Goal: Information Seeking & Learning: Compare options

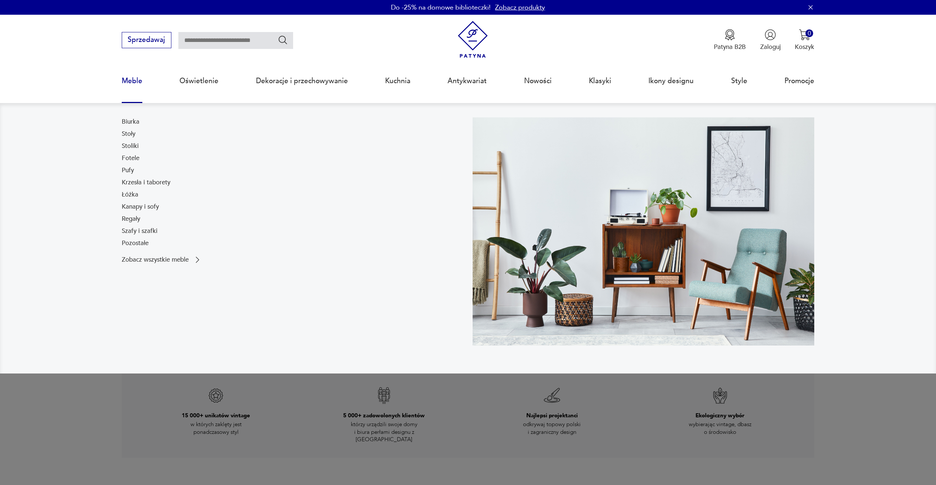
click at [129, 80] on link "Meble" at bounding box center [132, 81] width 21 height 34
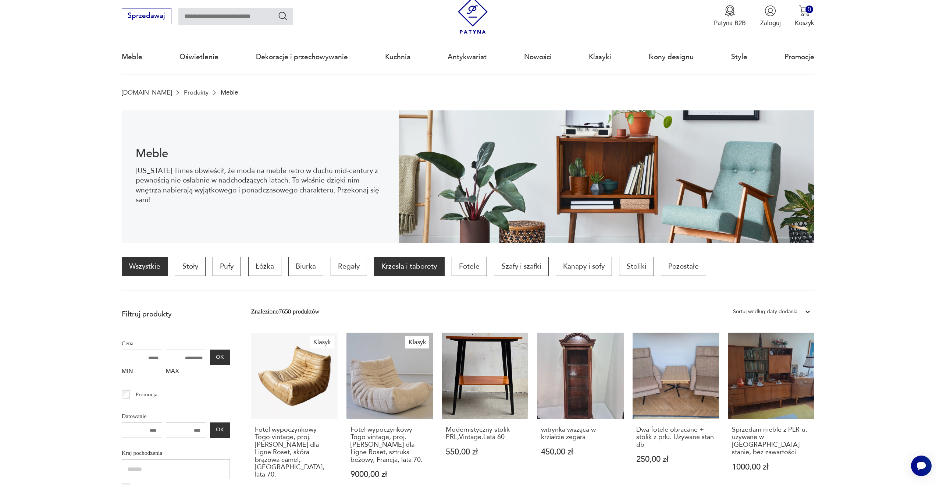
click at [412, 271] on p "Krzesła i taborety" at bounding box center [409, 266] width 70 height 19
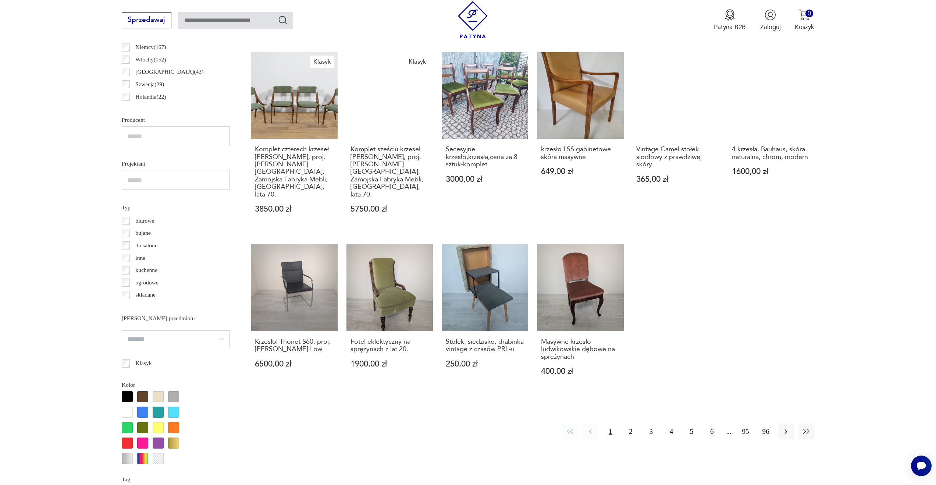
scroll to position [488, 0]
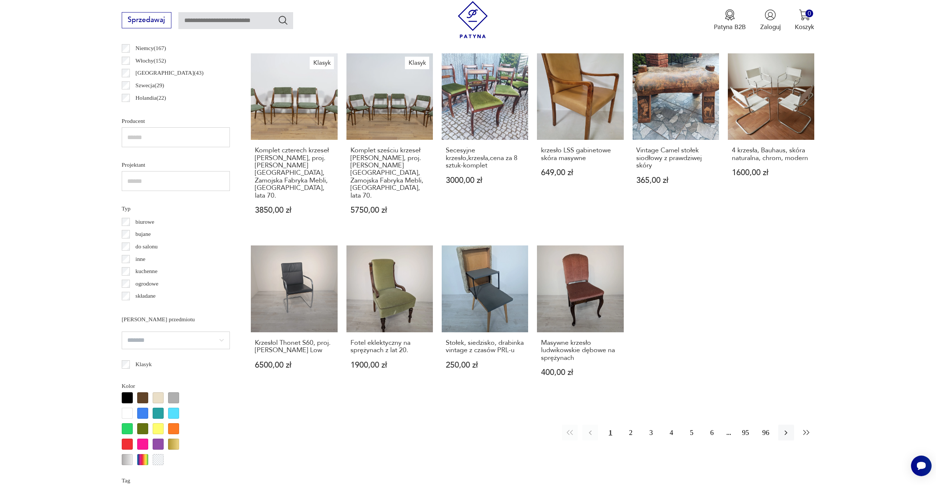
click at [807, 428] on icon "button" at bounding box center [806, 432] width 9 height 9
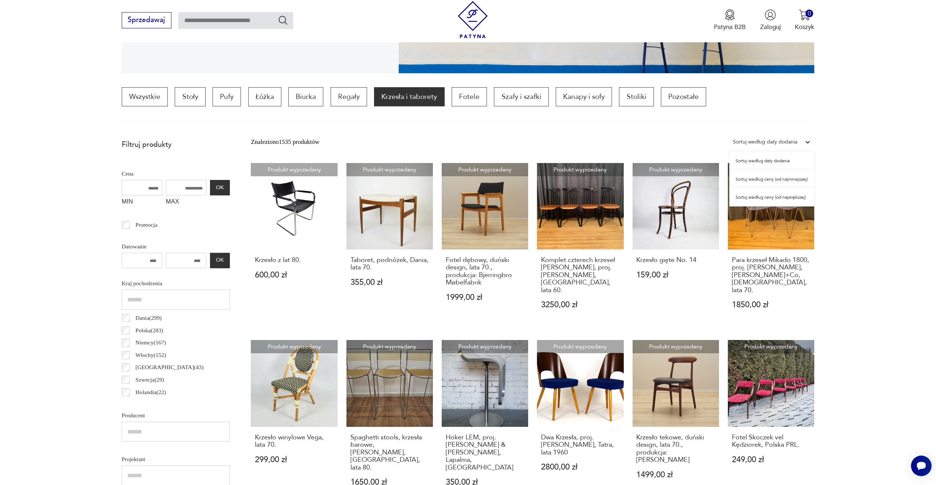
click at [780, 141] on div "Sortuj według daty dodania" at bounding box center [765, 142] width 64 height 10
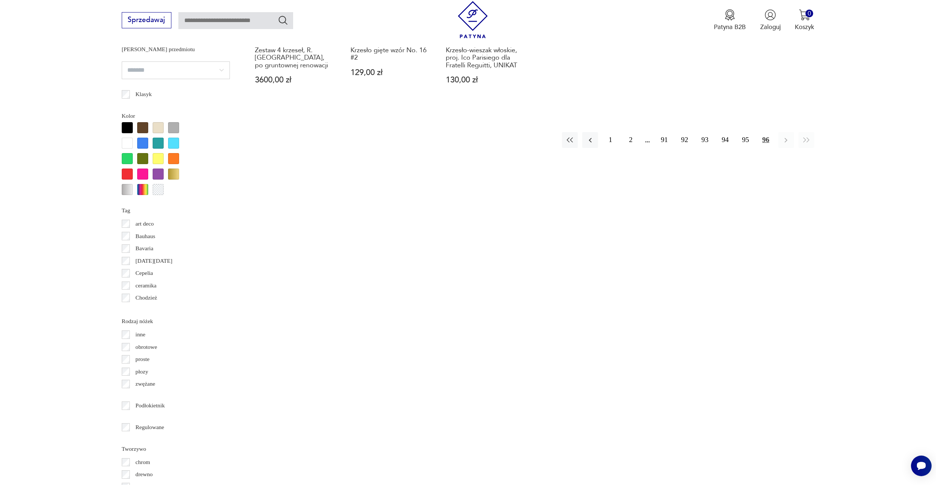
scroll to position [767, 0]
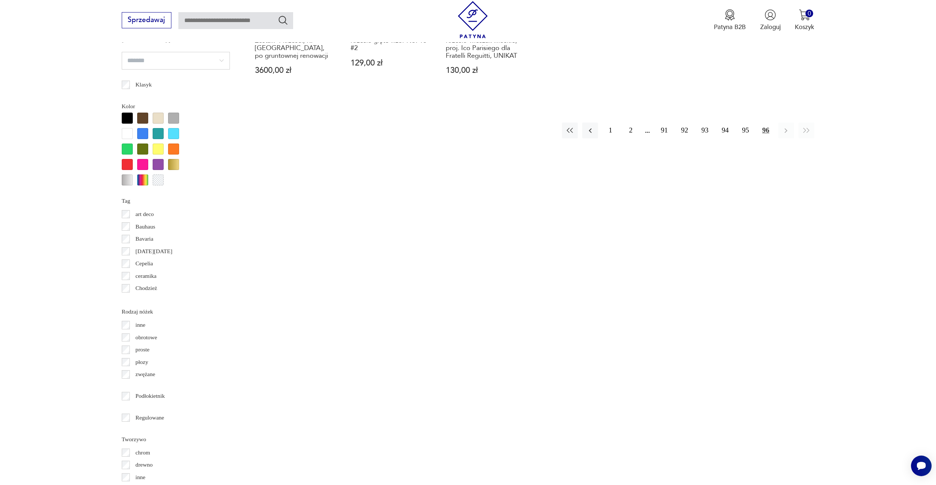
click at [763, 122] on button "96" at bounding box center [766, 130] width 16 height 16
click at [744, 122] on button "95" at bounding box center [745, 130] width 16 height 16
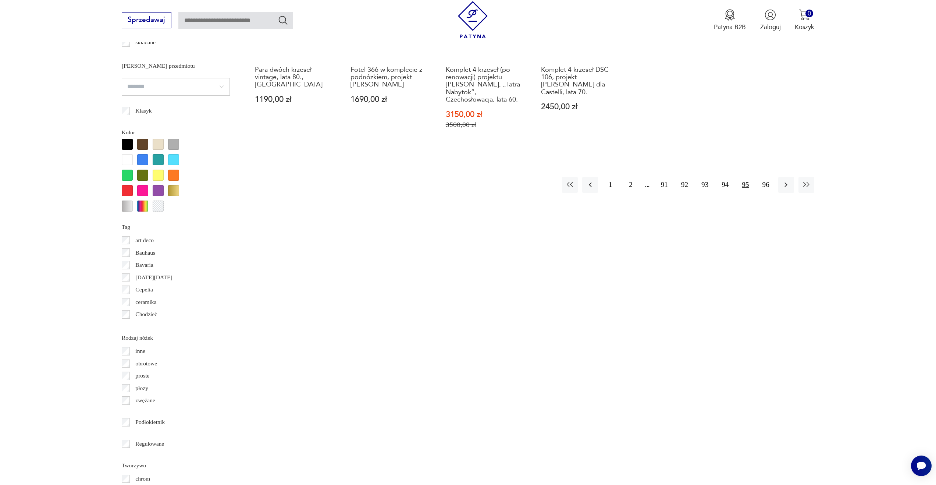
scroll to position [821, 0]
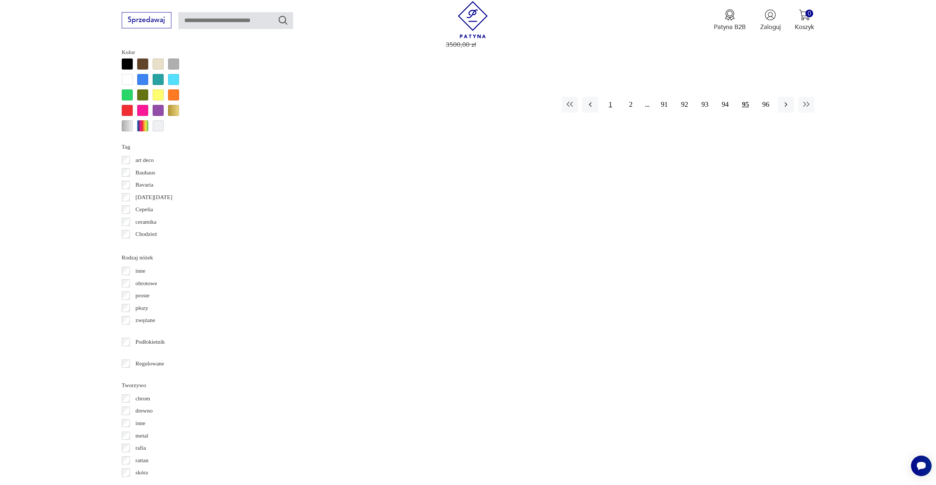
click at [608, 97] on button "1" at bounding box center [610, 105] width 16 height 16
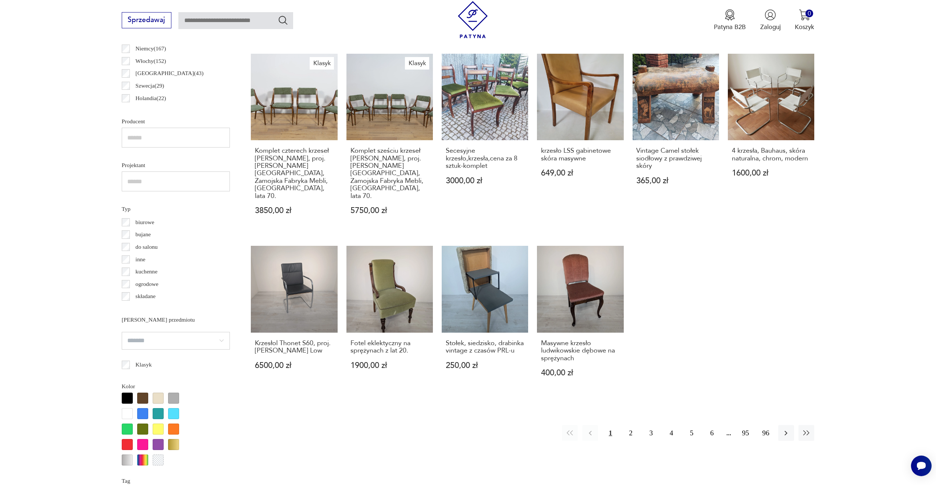
scroll to position [486, 0]
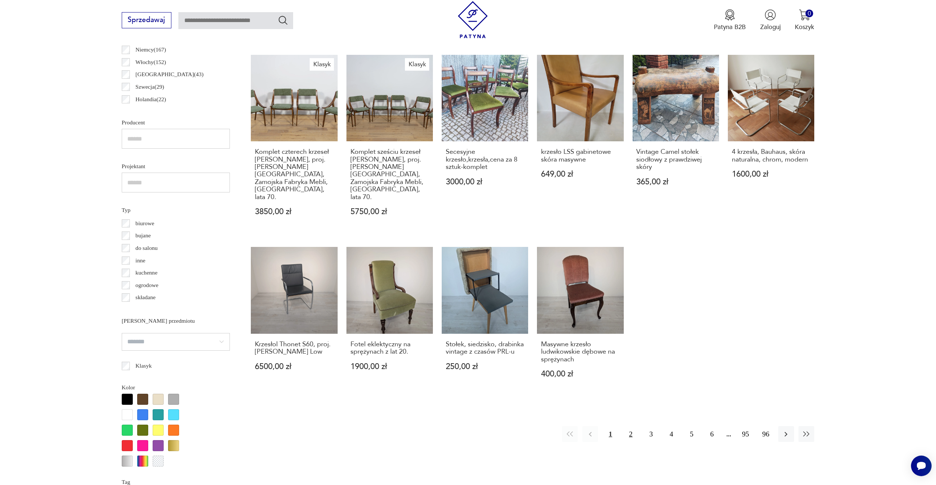
click at [631, 426] on button "2" at bounding box center [631, 434] width 16 height 16
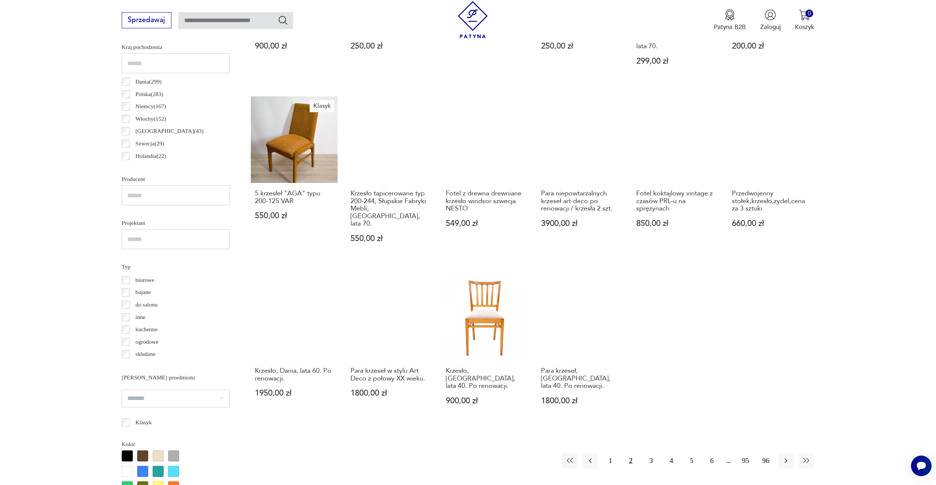
scroll to position [434, 0]
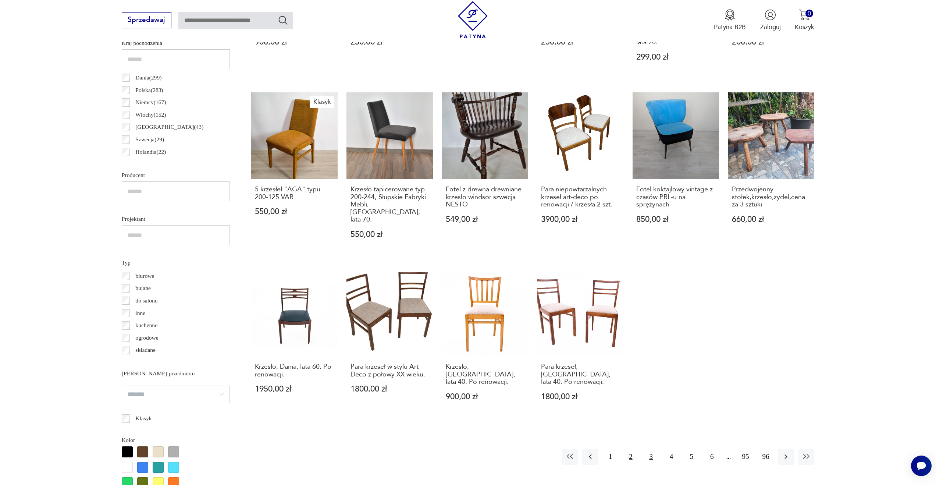
click at [650, 449] on button "3" at bounding box center [651, 457] width 16 height 16
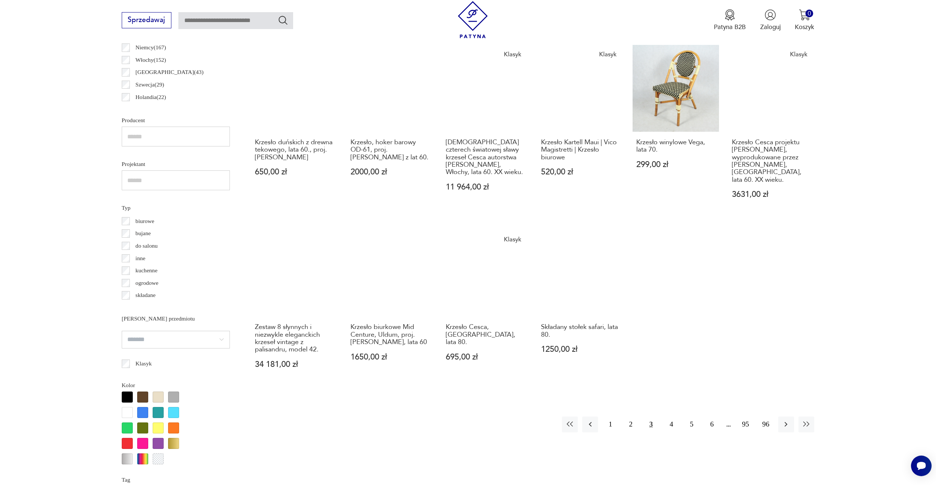
scroll to position [489, 0]
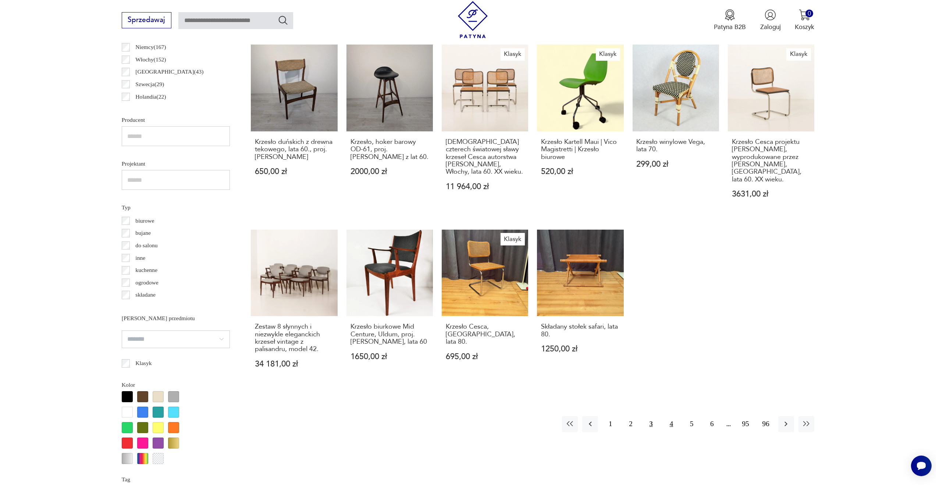
click at [669, 416] on button "4" at bounding box center [671, 424] width 16 height 16
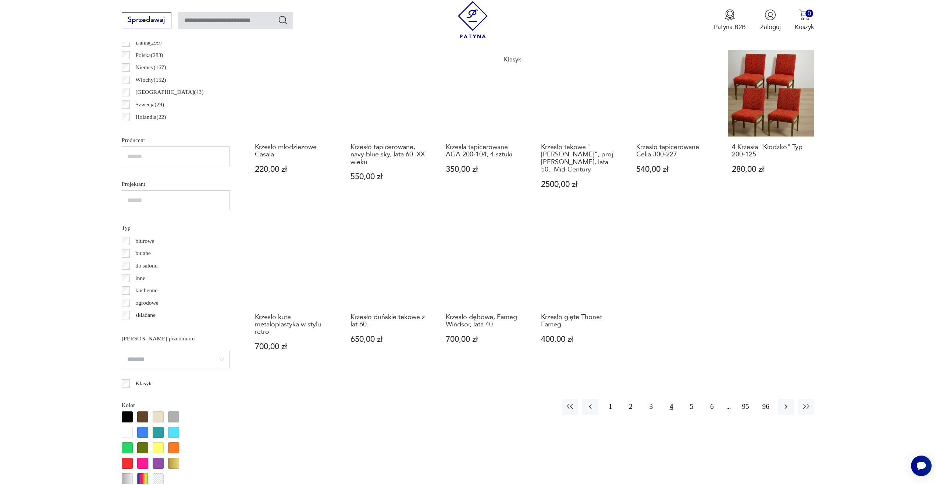
scroll to position [469, 0]
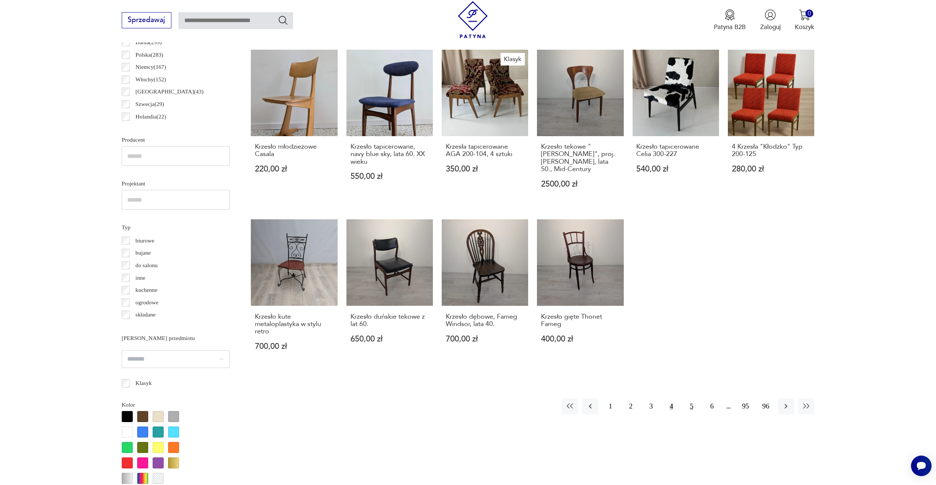
click at [692, 399] on button "5" at bounding box center [692, 406] width 16 height 16
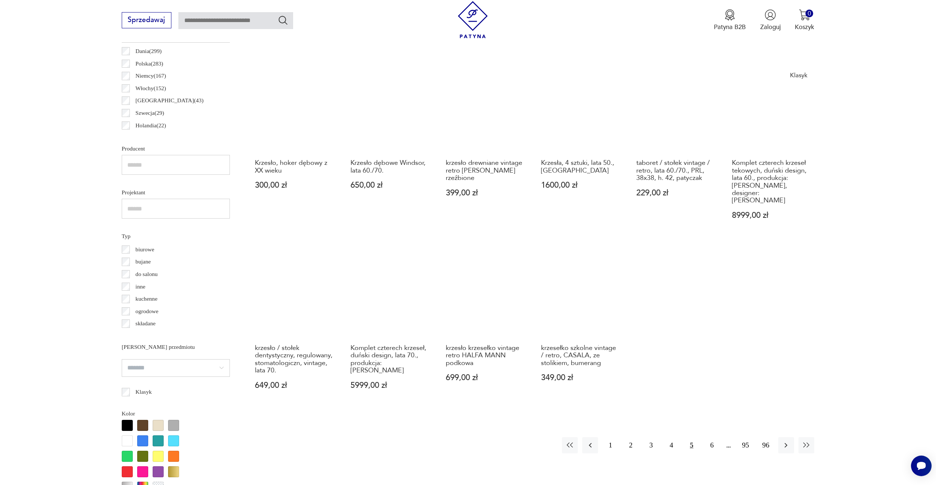
scroll to position [459, 0]
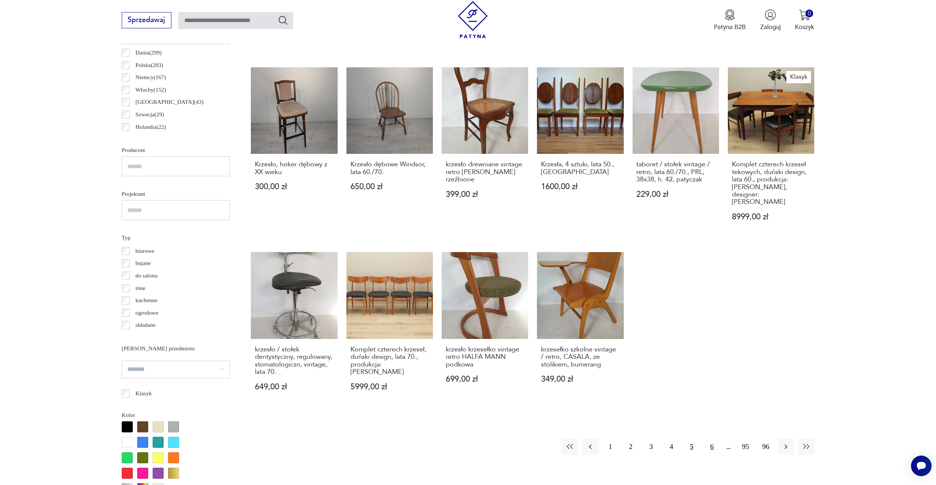
click at [711, 438] on button "6" at bounding box center [712, 446] width 16 height 16
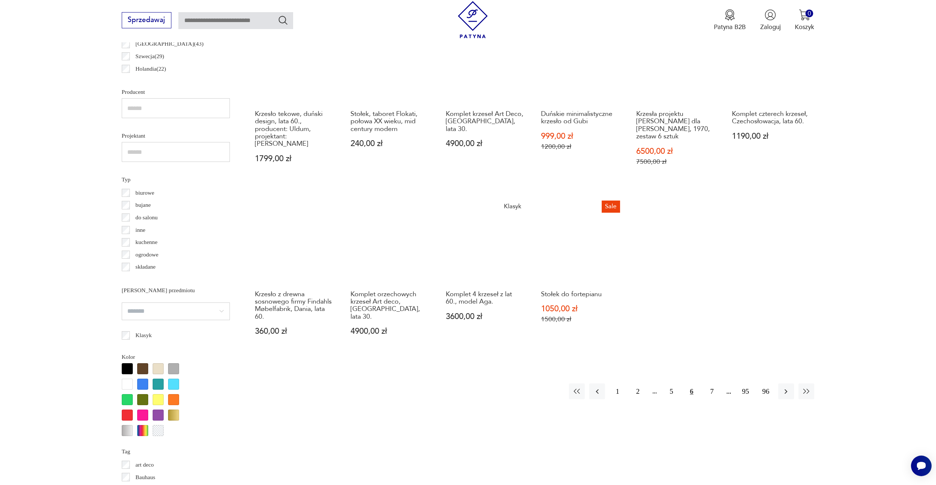
scroll to position [516, 0]
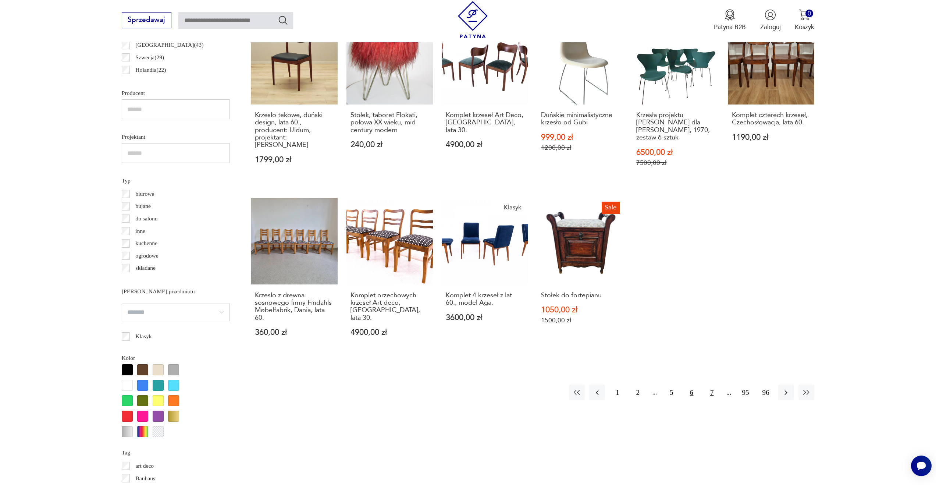
click at [712, 384] on button "7" at bounding box center [712, 392] width 16 height 16
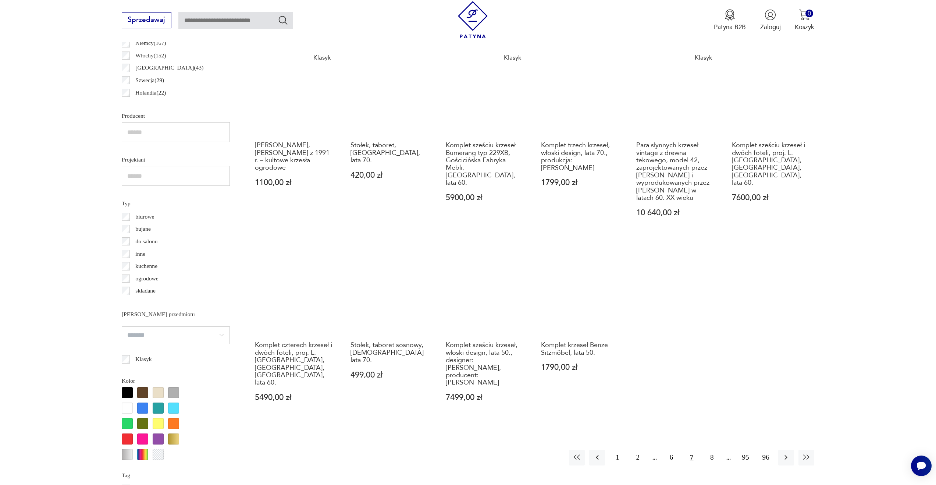
scroll to position [495, 0]
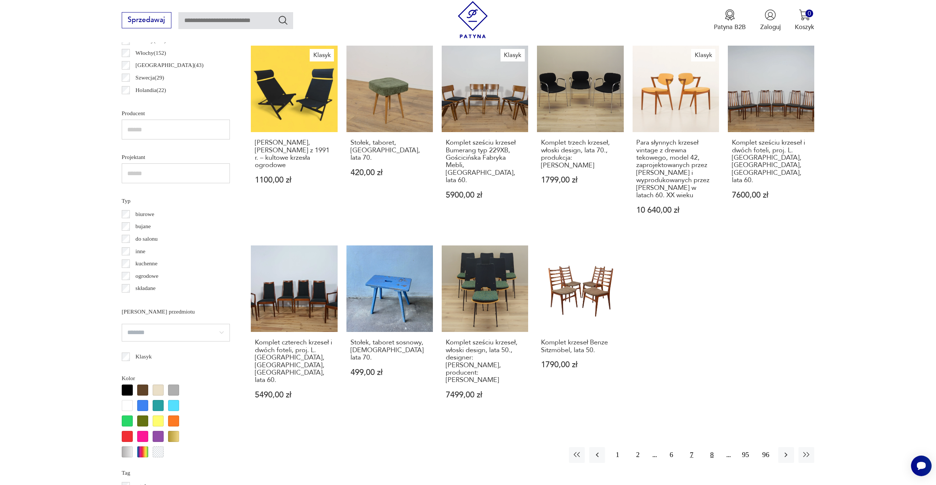
click at [710, 447] on button "8" at bounding box center [712, 455] width 16 height 16
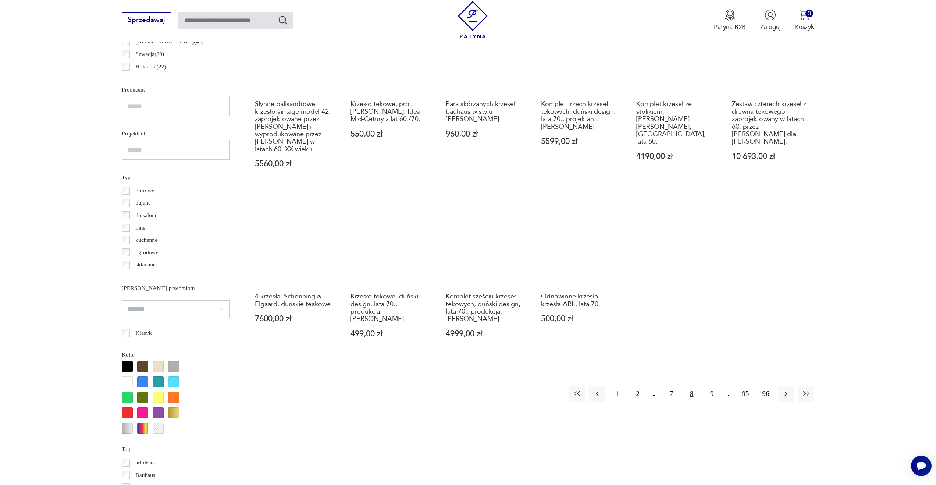
scroll to position [523, 0]
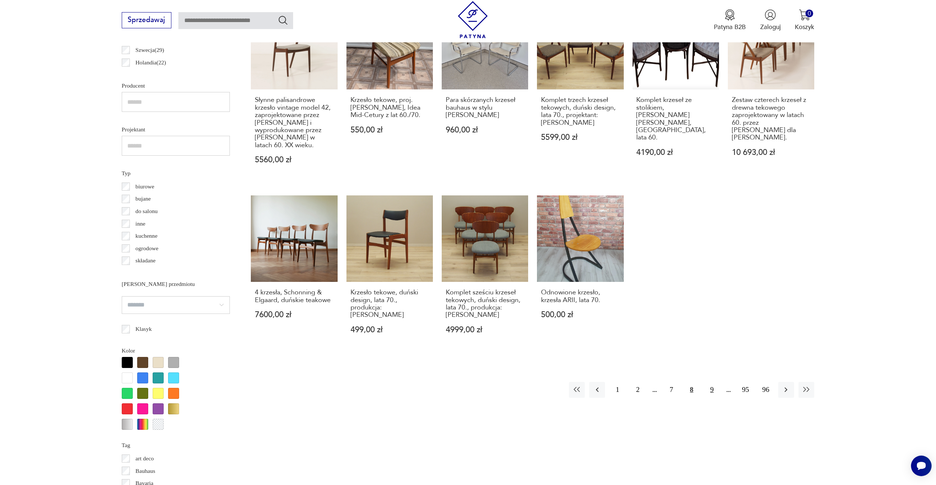
click at [715, 382] on button "9" at bounding box center [712, 390] width 16 height 16
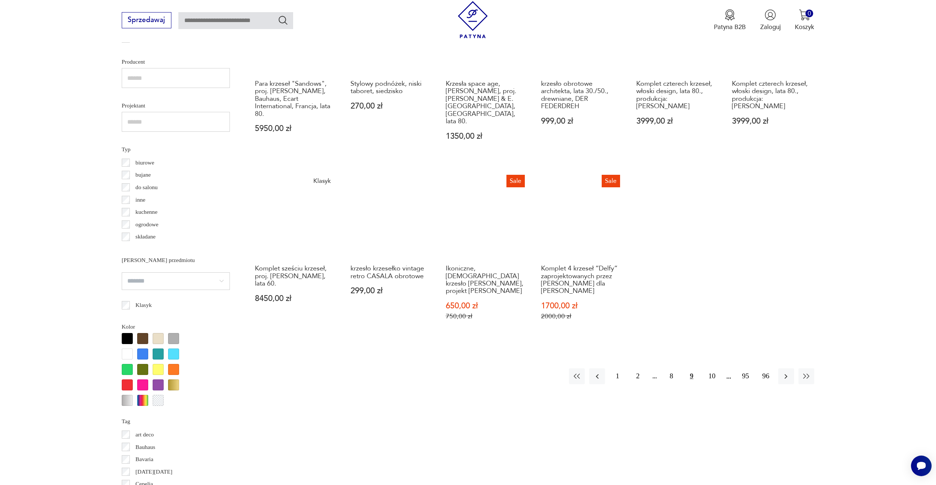
scroll to position [548, 0]
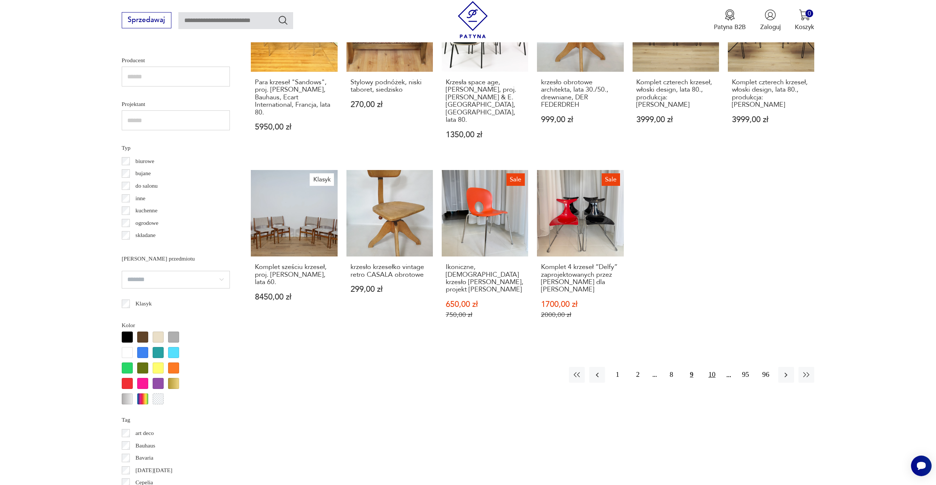
click at [713, 370] on button "10" at bounding box center [712, 375] width 16 height 16
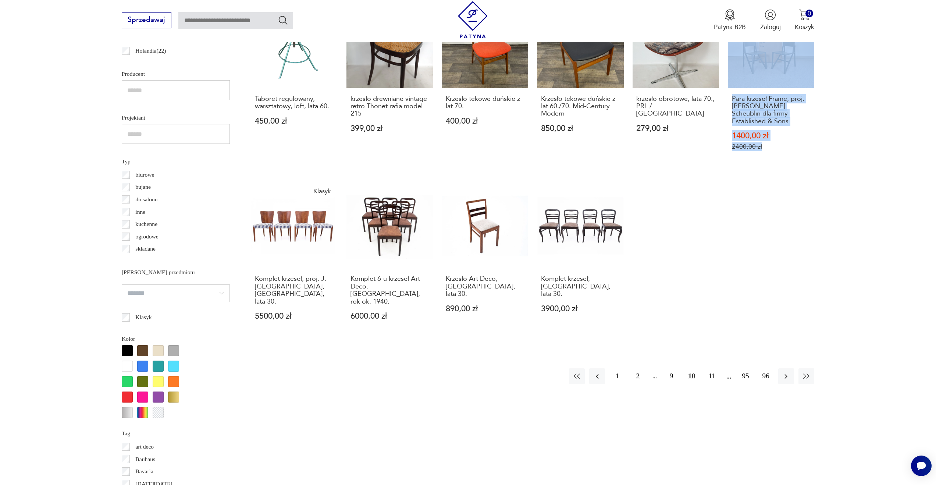
scroll to position [531, 0]
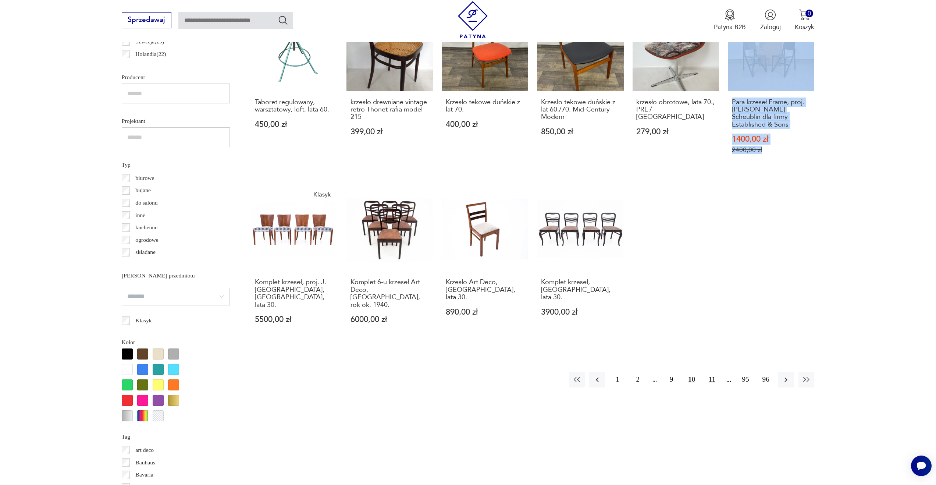
click at [712, 371] on button "11" at bounding box center [712, 379] width 16 height 16
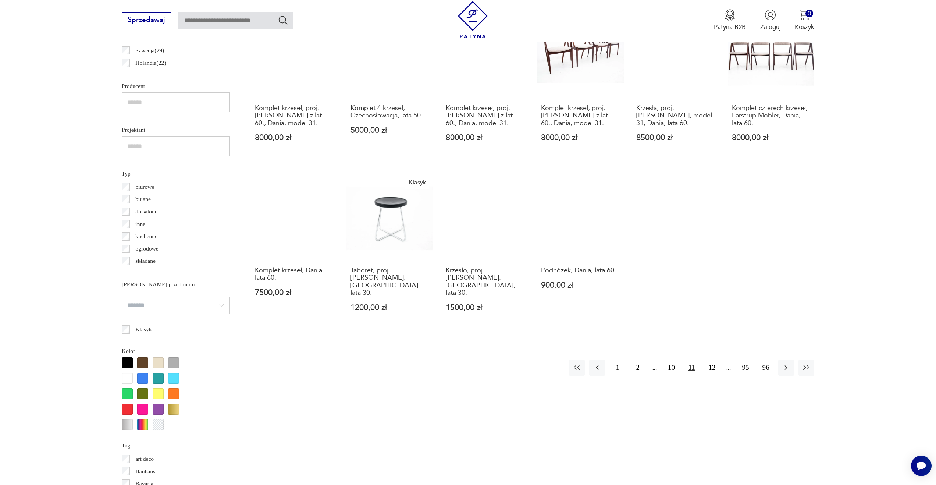
scroll to position [523, 0]
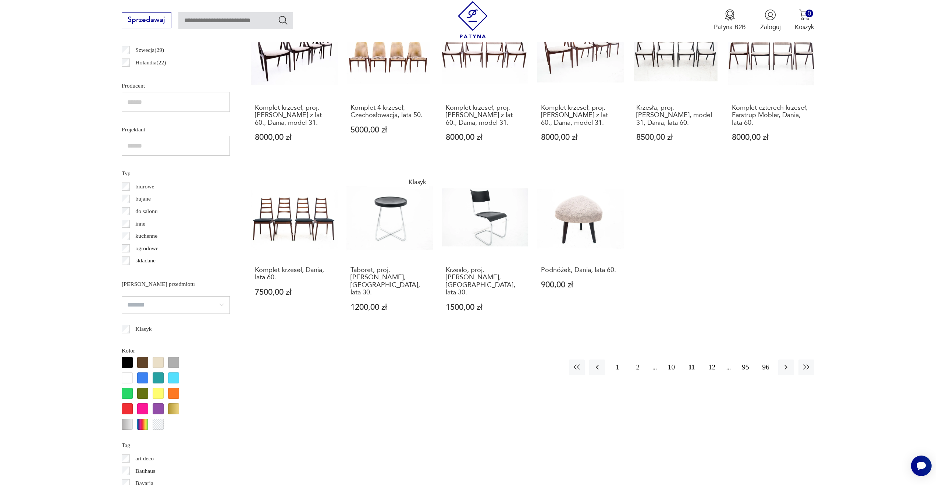
click at [718, 359] on button "12" at bounding box center [712, 367] width 16 height 16
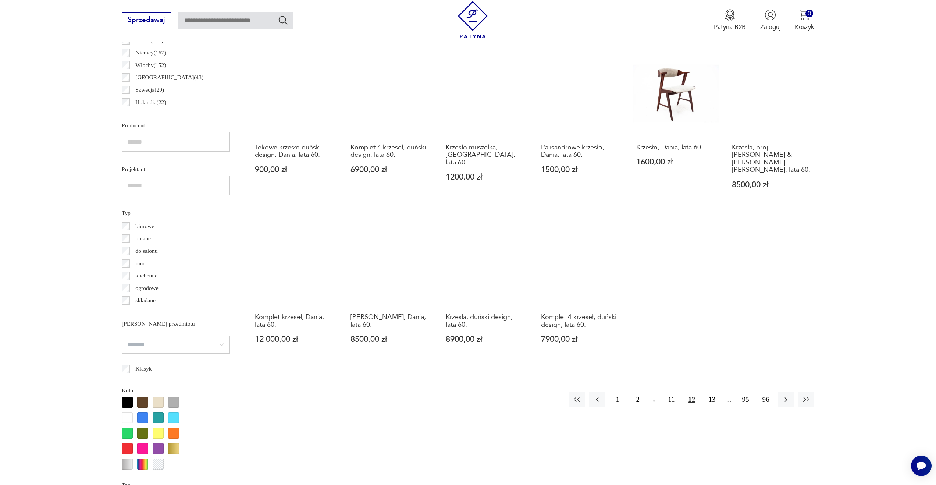
scroll to position [490, 0]
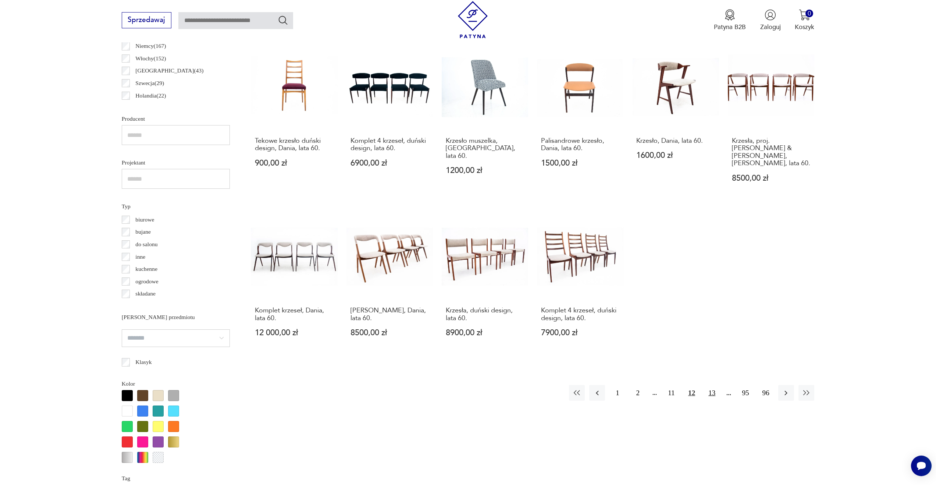
click at [713, 385] on button "13" at bounding box center [712, 393] width 16 height 16
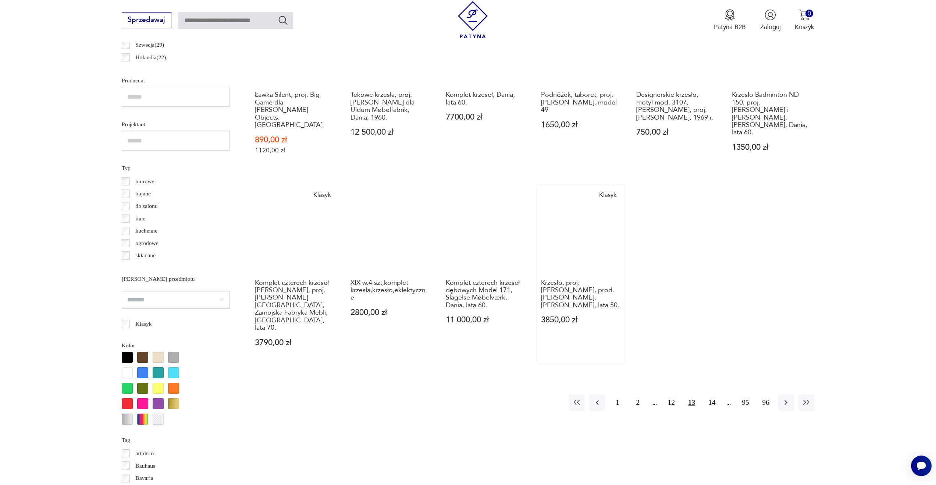
scroll to position [530, 0]
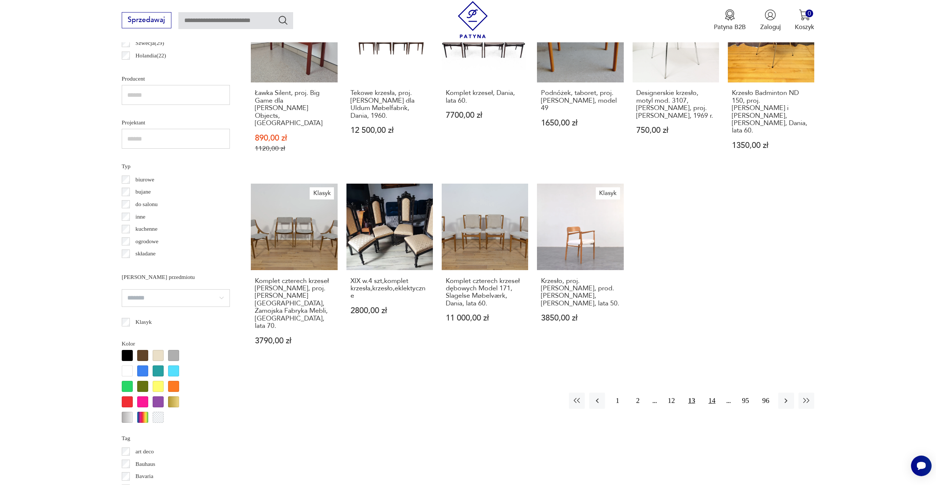
click at [713, 392] on button "14" at bounding box center [712, 400] width 16 height 16
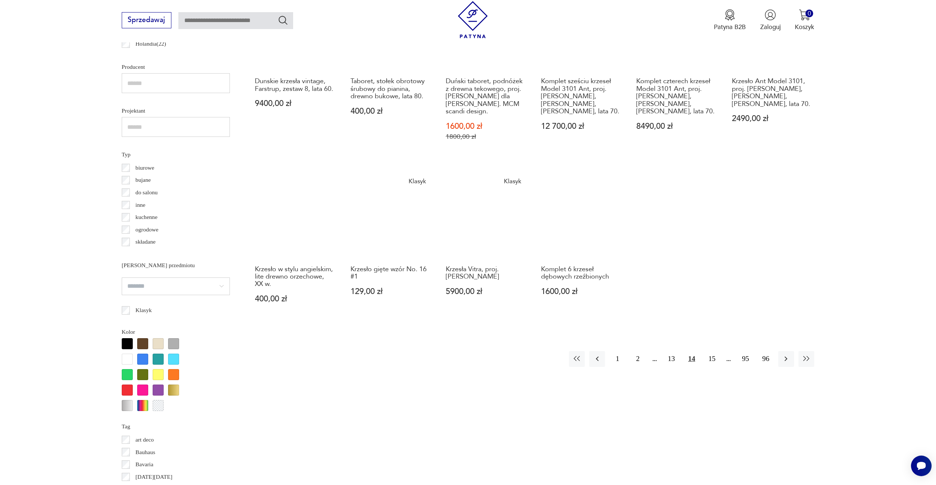
scroll to position [541, 0]
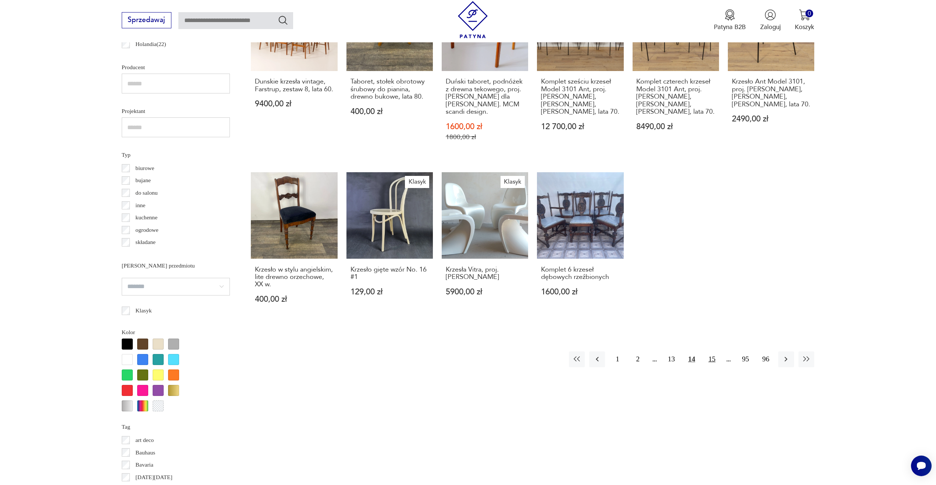
click at [714, 357] on button "15" at bounding box center [712, 359] width 16 height 16
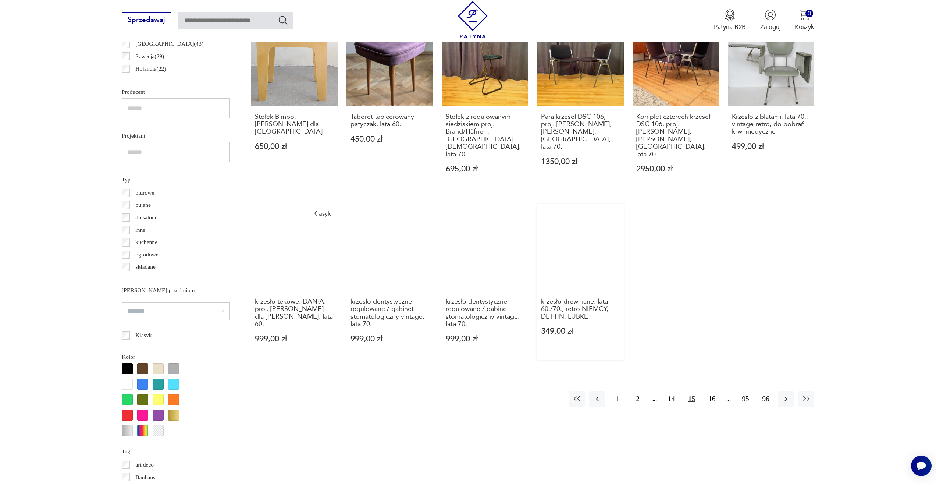
scroll to position [517, 0]
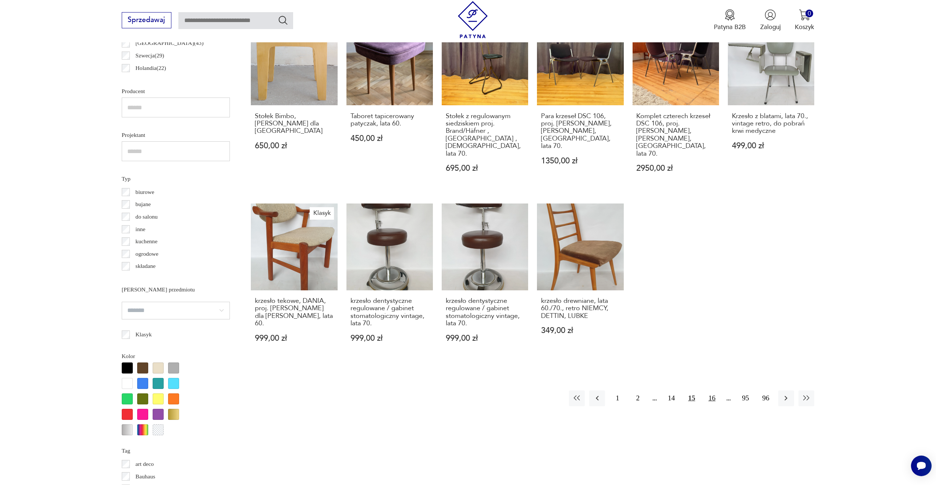
click at [716, 390] on button "16" at bounding box center [712, 398] width 16 height 16
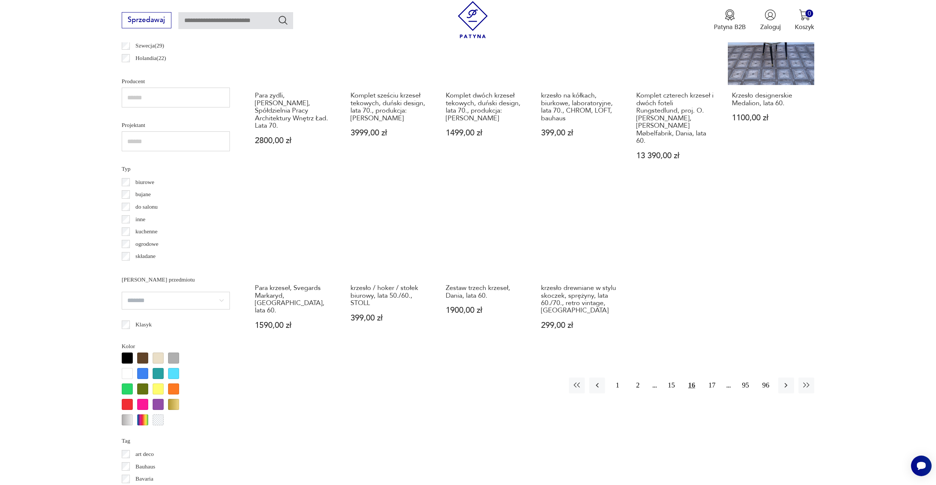
scroll to position [526, 0]
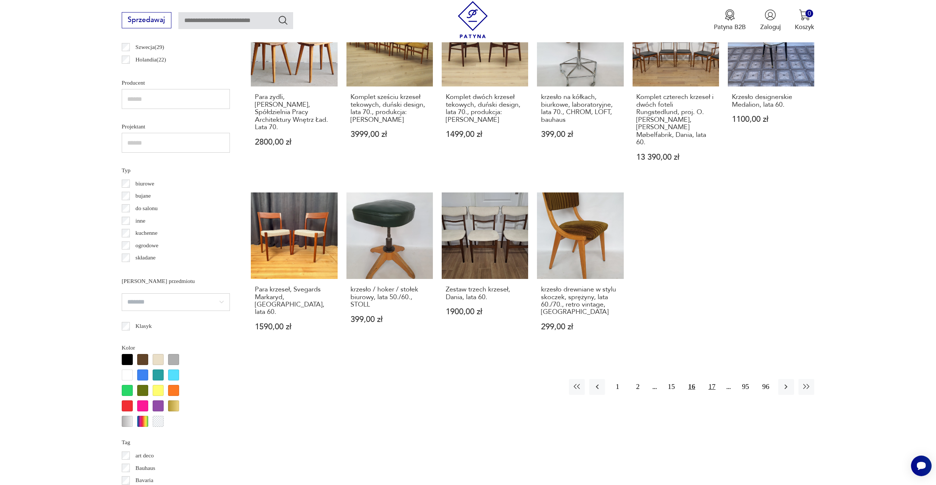
click at [713, 381] on button "17" at bounding box center [712, 387] width 16 height 16
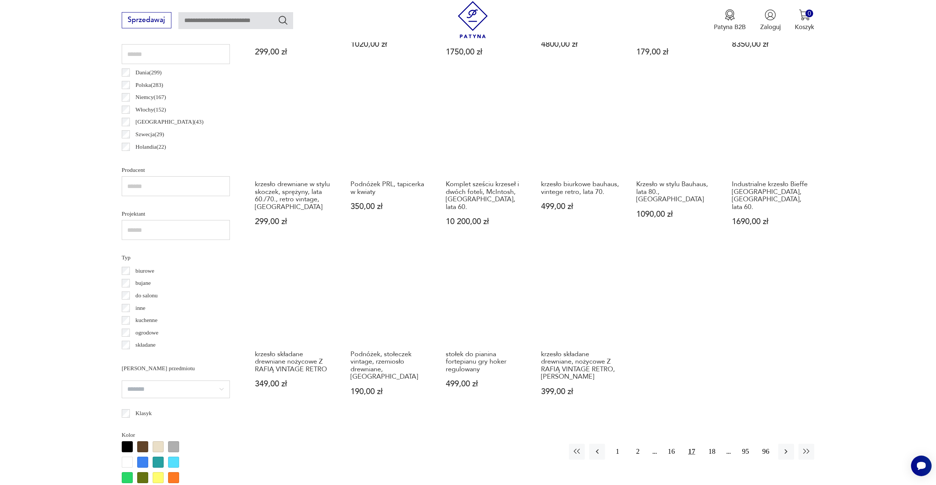
scroll to position [442, 0]
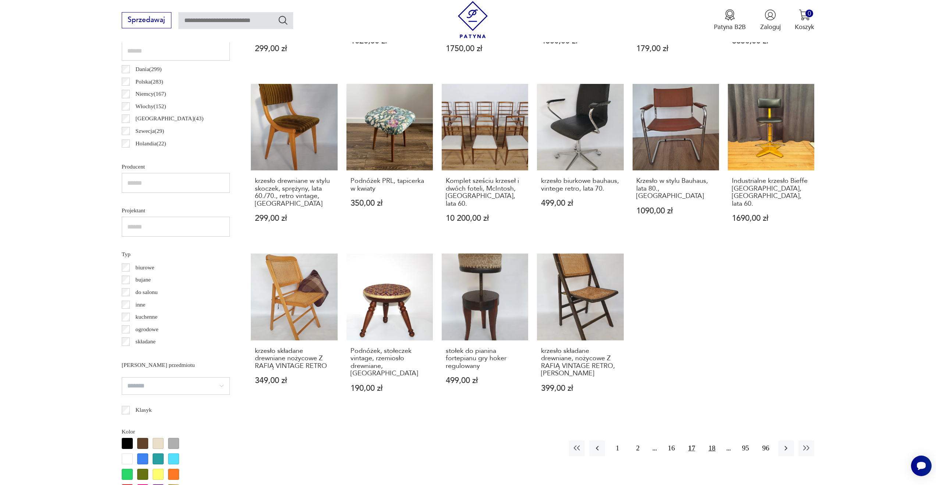
click at [717, 450] on button "18" at bounding box center [712, 448] width 16 height 16
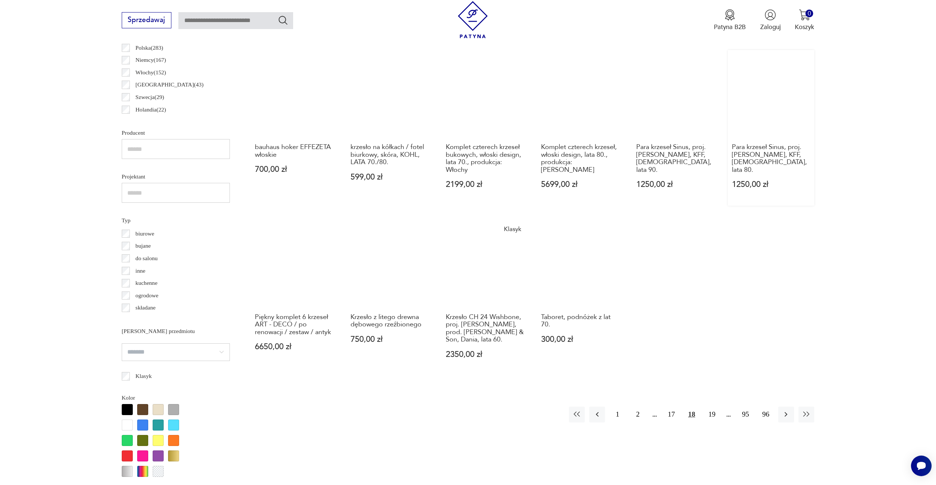
scroll to position [478, 0]
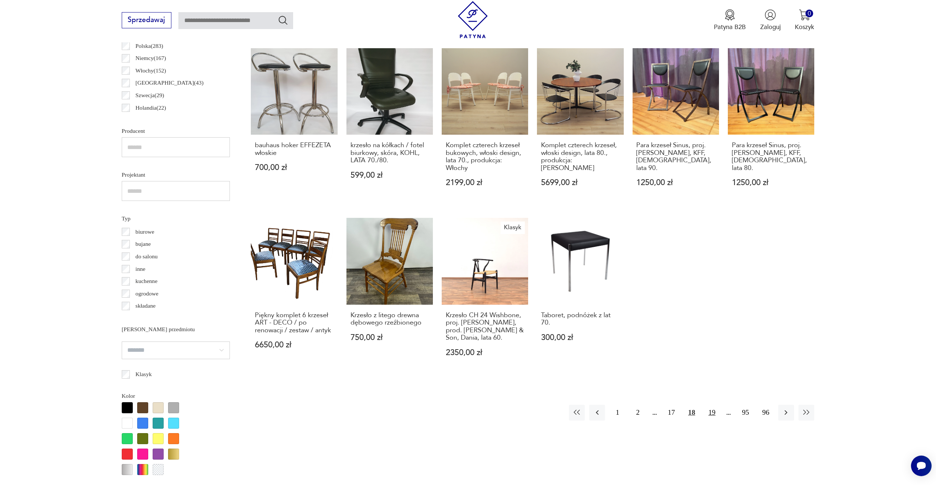
click at [716, 417] on button "19" at bounding box center [712, 412] width 16 height 16
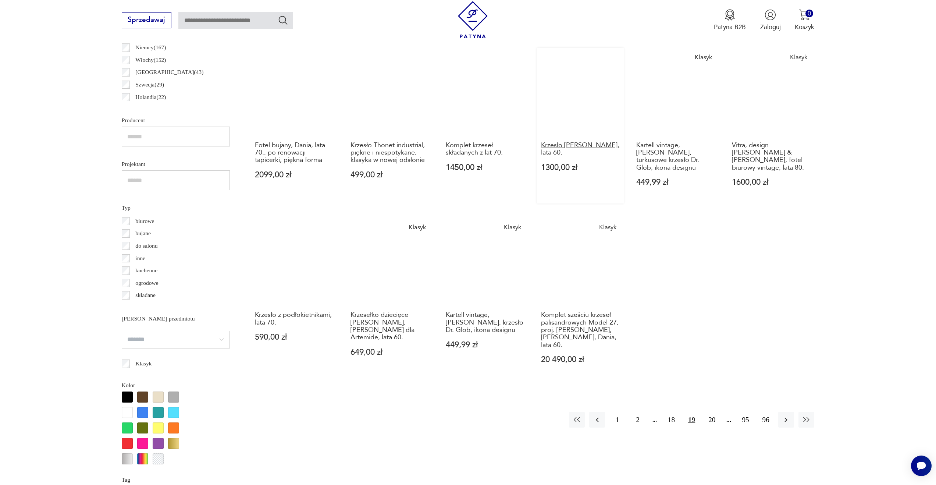
scroll to position [488, 0]
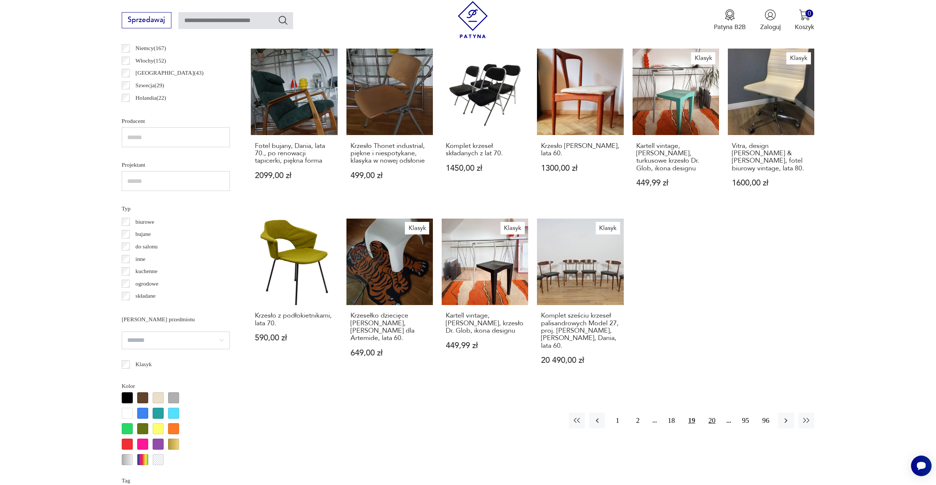
click at [713, 412] on button "20" at bounding box center [712, 420] width 16 height 16
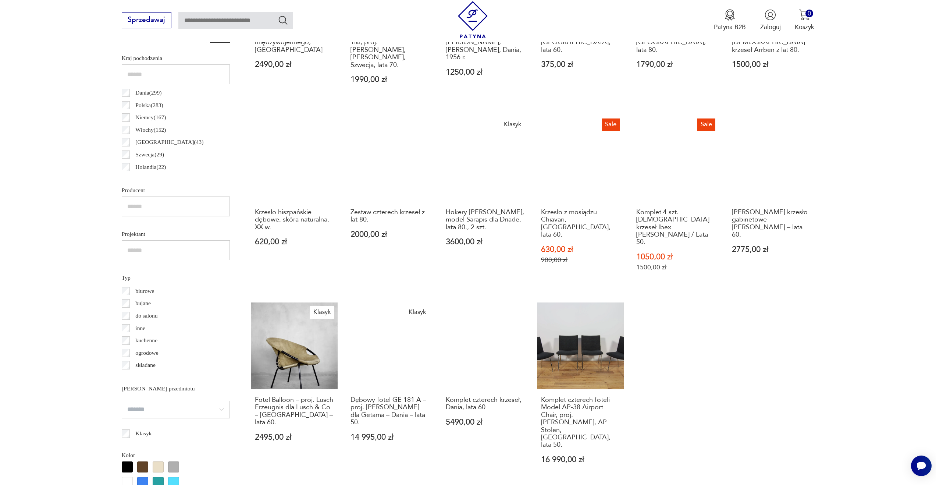
scroll to position [419, 0]
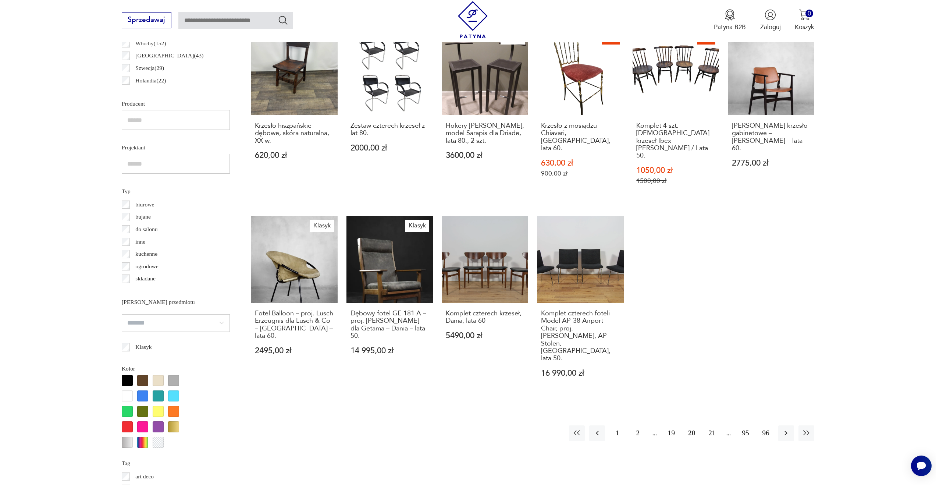
click at [710, 425] on button "21" at bounding box center [712, 433] width 16 height 16
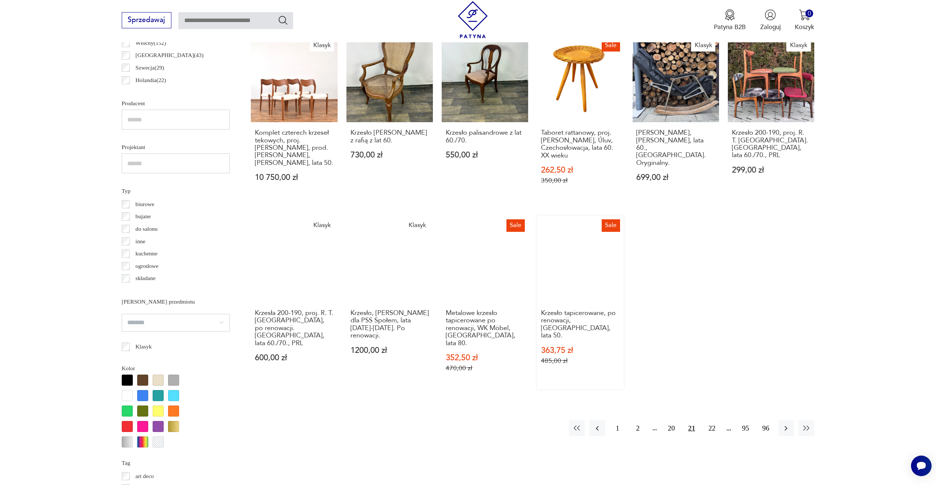
scroll to position [506, 0]
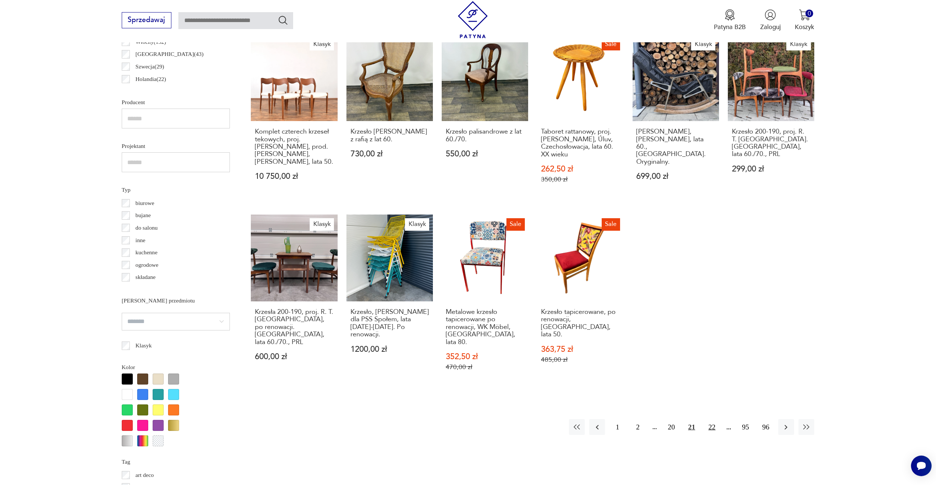
click at [708, 419] on button "22" at bounding box center [712, 427] width 16 height 16
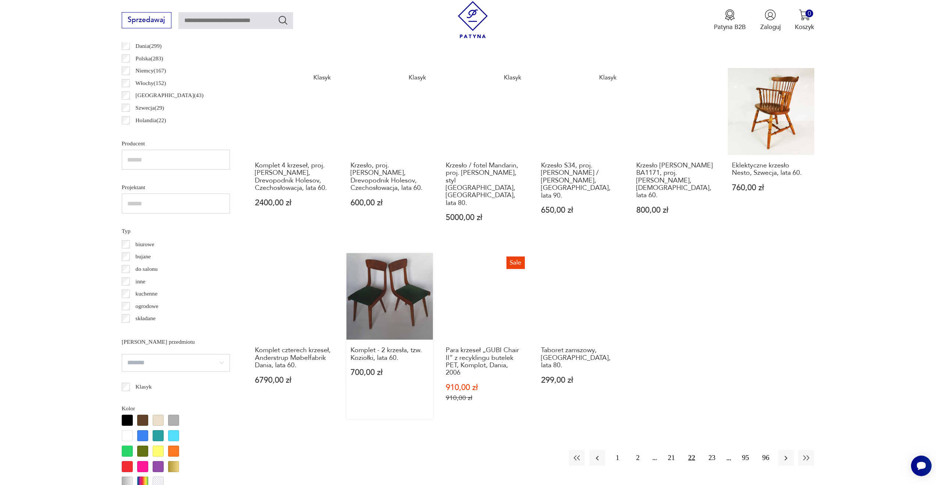
scroll to position [497, 0]
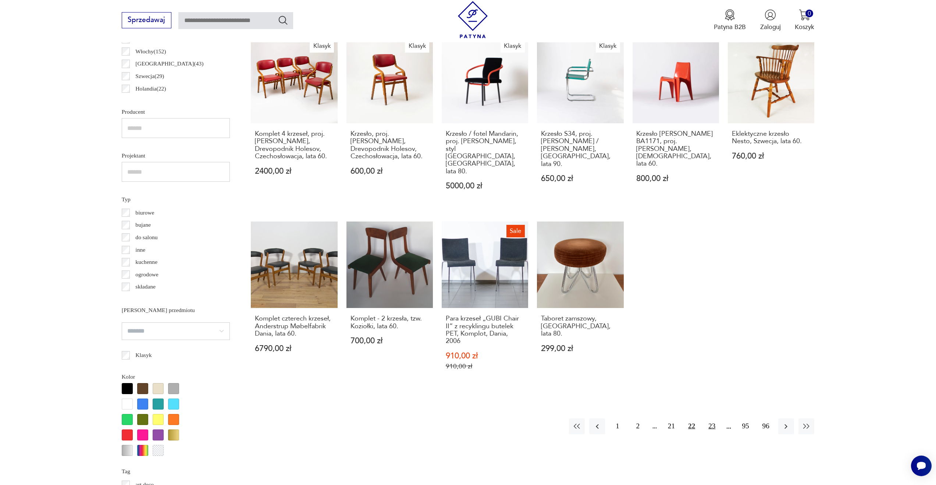
click at [714, 418] on button "23" at bounding box center [712, 426] width 16 height 16
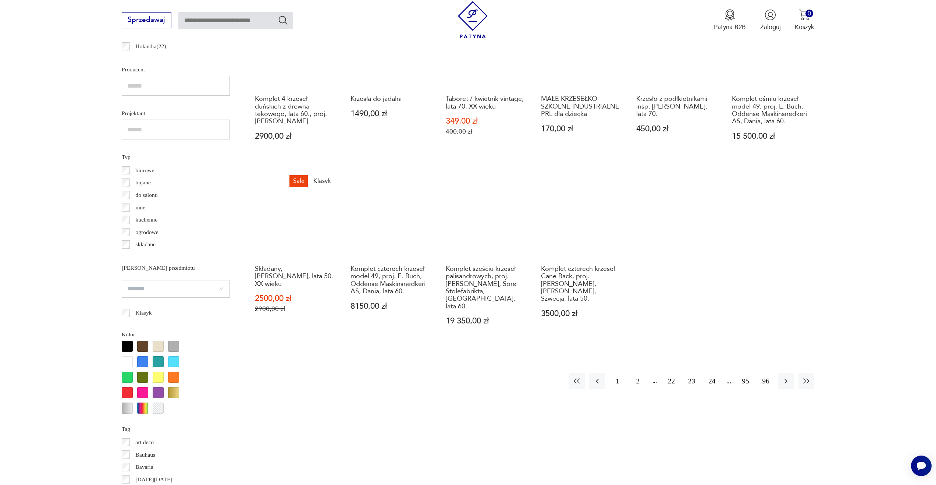
scroll to position [561, 0]
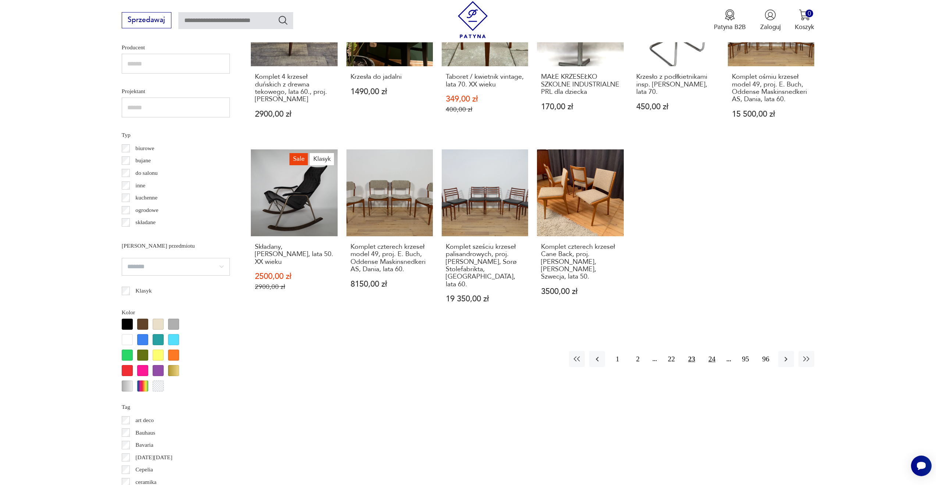
click at [713, 351] on button "24" at bounding box center [712, 359] width 16 height 16
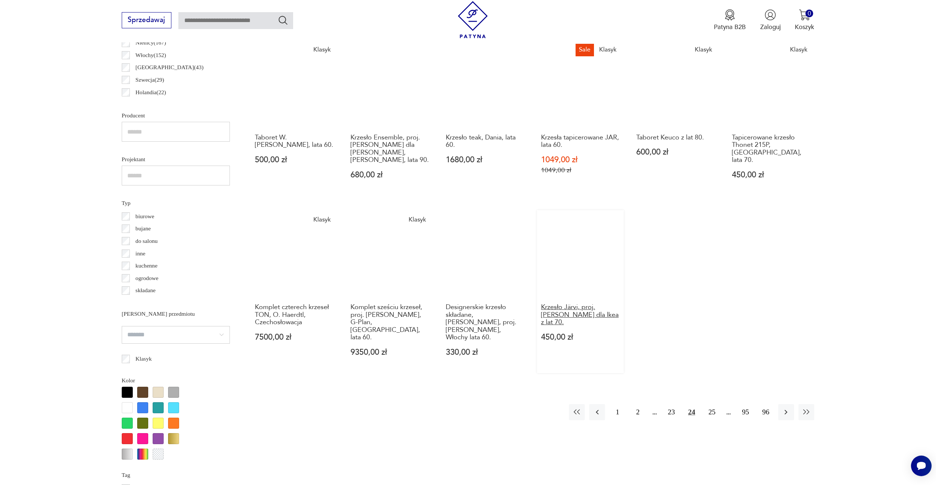
scroll to position [496, 0]
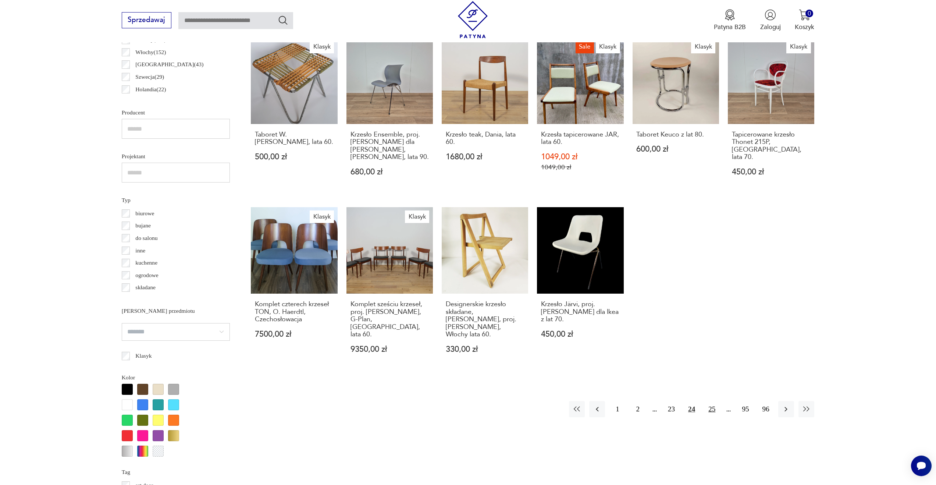
click at [710, 401] on button "25" at bounding box center [712, 409] width 16 height 16
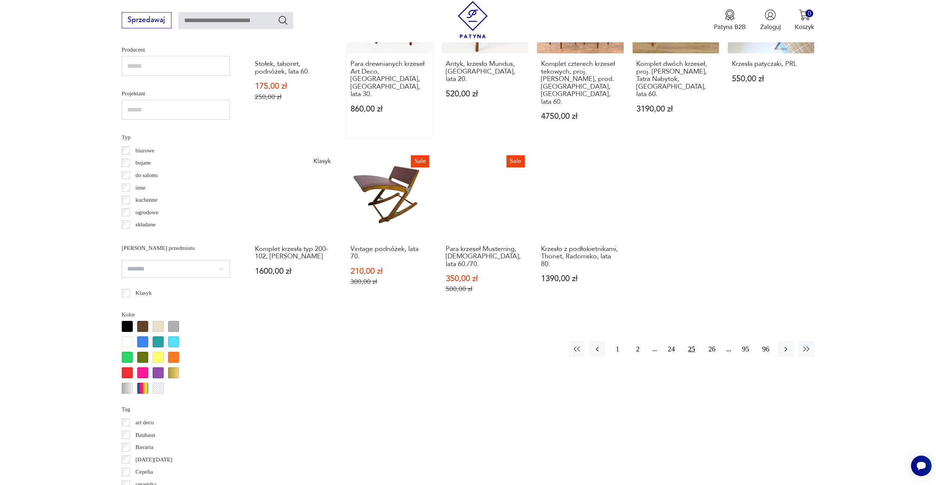
scroll to position [560, 0]
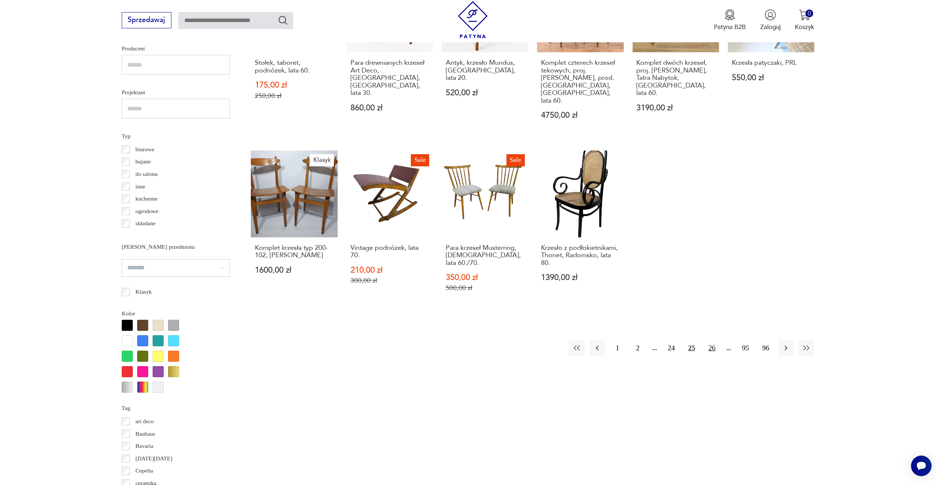
click at [713, 340] on button "26" at bounding box center [712, 348] width 16 height 16
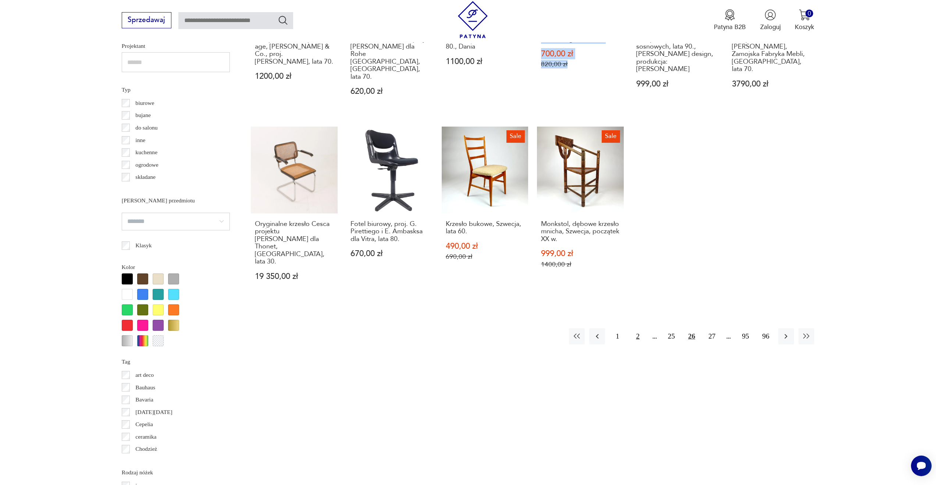
scroll to position [609, 0]
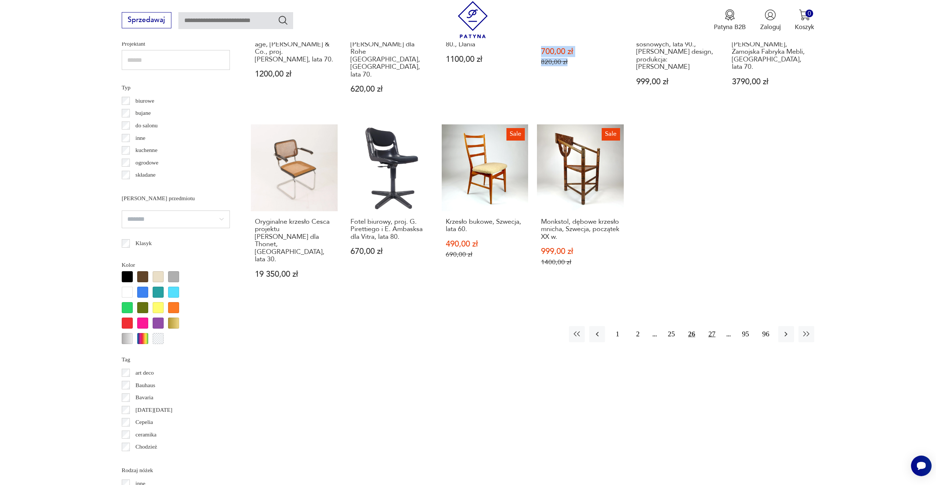
click at [714, 326] on button "27" at bounding box center [712, 334] width 16 height 16
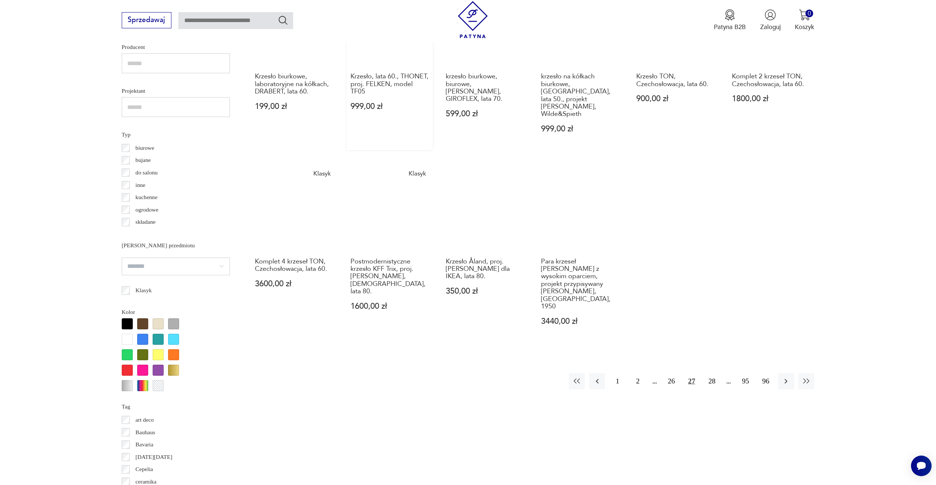
scroll to position [562, 0]
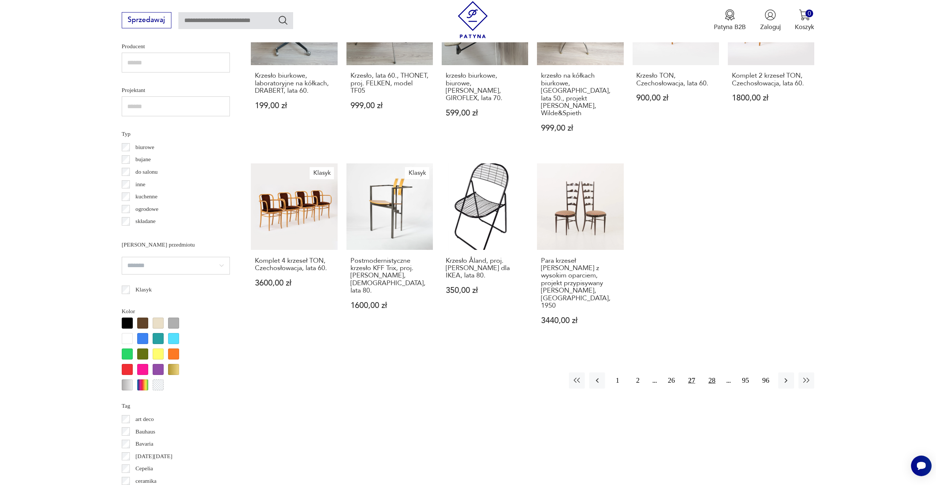
click at [712, 372] on button "28" at bounding box center [712, 380] width 16 height 16
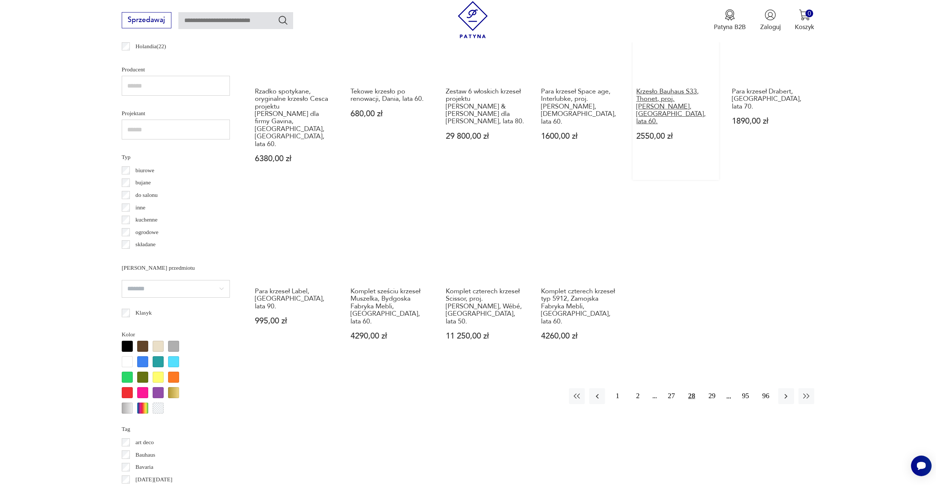
scroll to position [544, 0]
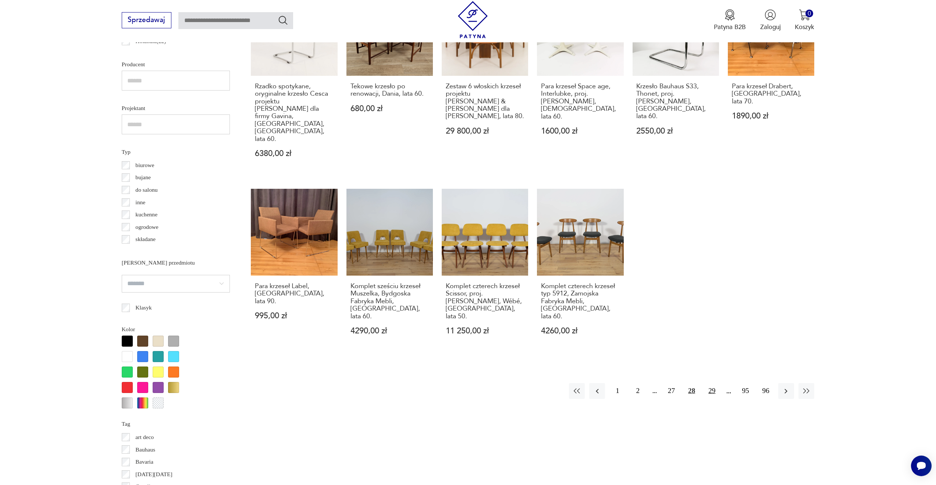
click at [712, 383] on button "29" at bounding box center [712, 391] width 16 height 16
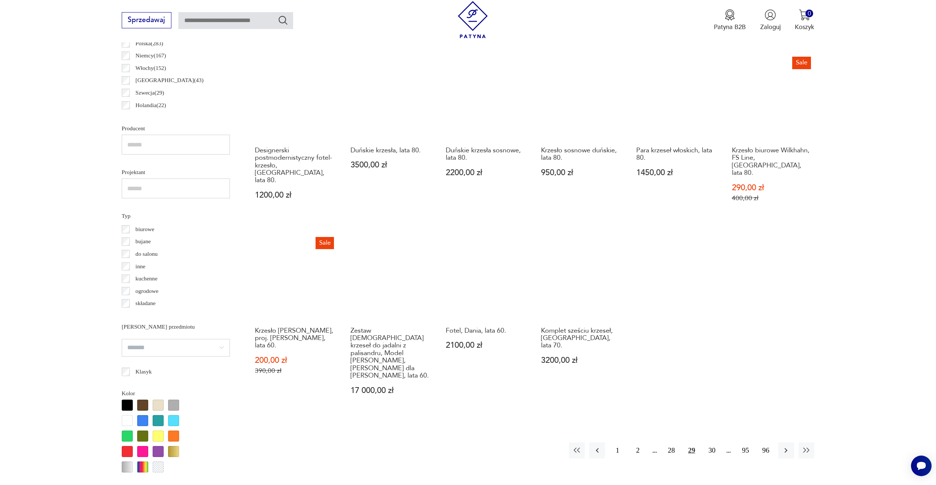
scroll to position [539, 0]
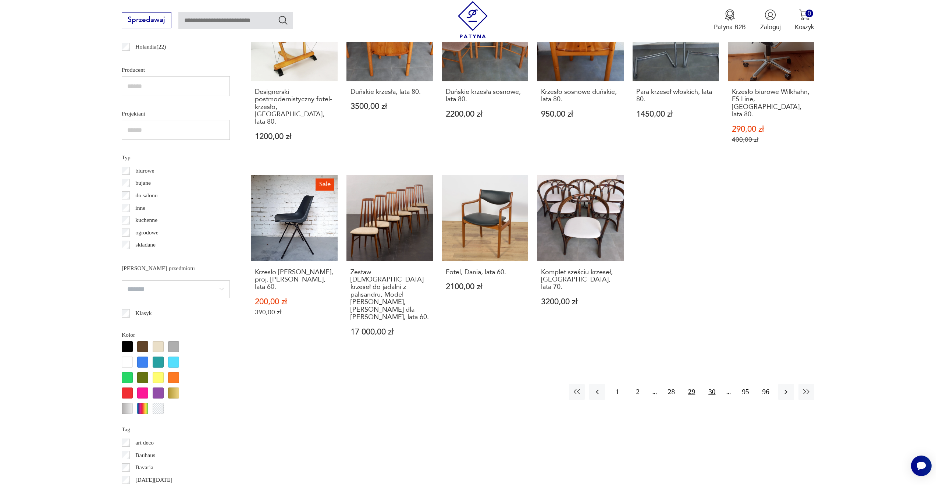
click at [713, 384] on button "30" at bounding box center [712, 392] width 16 height 16
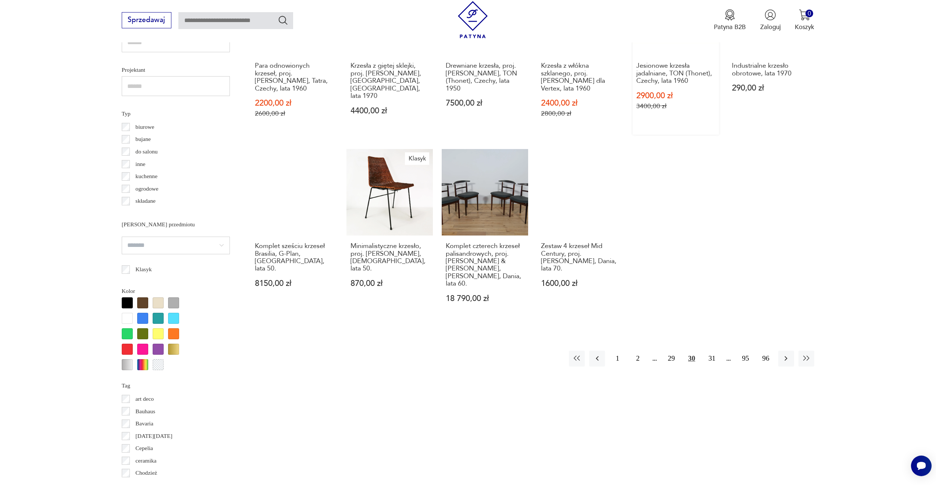
scroll to position [586, 0]
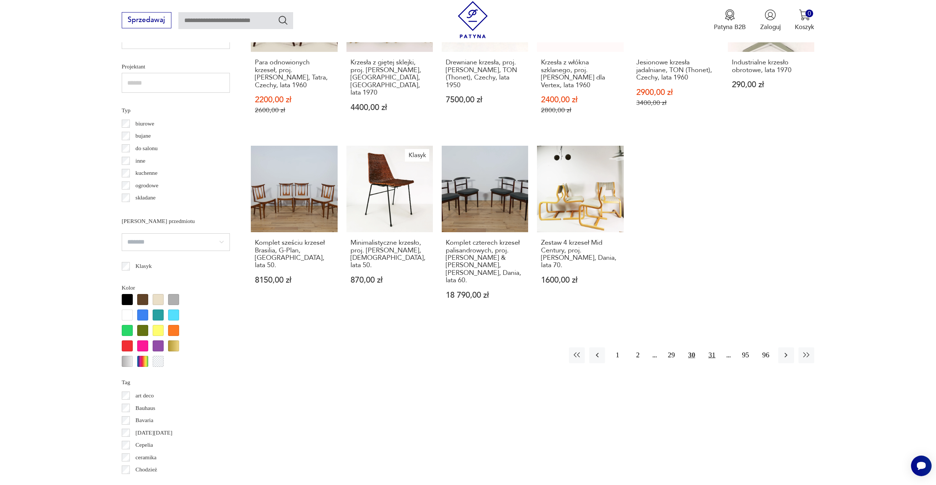
click at [713, 347] on button "31" at bounding box center [712, 355] width 16 height 16
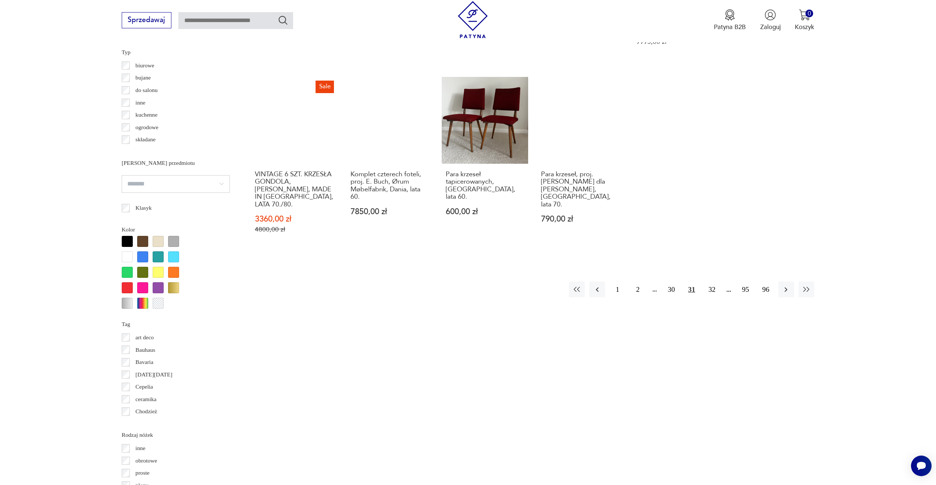
scroll to position [646, 0]
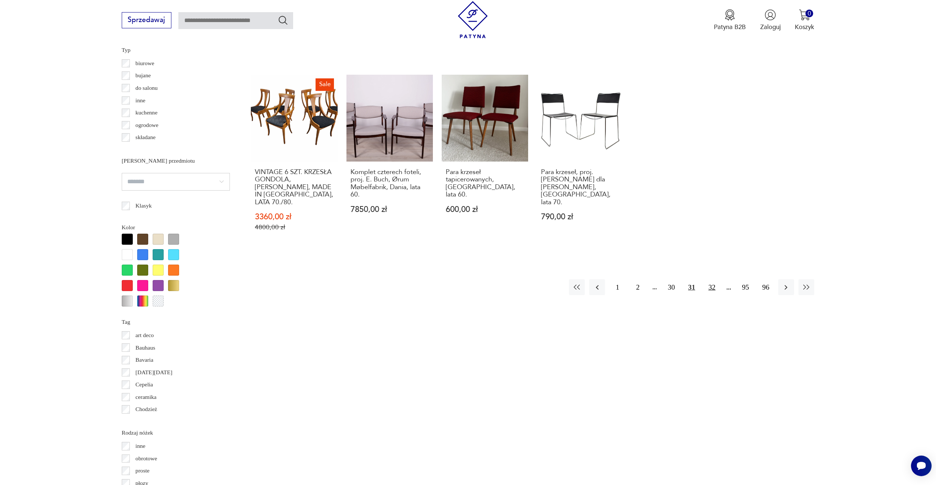
click at [714, 279] on button "32" at bounding box center [712, 287] width 16 height 16
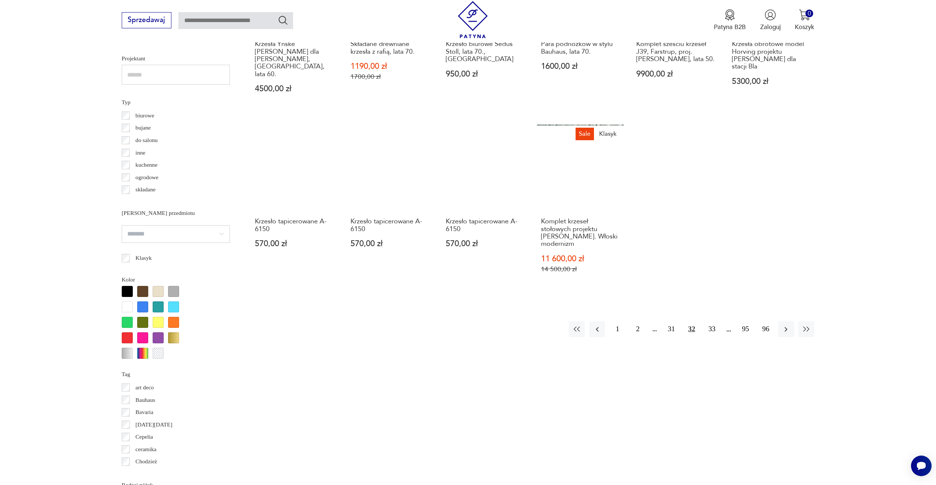
scroll to position [594, 0]
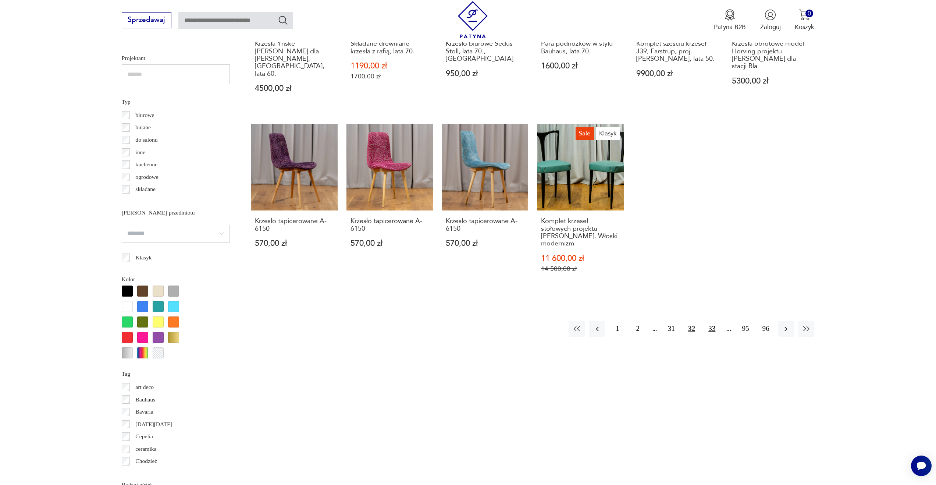
click at [713, 321] on button "33" at bounding box center [712, 329] width 16 height 16
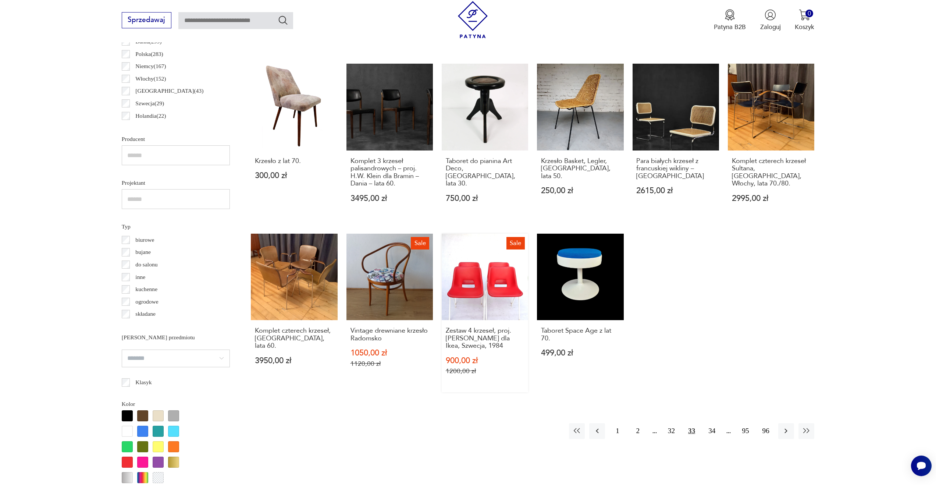
scroll to position [469, 0]
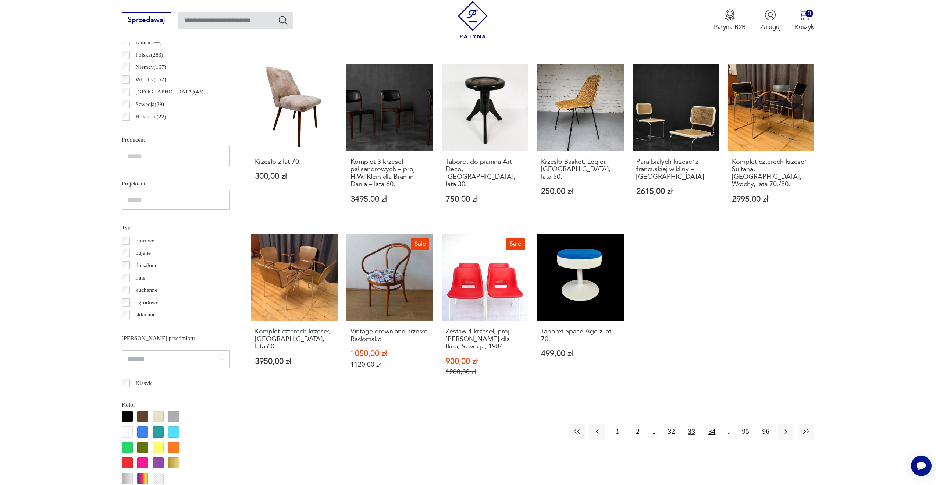
click at [711, 432] on button "34" at bounding box center [712, 432] width 16 height 16
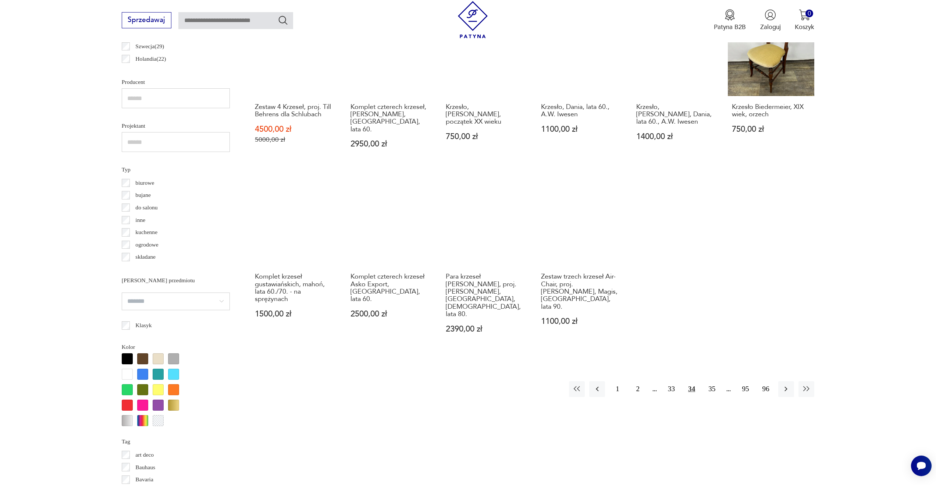
scroll to position [544, 0]
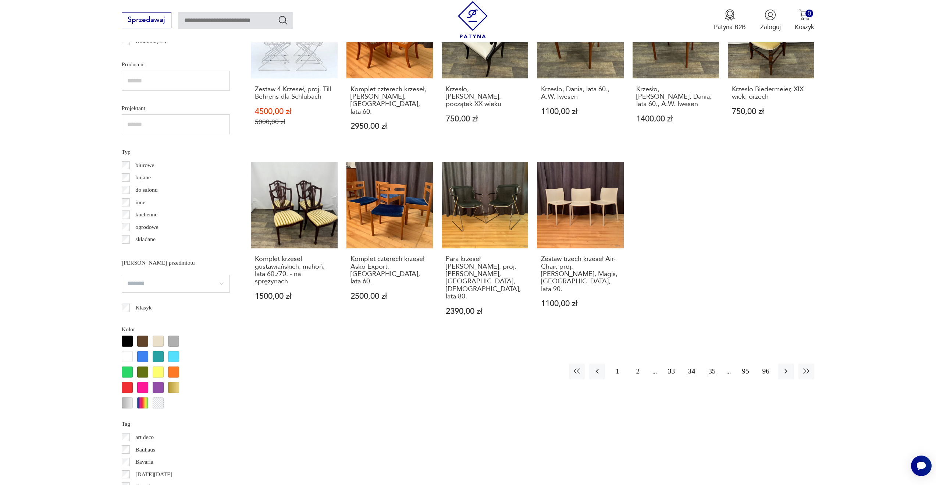
click at [713, 363] on button "35" at bounding box center [712, 371] width 16 height 16
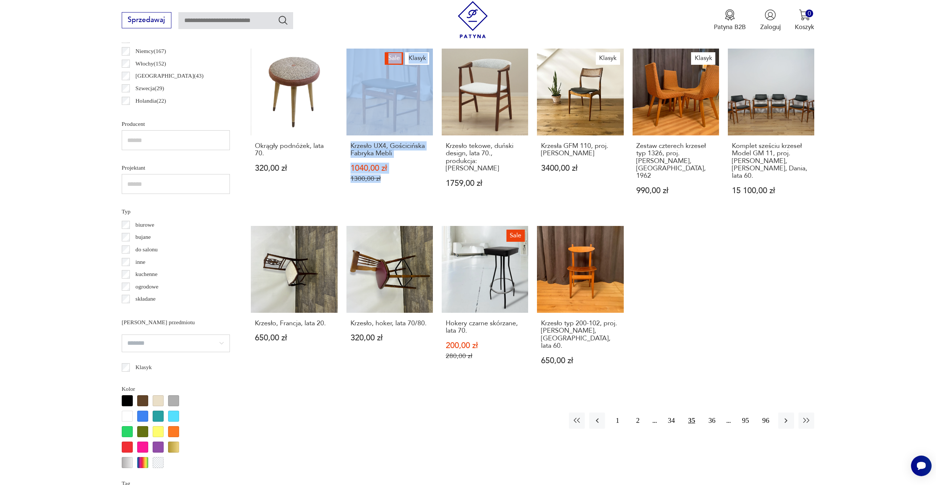
scroll to position [485, 0]
click at [712, 412] on button "36" at bounding box center [712, 420] width 16 height 16
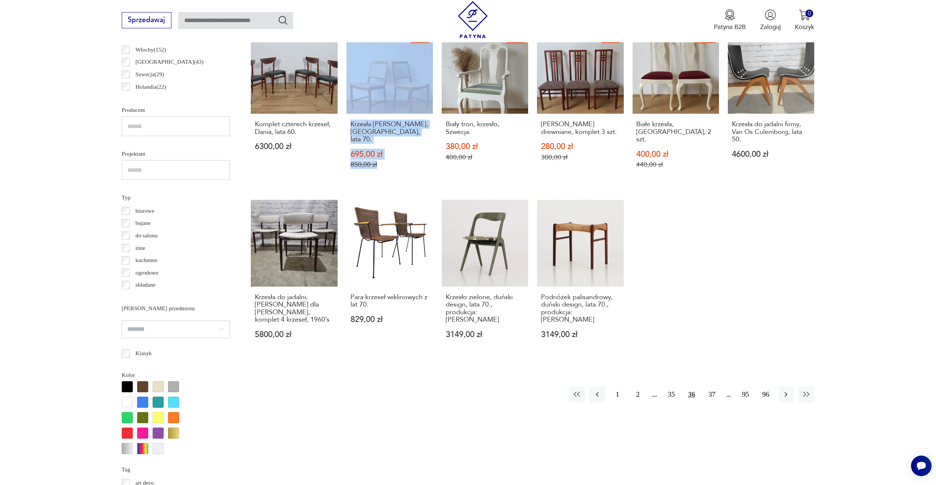
scroll to position [500, 0]
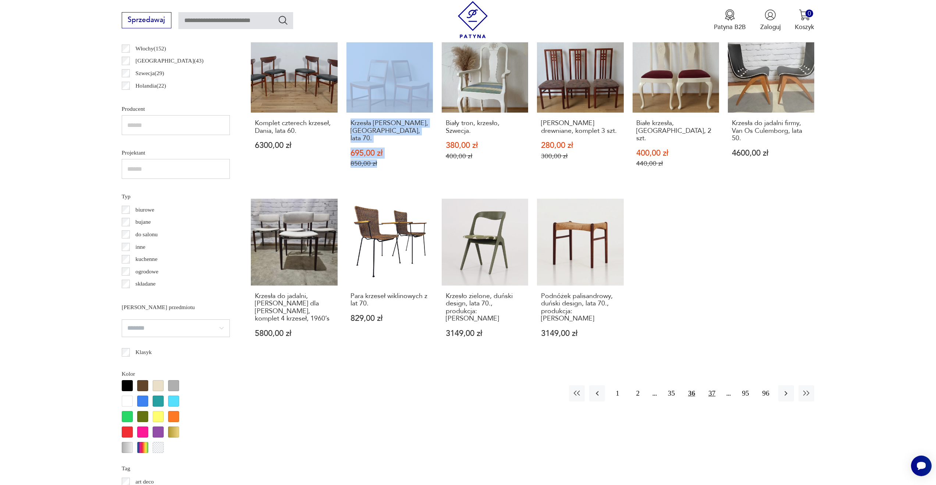
click at [712, 385] on button "37" at bounding box center [712, 393] width 16 height 16
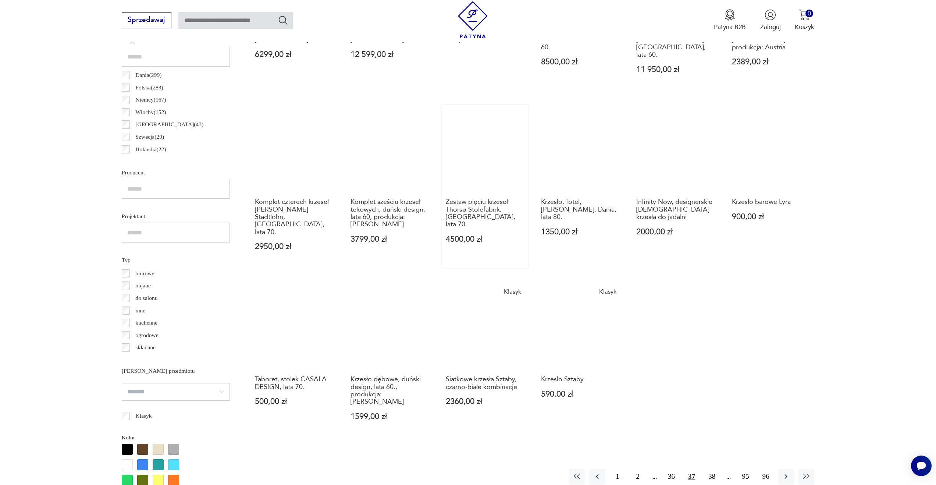
scroll to position [451, 0]
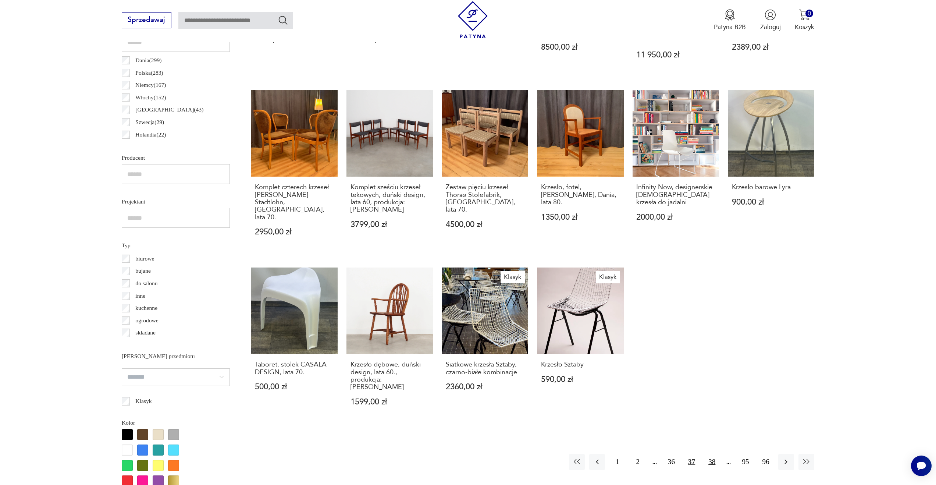
click at [712, 454] on button "38" at bounding box center [712, 462] width 16 height 16
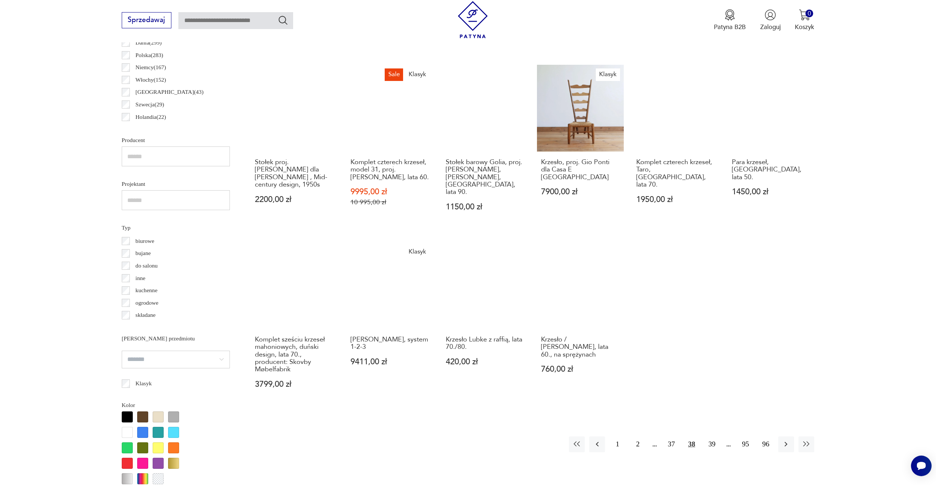
scroll to position [486, 0]
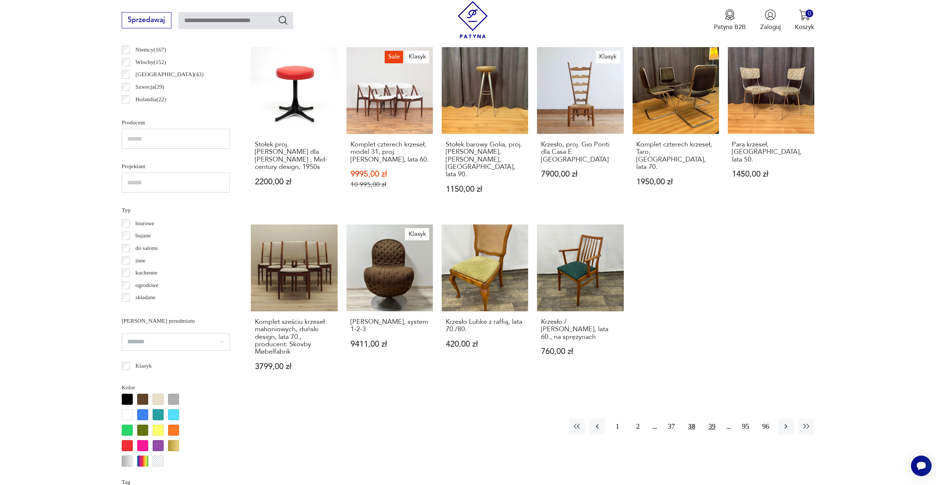
click at [712, 418] on button "39" at bounding box center [712, 426] width 16 height 16
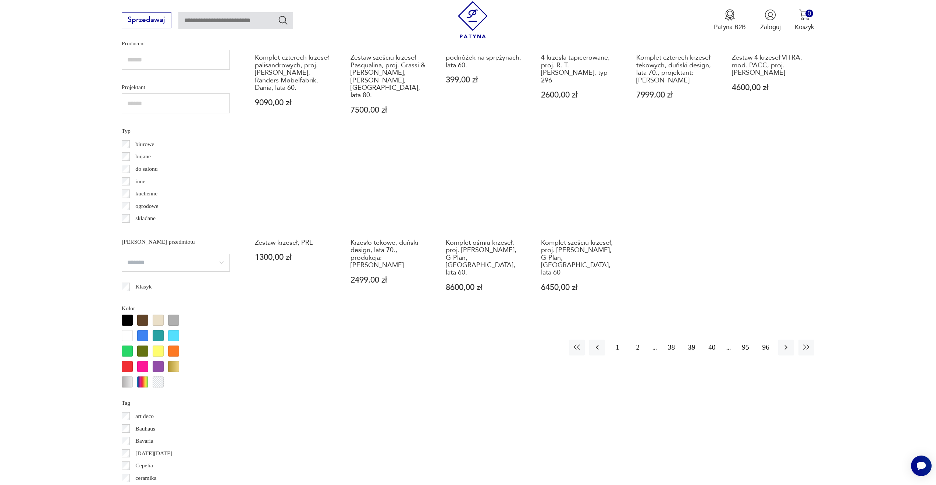
scroll to position [566, 0]
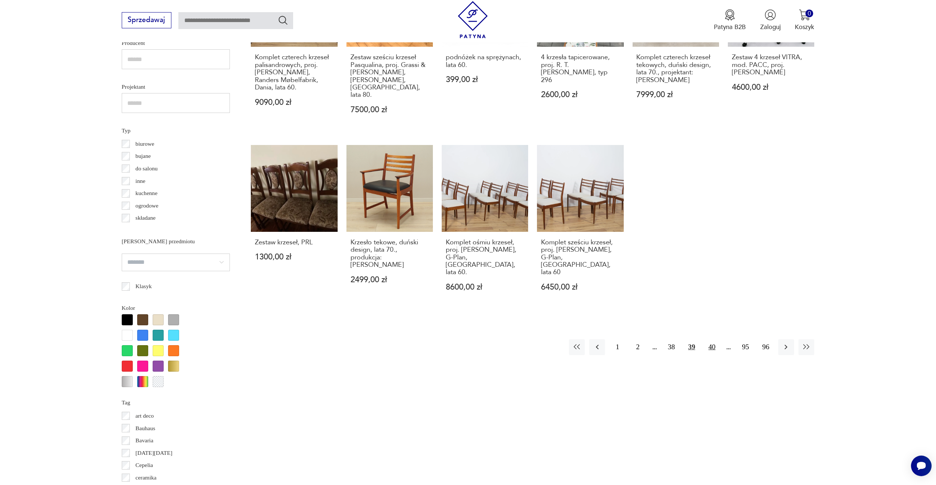
click at [716, 339] on button "40" at bounding box center [712, 347] width 16 height 16
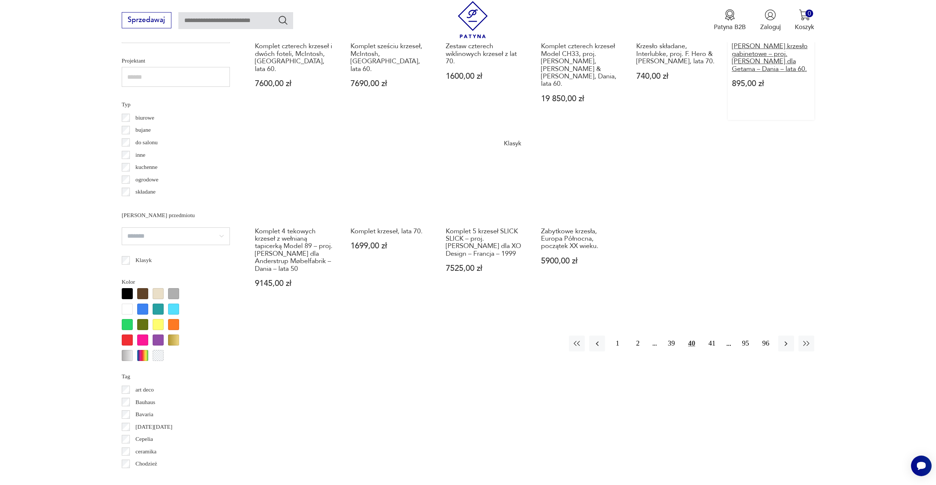
scroll to position [598, 0]
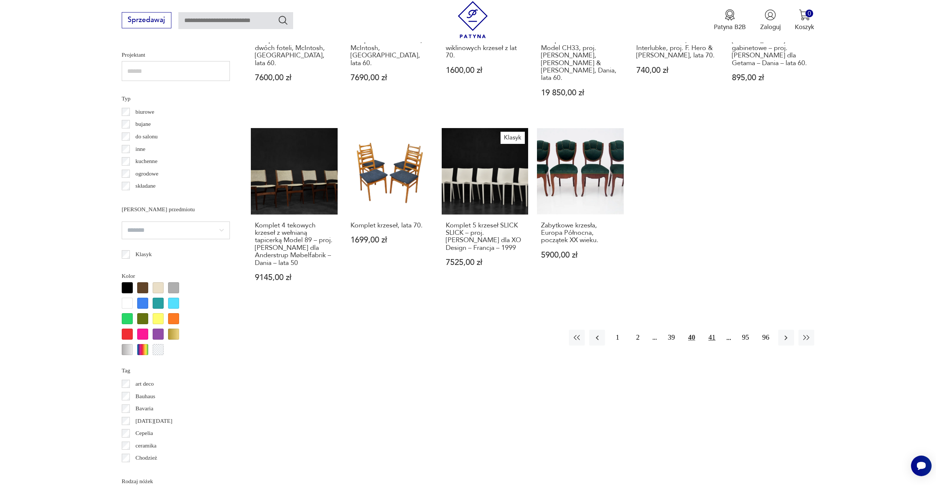
click at [712, 329] on button "41" at bounding box center [712, 337] width 16 height 16
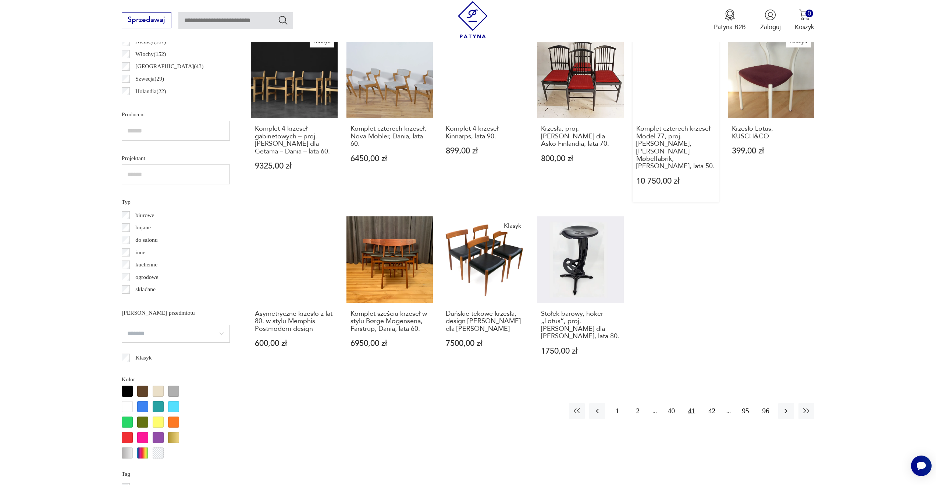
scroll to position [497, 0]
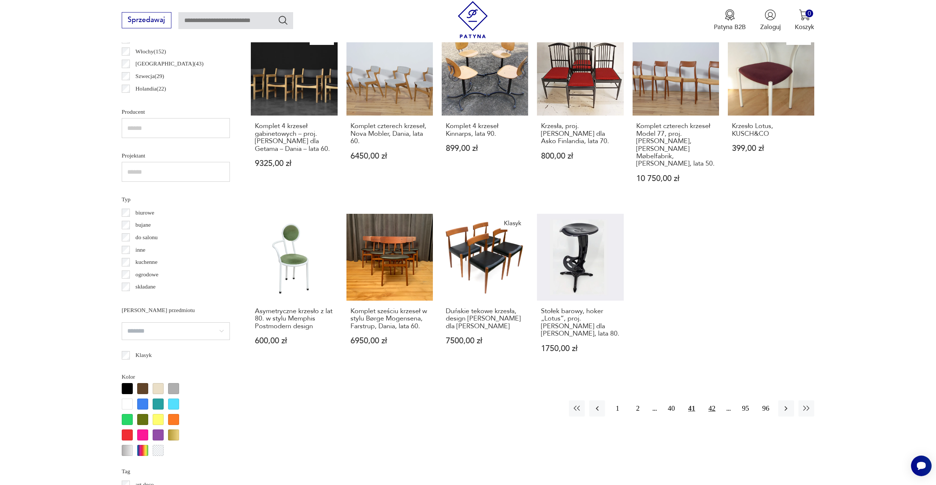
click at [712, 400] on button "42" at bounding box center [712, 408] width 16 height 16
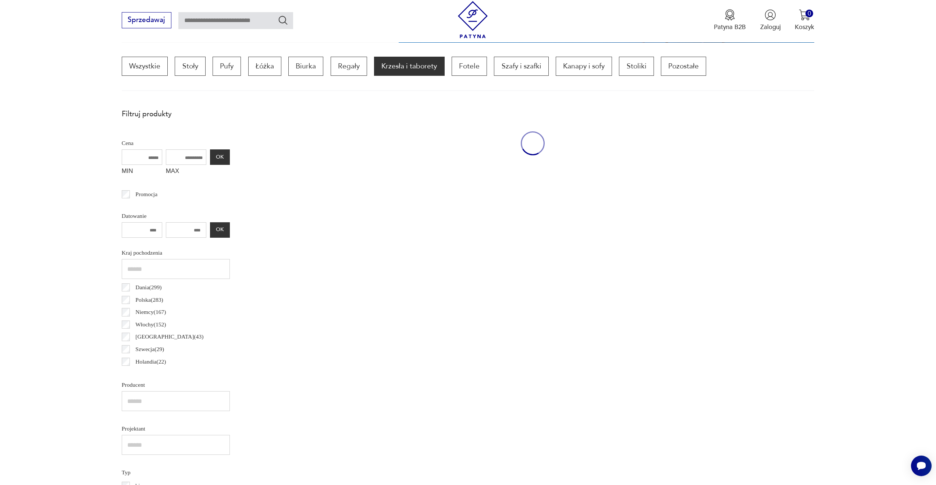
scroll to position [218, 0]
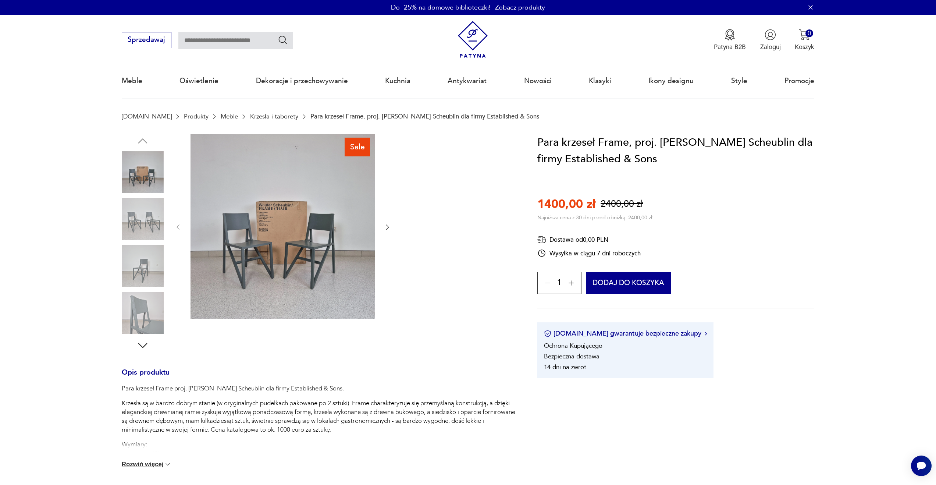
click at [145, 169] on img at bounding box center [143, 172] width 42 height 42
click at [389, 224] on icon "button" at bounding box center [387, 226] width 7 height 7
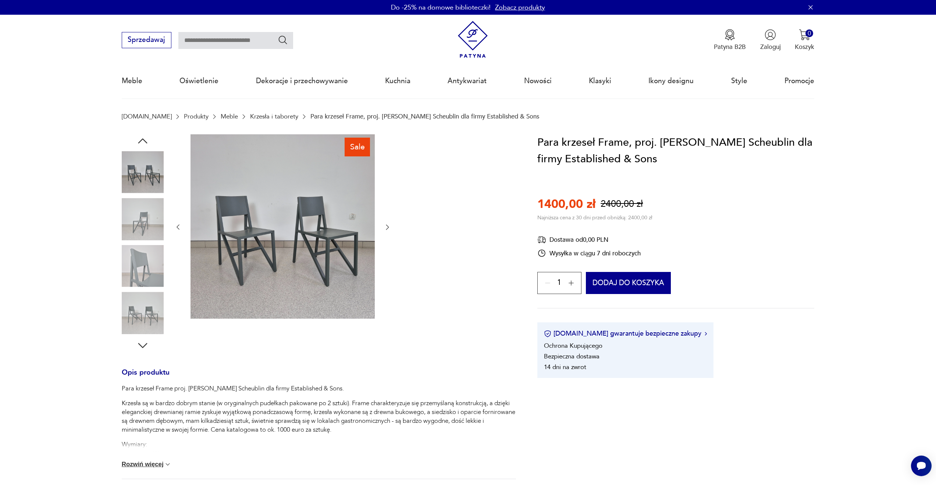
click at [390, 224] on icon "button" at bounding box center [387, 226] width 7 height 7
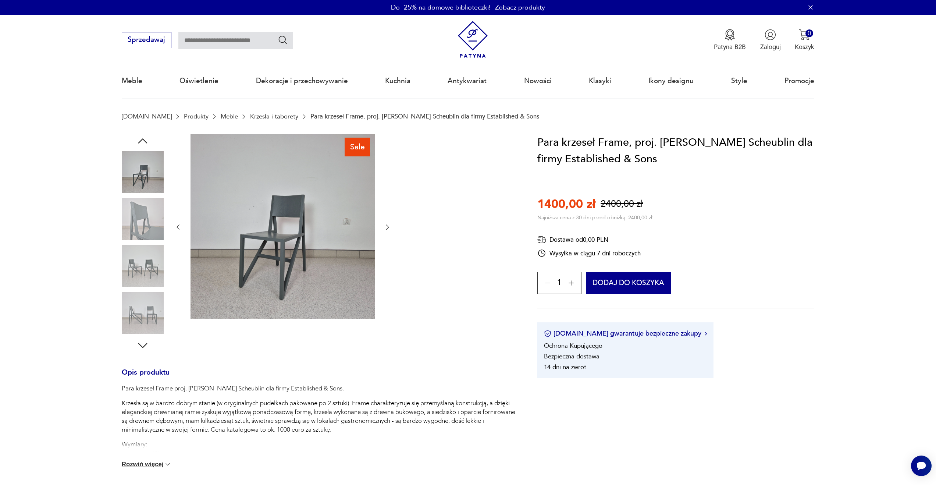
click at [390, 224] on icon "button" at bounding box center [387, 226] width 7 height 7
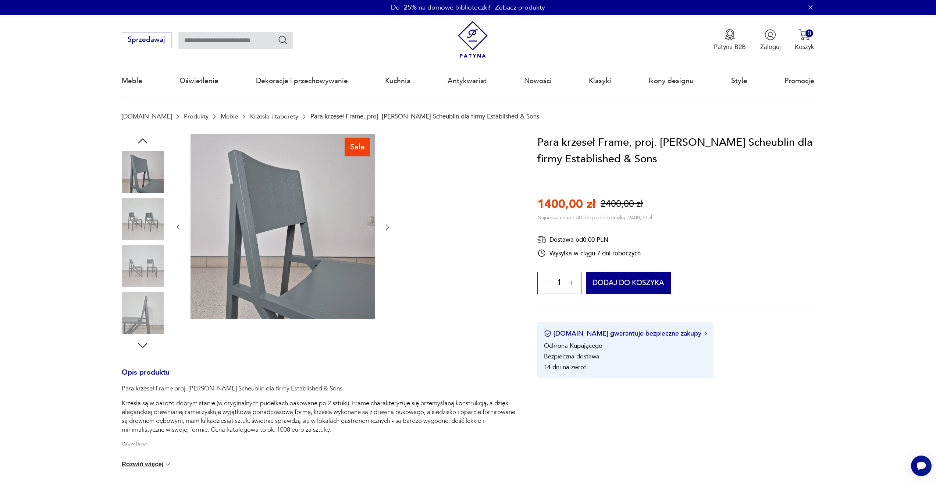
click at [390, 224] on icon "button" at bounding box center [387, 226] width 7 height 7
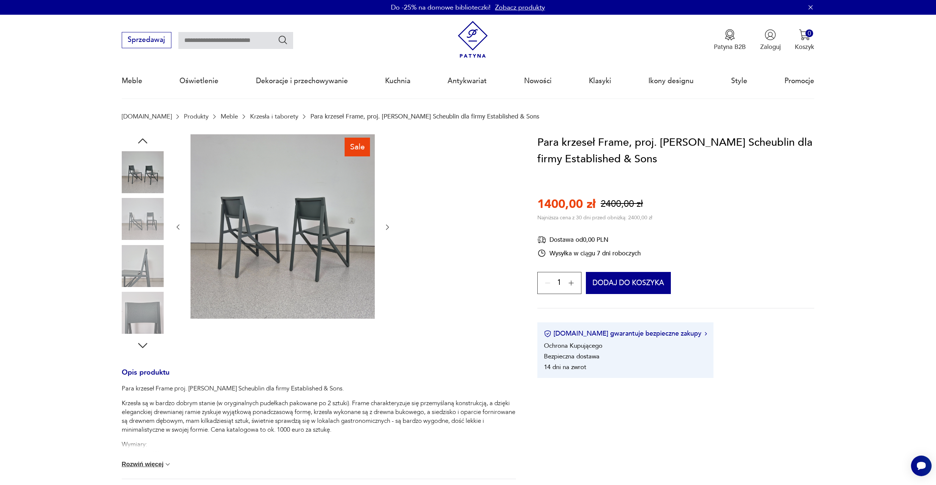
click at [390, 224] on icon "button" at bounding box center [387, 226] width 7 height 7
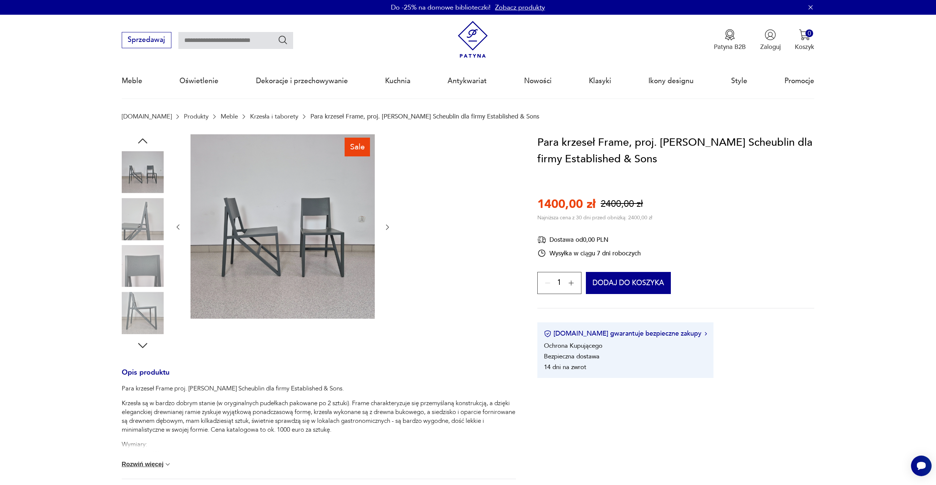
click at [390, 224] on icon "button" at bounding box center [387, 226] width 7 height 7
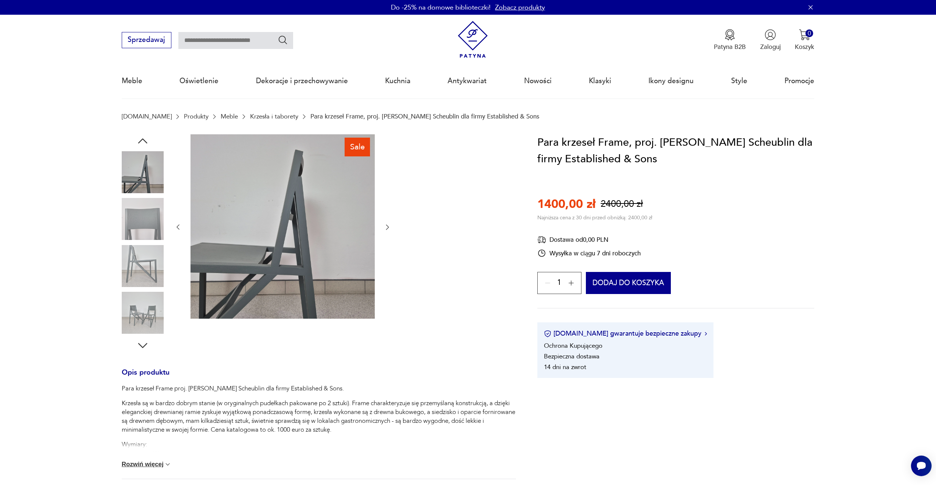
click at [390, 224] on icon "button" at bounding box center [387, 226] width 7 height 7
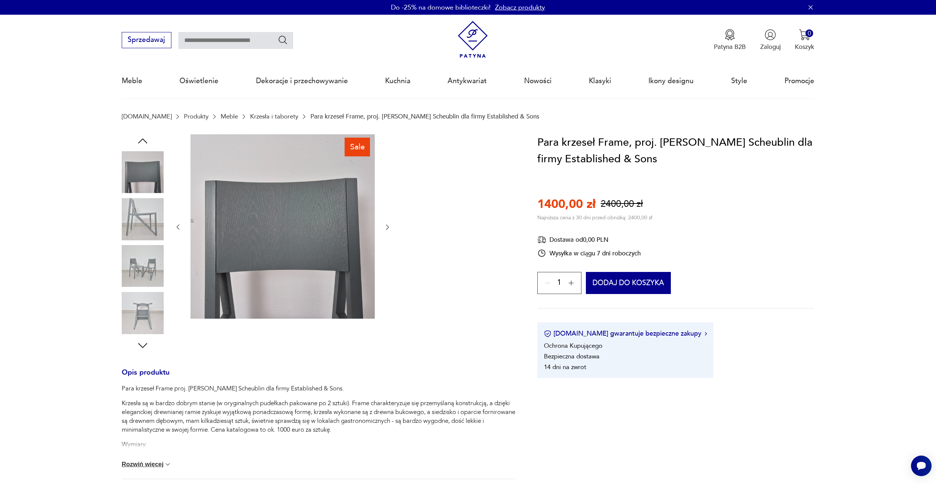
click at [390, 224] on icon "button" at bounding box center [387, 226] width 7 height 7
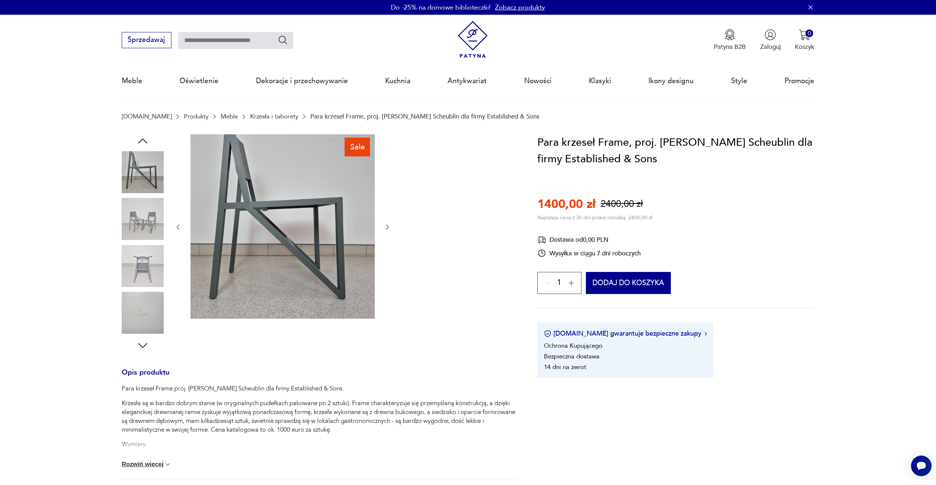
click at [390, 224] on icon "button" at bounding box center [387, 226] width 7 height 7
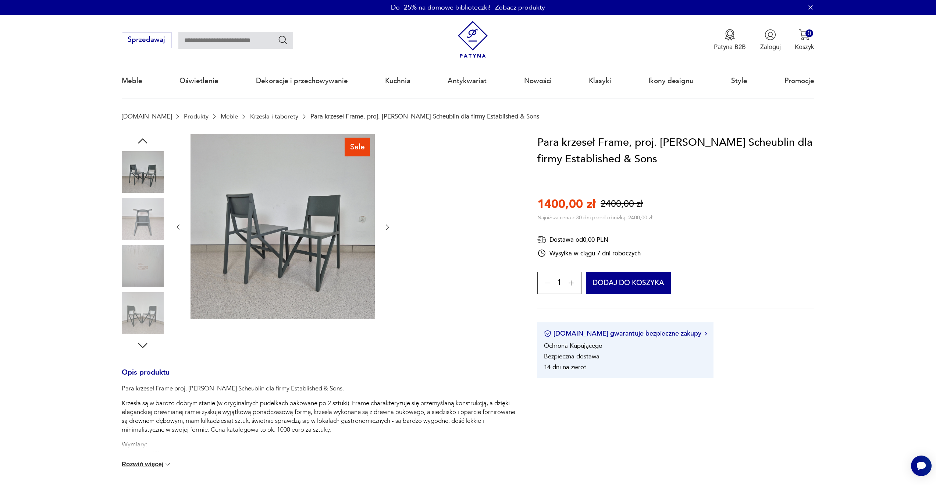
click at [390, 224] on icon "button" at bounding box center [387, 226] width 7 height 7
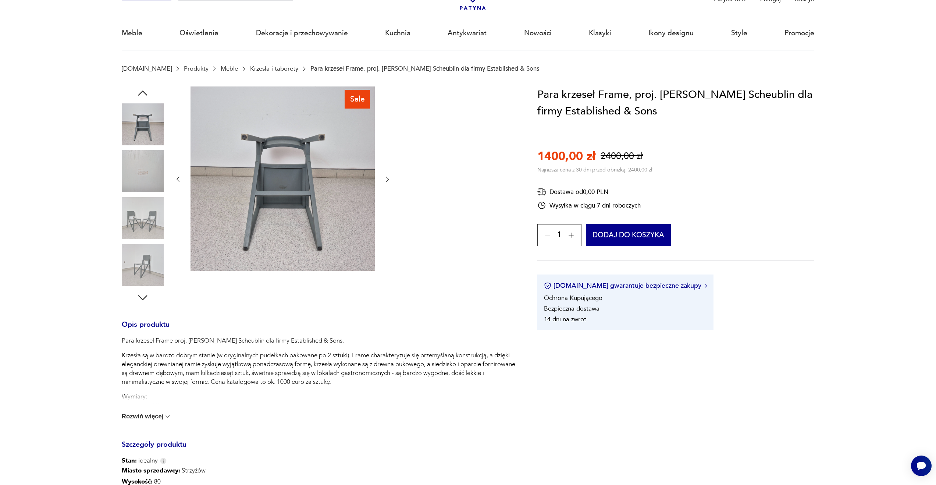
scroll to position [39, 0]
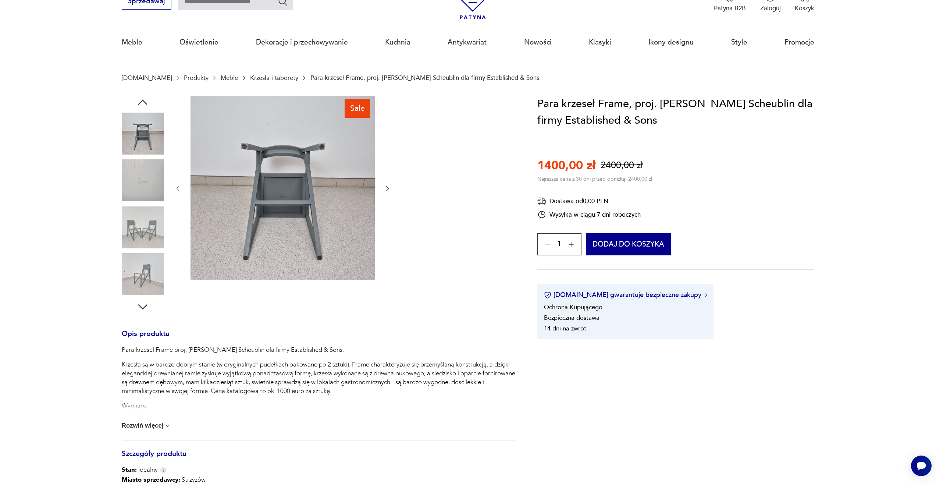
click at [393, 188] on div "Sale" at bounding box center [319, 205] width 394 height 218
click at [388, 187] on icon "button" at bounding box center [387, 188] width 7 height 7
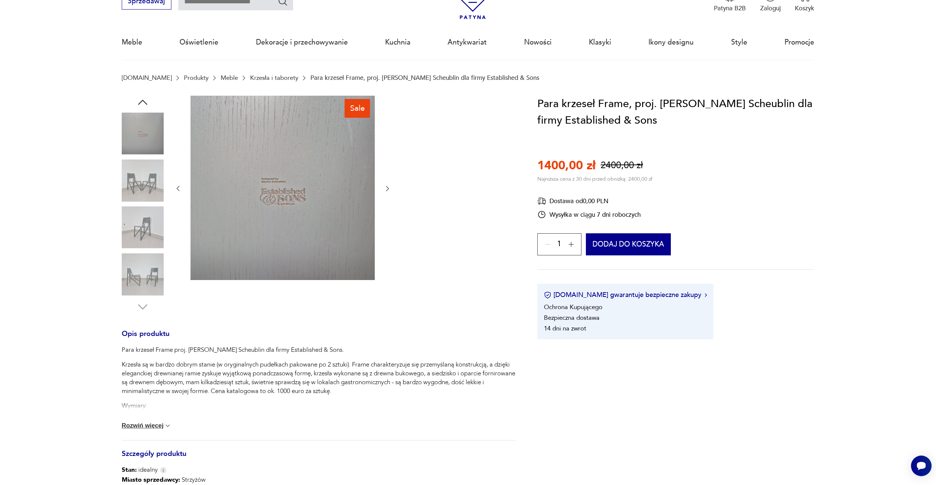
click at [388, 187] on icon "button" at bounding box center [387, 188] width 7 height 7
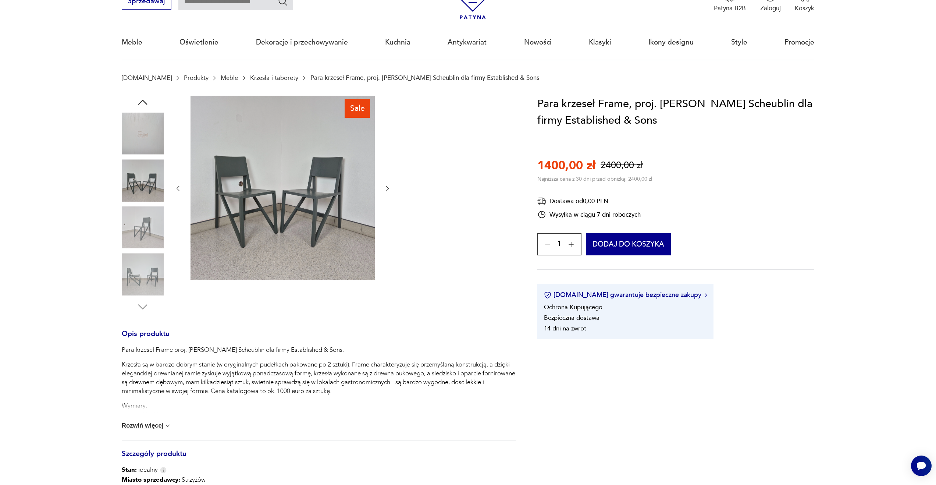
scroll to position [43, 0]
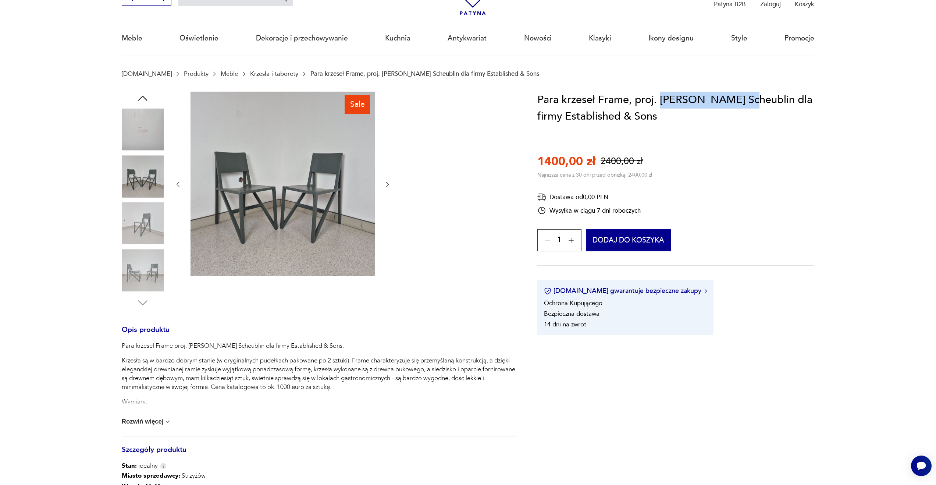
drag, startPoint x: 662, startPoint y: 99, endPoint x: 743, endPoint y: 95, distance: 81.4
click at [743, 95] on h1 "Para krzeseł Frame, proj. Wouter Scheublin dla firmy Established & Sons" at bounding box center [675, 108] width 277 height 33
copy h1 "Wouter Scheublin"
click at [385, 184] on icon "button" at bounding box center [387, 184] width 7 height 7
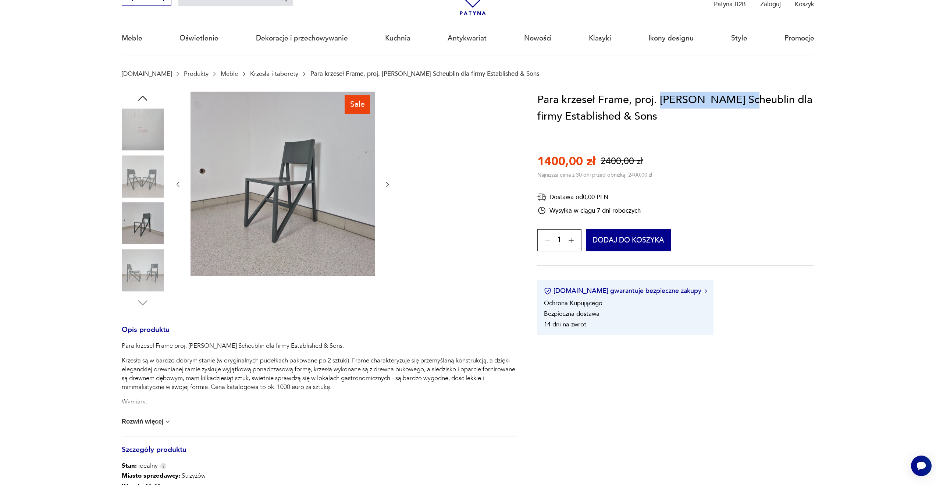
click at [385, 184] on icon "button" at bounding box center [387, 184] width 7 height 7
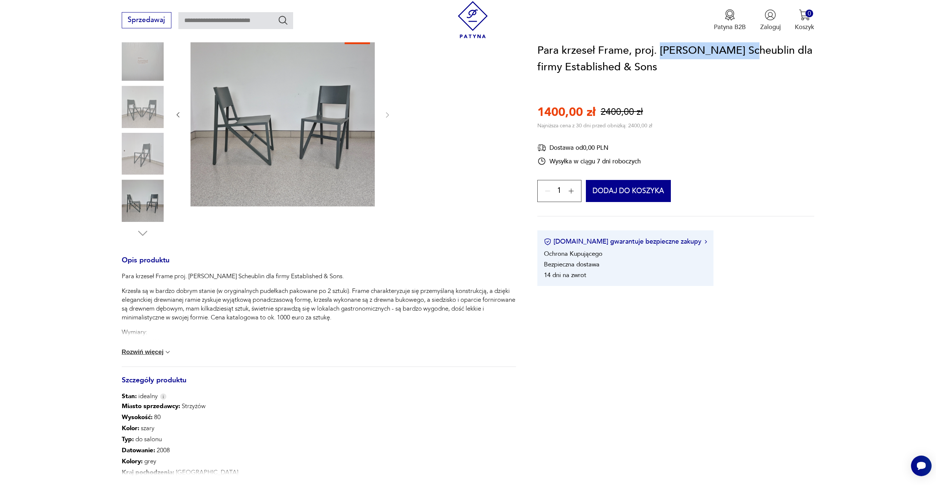
scroll to position [113, 0]
click at [170, 348] on img at bounding box center [167, 350] width 7 height 7
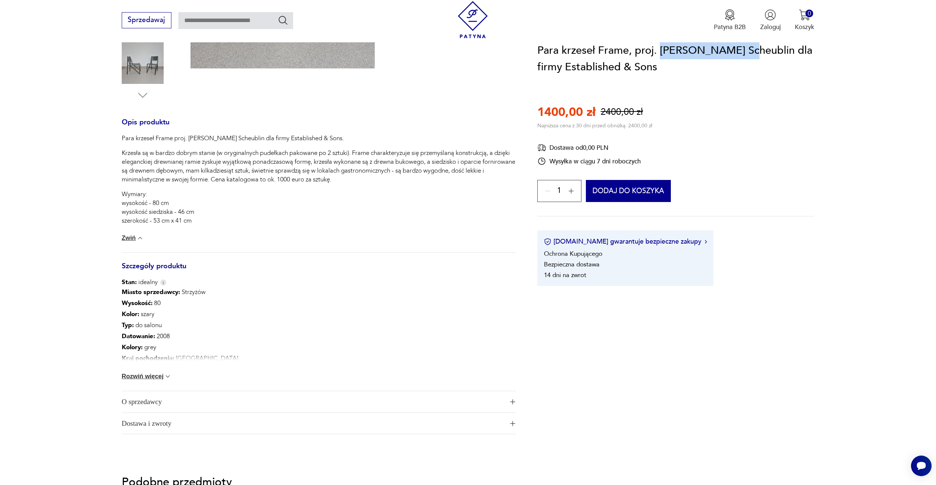
scroll to position [250, 0]
click at [167, 375] on img at bounding box center [167, 375] width 7 height 7
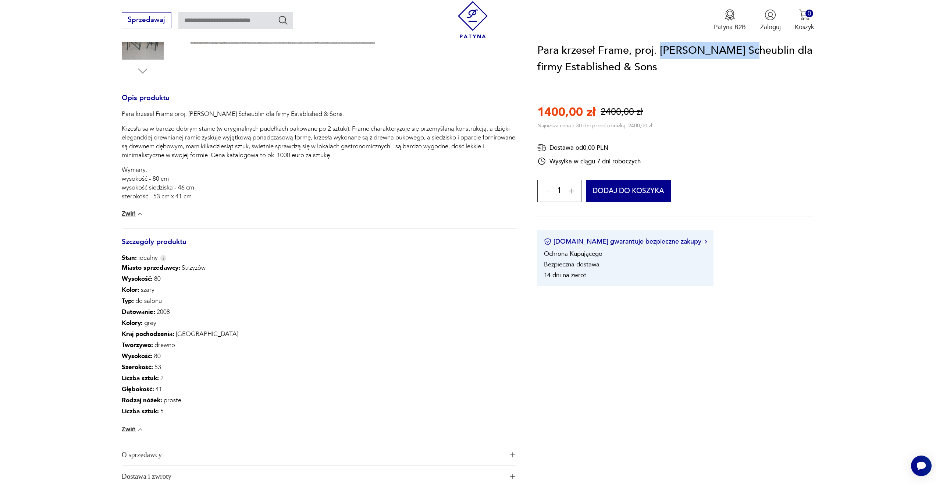
scroll to position [0, 0]
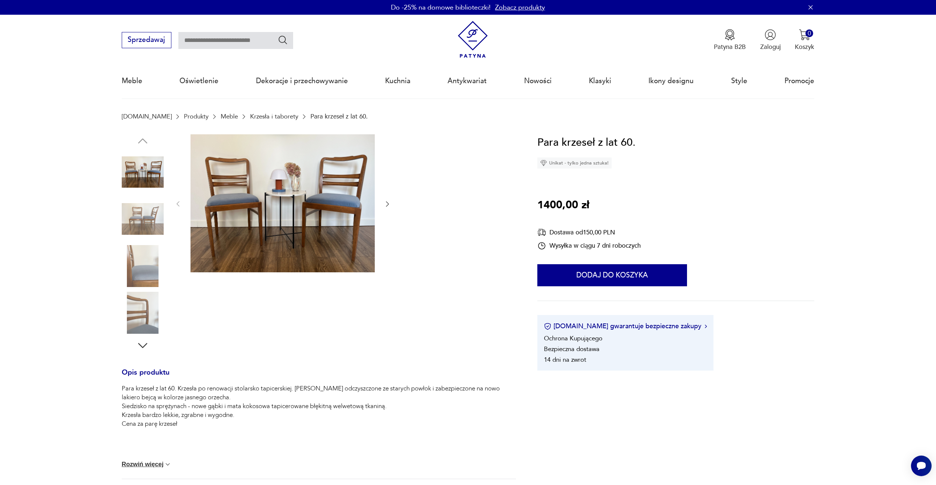
click at [139, 173] on img at bounding box center [143, 172] width 42 height 42
click at [391, 204] on div at bounding box center [319, 243] width 394 height 218
click at [388, 203] on icon "button" at bounding box center [387, 204] width 3 height 5
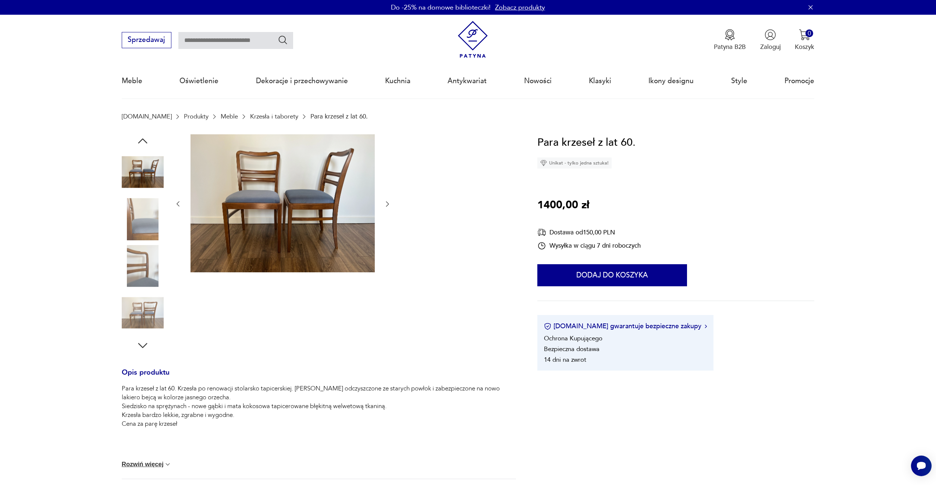
scroll to position [0, 0]
click at [388, 203] on icon "button" at bounding box center [387, 203] width 3 height 5
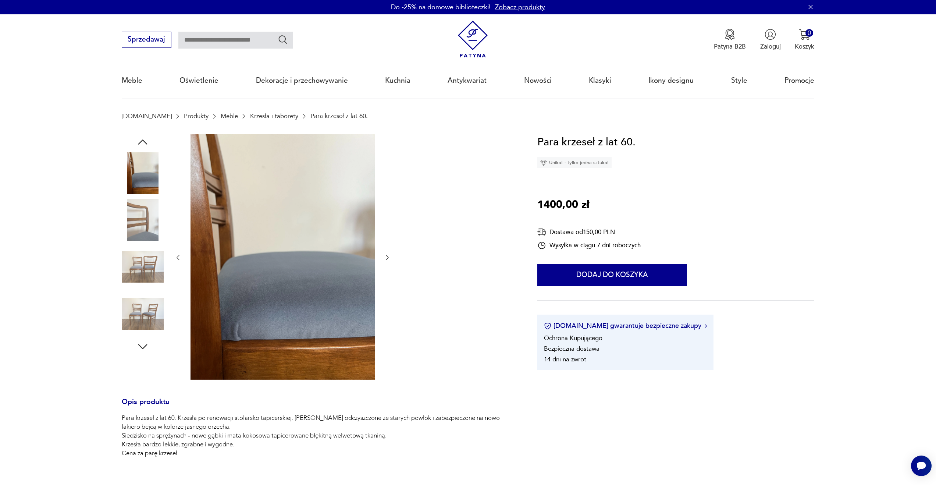
click at [388, 203] on div at bounding box center [282, 257] width 217 height 247
click at [386, 259] on icon "button" at bounding box center [387, 257] width 7 height 7
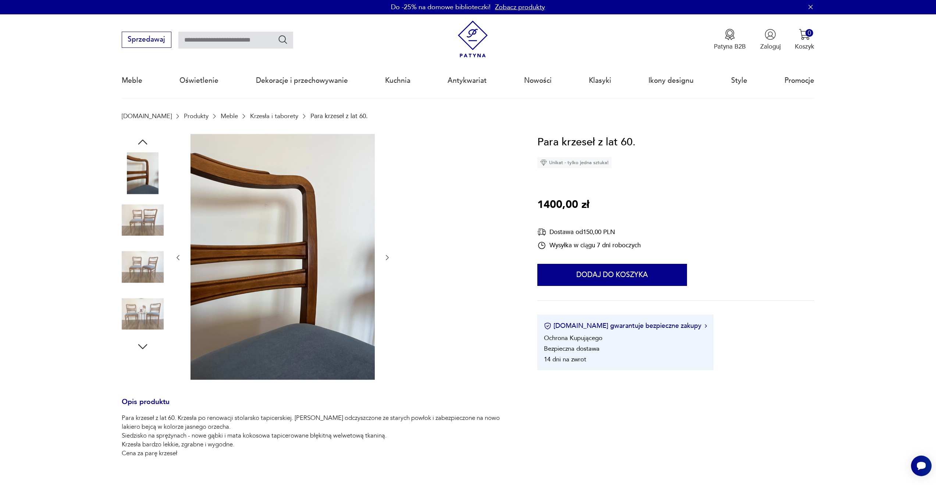
click at [386, 259] on icon "button" at bounding box center [387, 257] width 7 height 7
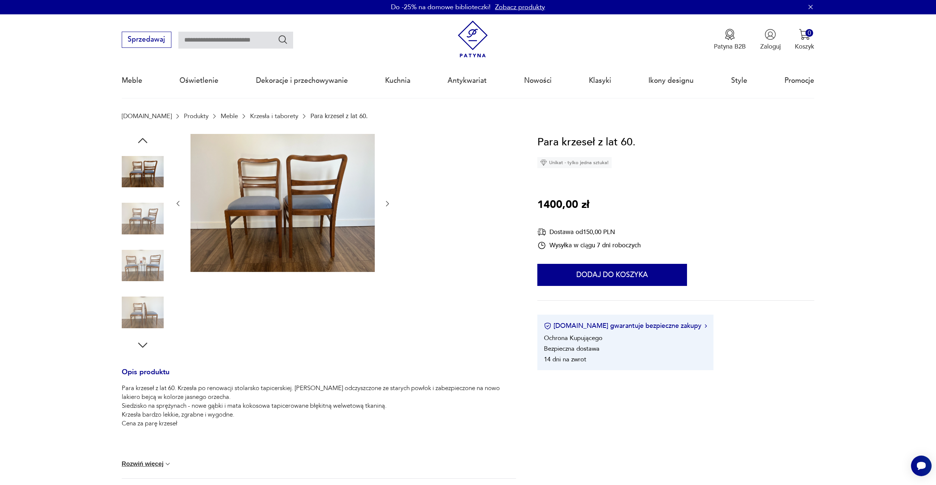
click at [386, 259] on div at bounding box center [282, 204] width 217 height 140
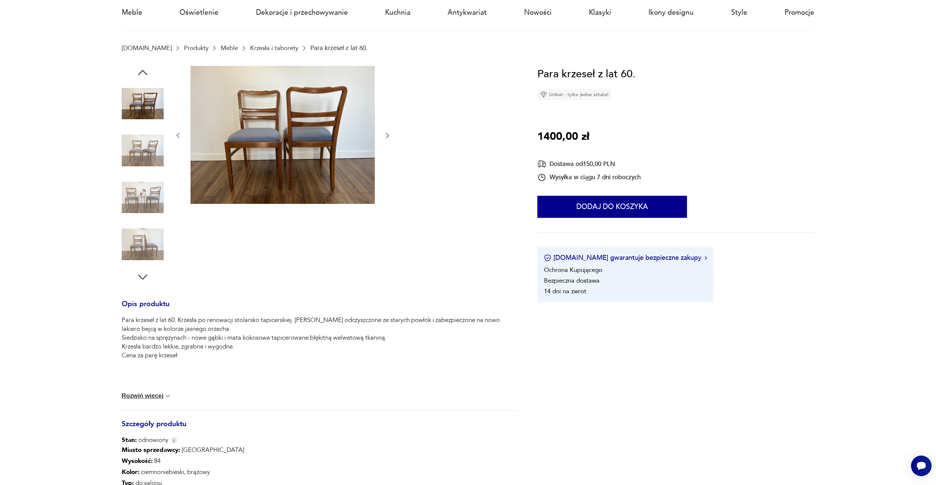
scroll to position [0, 0]
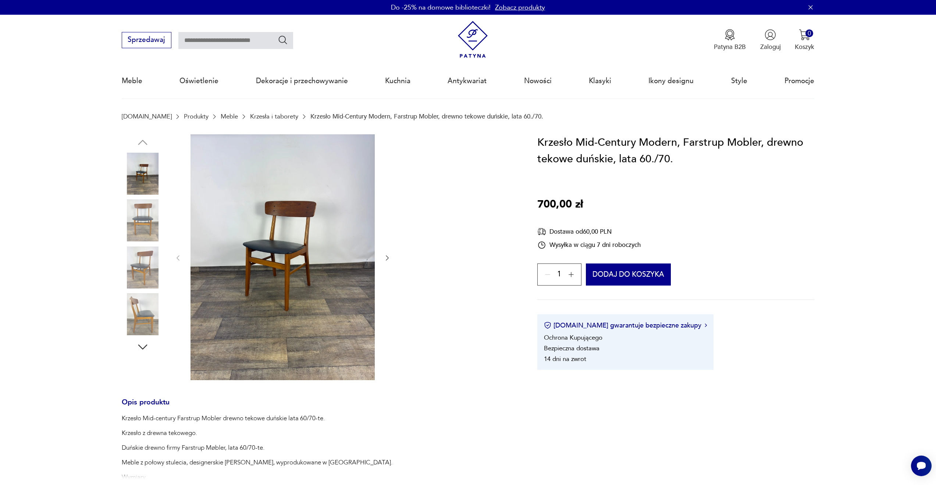
scroll to position [0, 0]
click at [388, 255] on icon "button" at bounding box center [387, 257] width 7 height 7
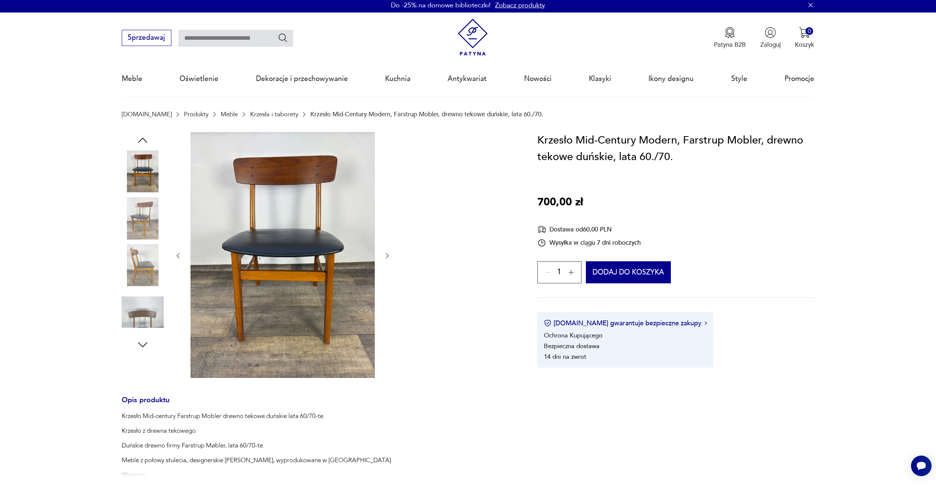
click at [388, 255] on icon "button" at bounding box center [387, 255] width 3 height 5
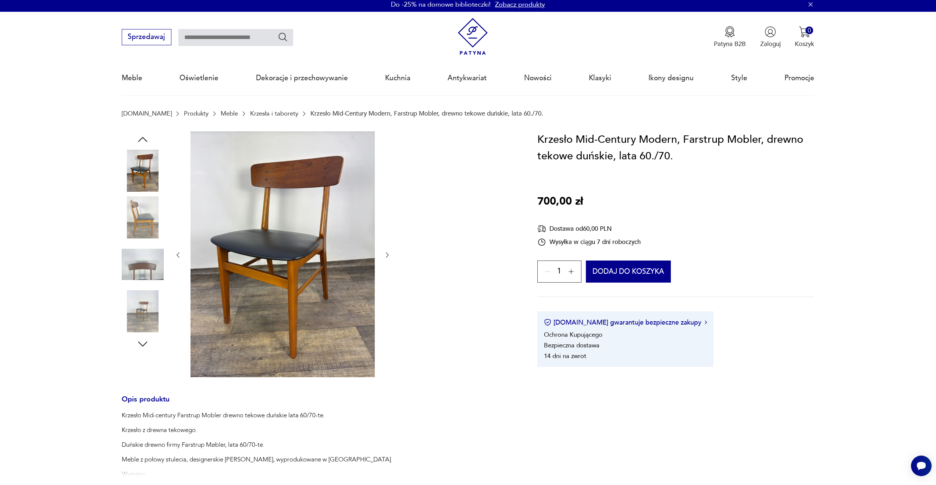
click at [388, 255] on icon "button" at bounding box center [387, 254] width 3 height 5
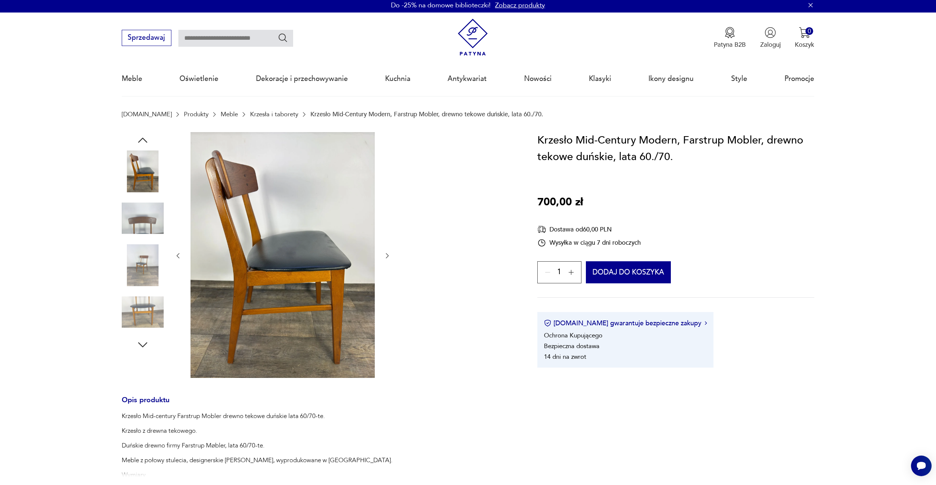
click at [388, 255] on icon "button" at bounding box center [387, 255] width 3 height 5
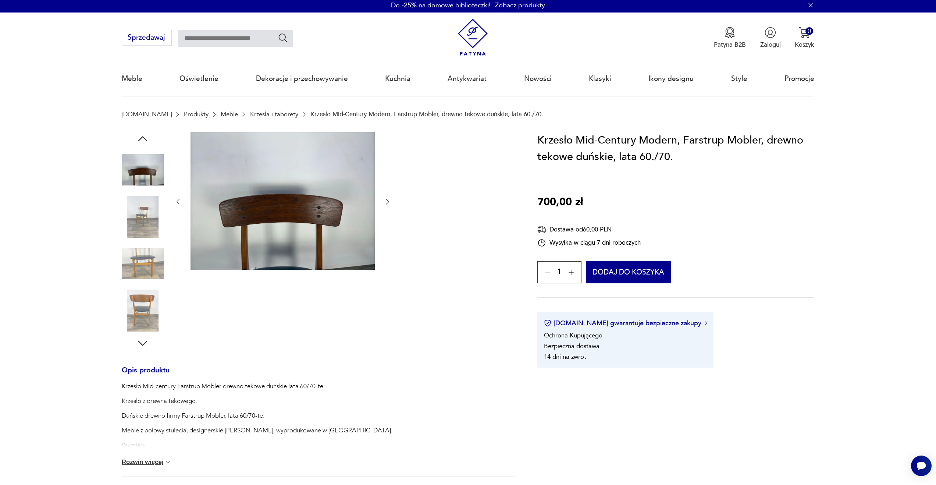
scroll to position [3, 0]
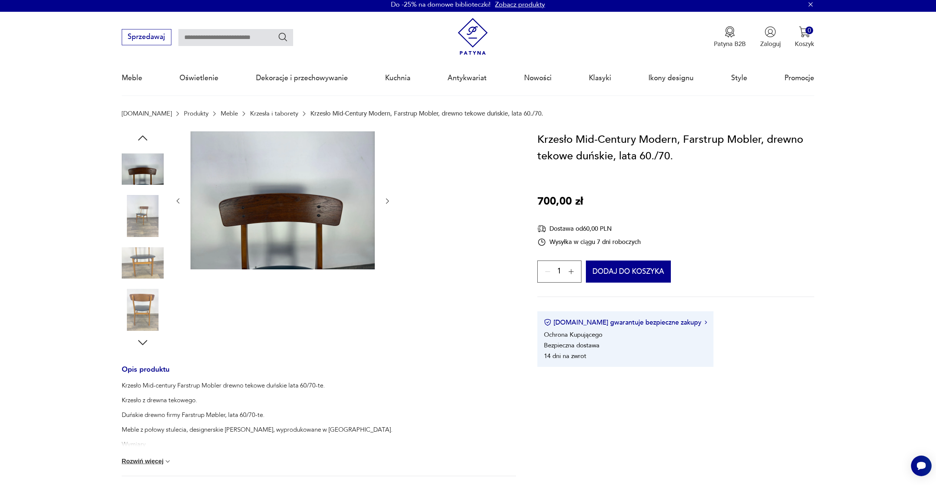
click at [388, 255] on div at bounding box center [282, 201] width 217 height 140
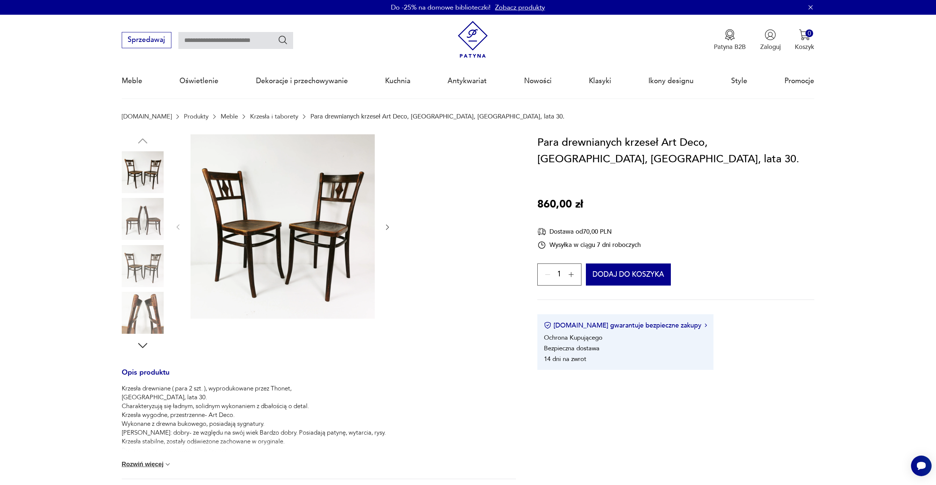
click at [387, 225] on icon "button" at bounding box center [387, 226] width 7 height 7
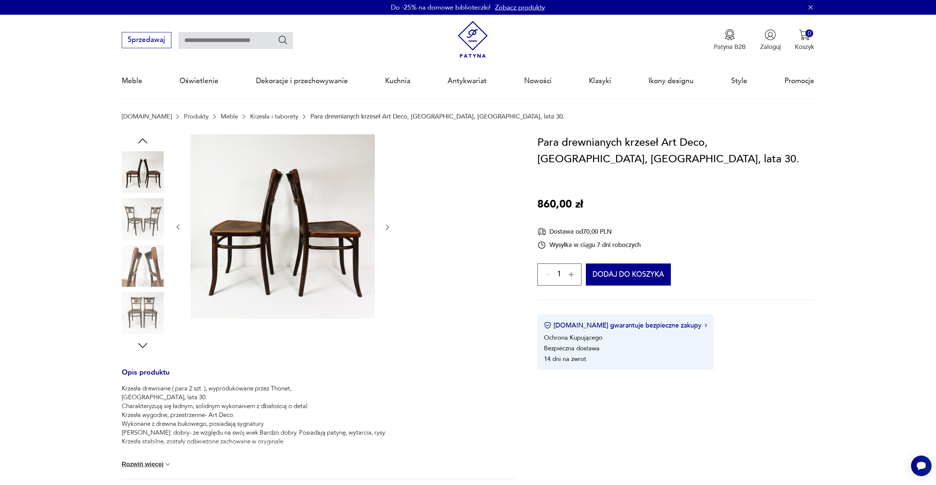
click at [387, 225] on icon "button" at bounding box center [387, 226] width 7 height 7
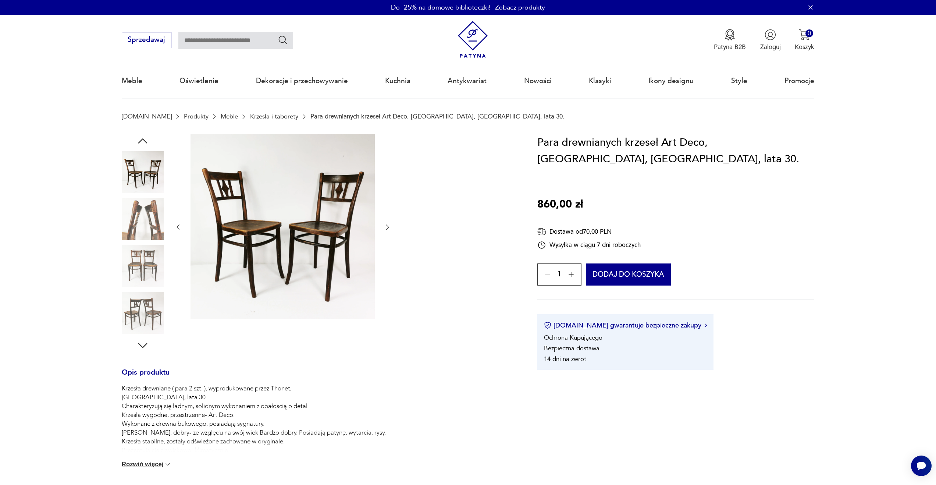
click at [387, 225] on icon "button" at bounding box center [387, 226] width 7 height 7
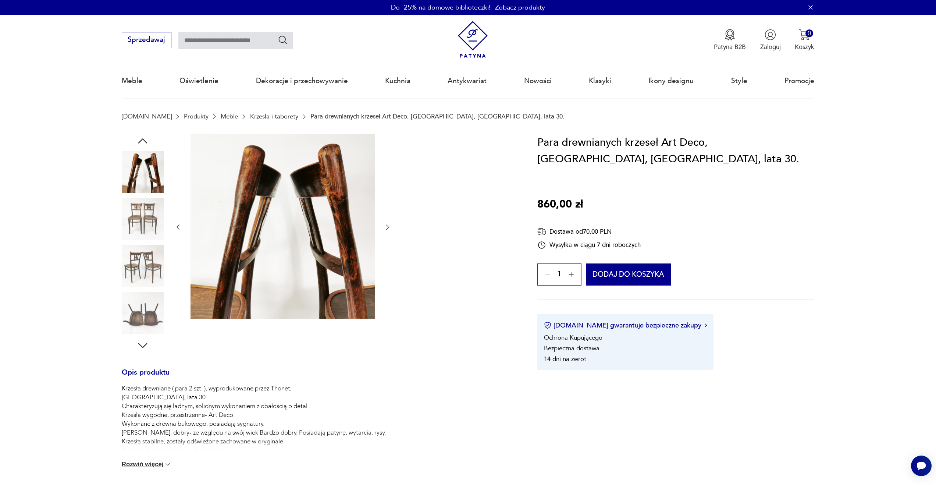
click at [387, 225] on icon "button" at bounding box center [387, 226] width 7 height 7
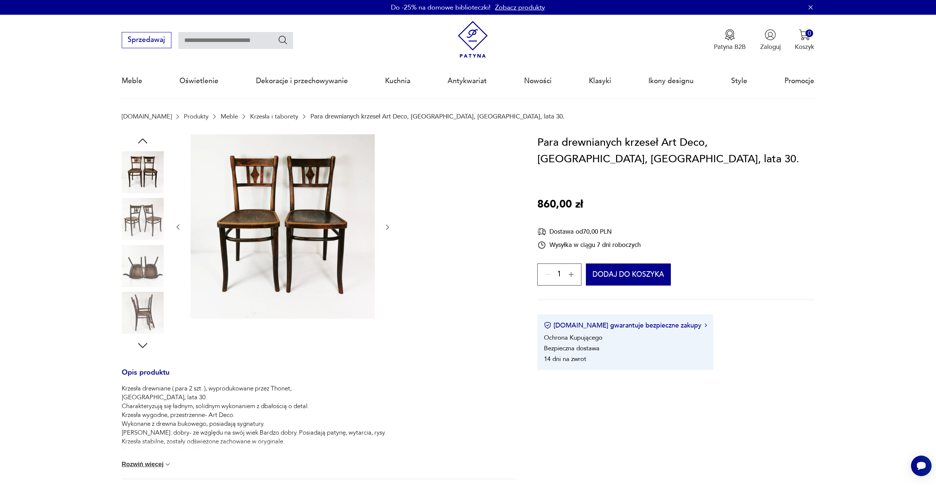
click at [387, 225] on icon "button" at bounding box center [387, 226] width 7 height 7
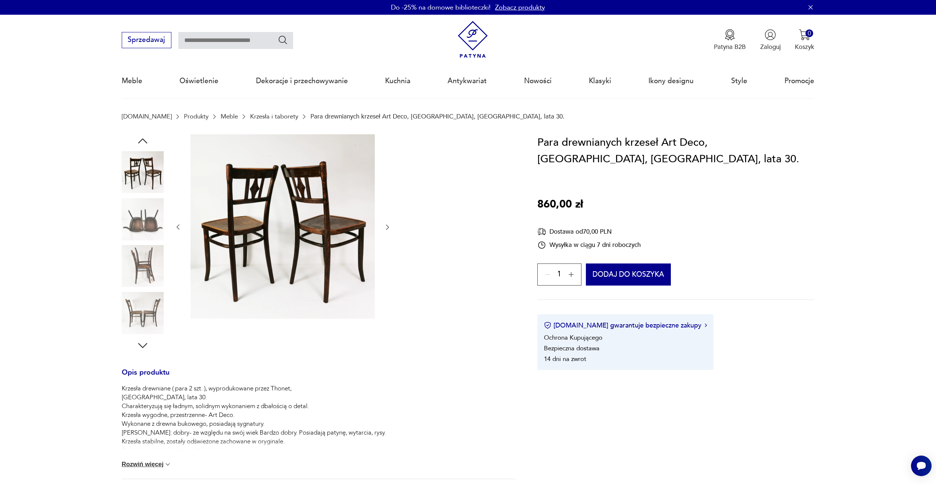
click at [387, 225] on icon "button" at bounding box center [387, 226] width 7 height 7
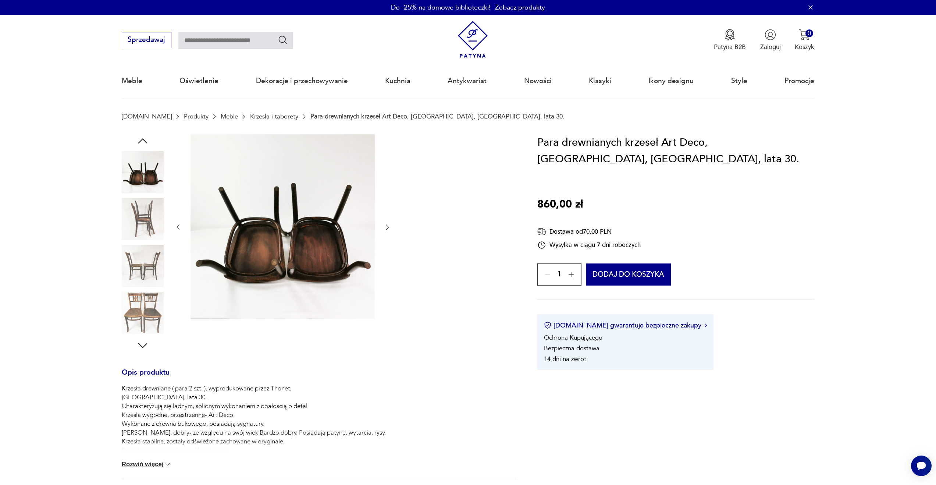
click at [387, 225] on icon "button" at bounding box center [387, 226] width 7 height 7
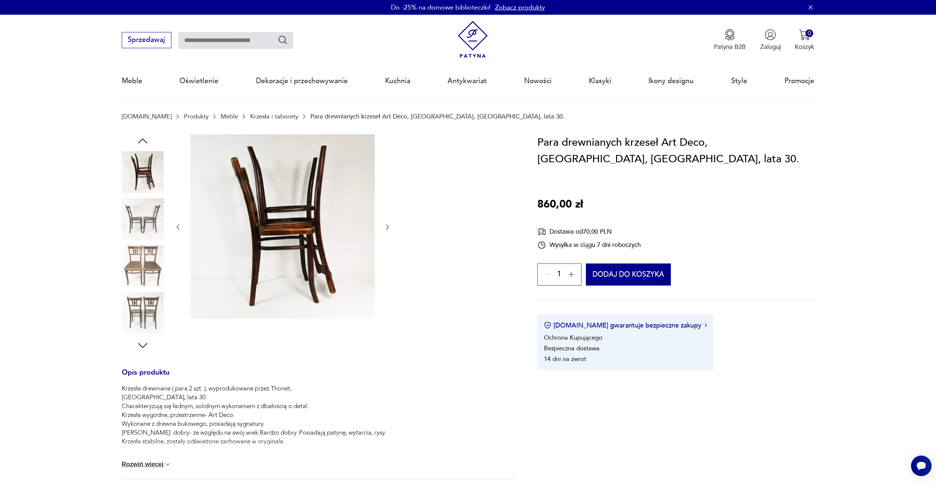
click at [387, 225] on icon "button" at bounding box center [387, 226] width 7 height 7
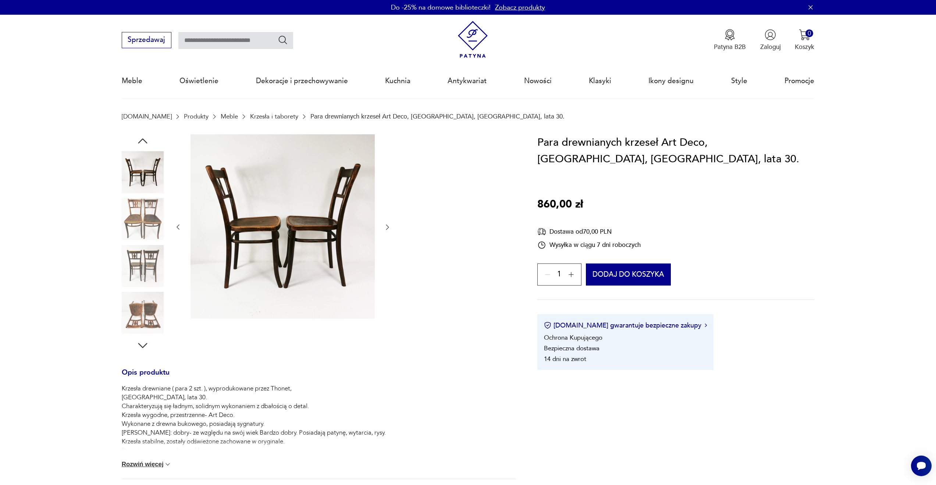
click at [387, 225] on icon "button" at bounding box center [387, 226] width 7 height 7
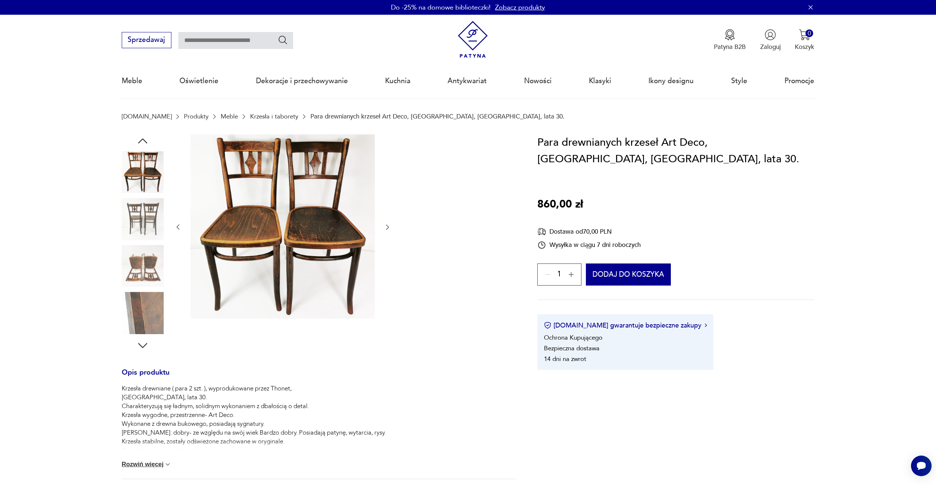
click at [387, 225] on icon "button" at bounding box center [387, 226] width 7 height 7
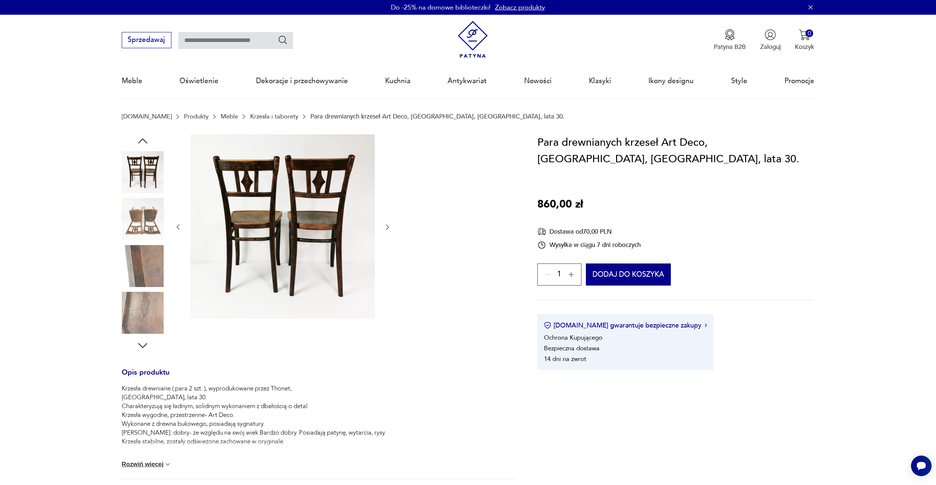
click at [387, 225] on icon "button" at bounding box center [387, 226] width 7 height 7
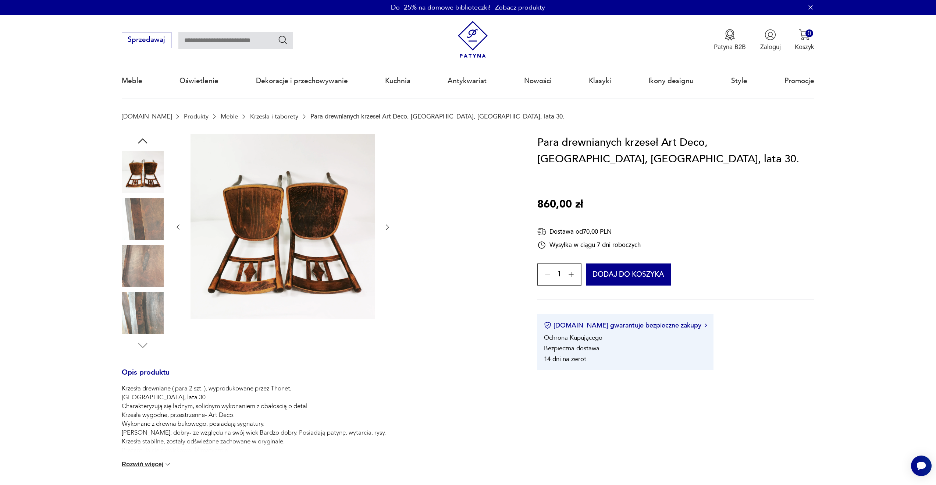
click at [387, 225] on icon "button" at bounding box center [387, 226] width 7 height 7
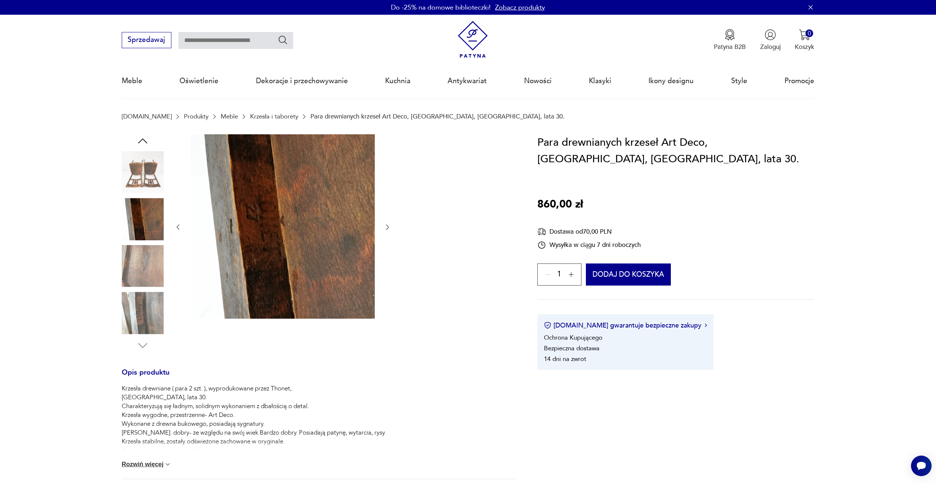
click at [391, 229] on icon "button" at bounding box center [387, 226] width 7 height 7
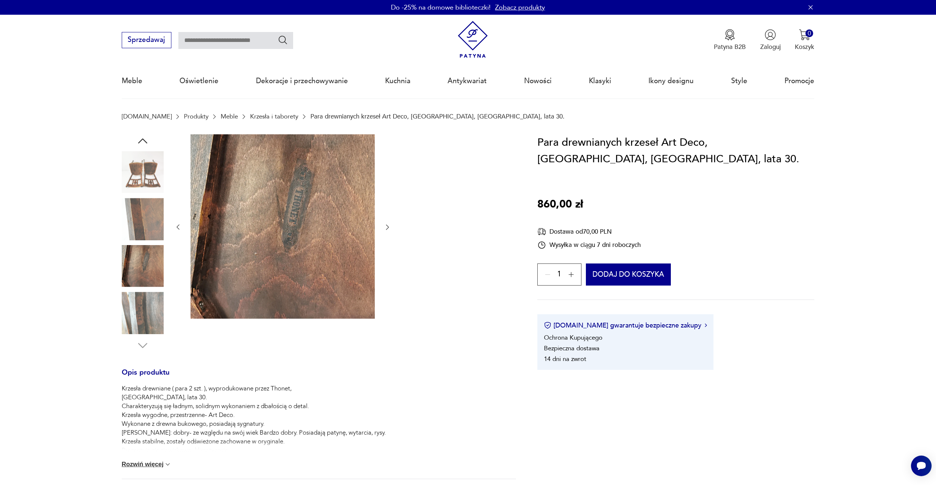
click at [391, 229] on icon "button" at bounding box center [387, 226] width 7 height 7
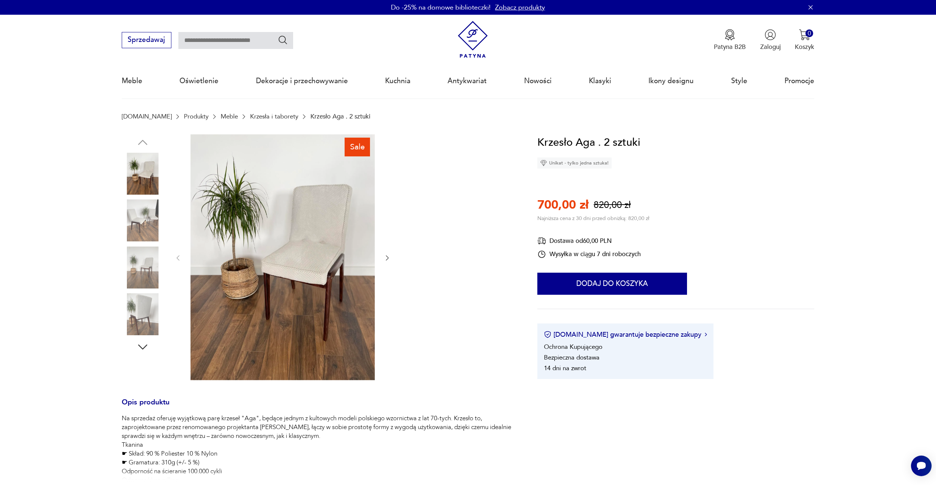
click at [387, 257] on icon "button" at bounding box center [387, 257] width 7 height 7
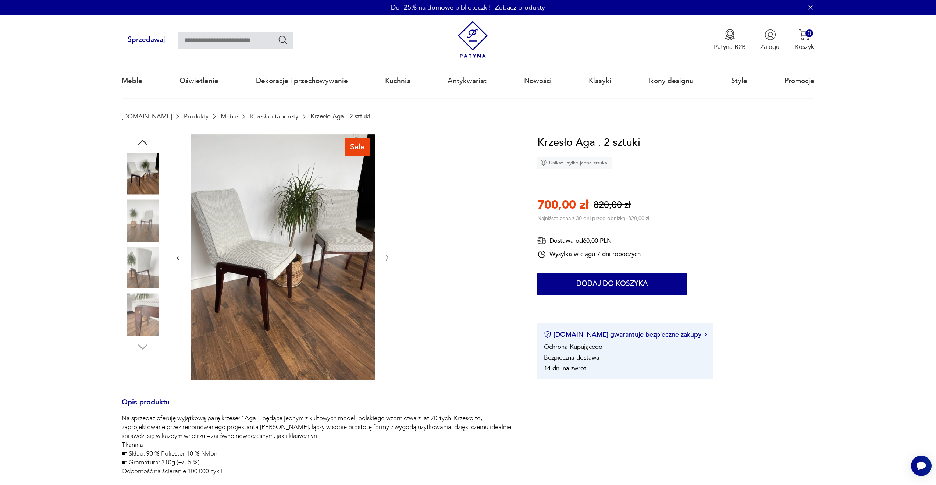
click at [387, 257] on icon "button" at bounding box center [387, 257] width 7 height 7
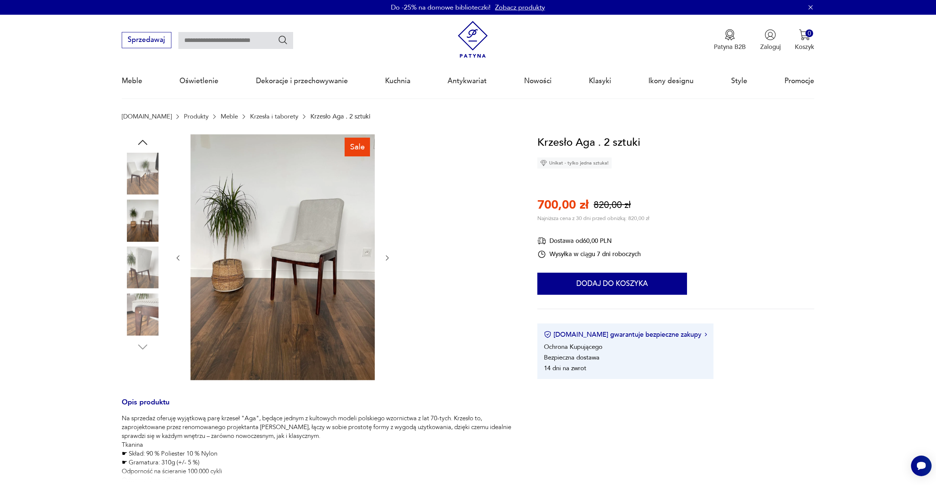
click at [387, 257] on icon "button" at bounding box center [387, 257] width 7 height 7
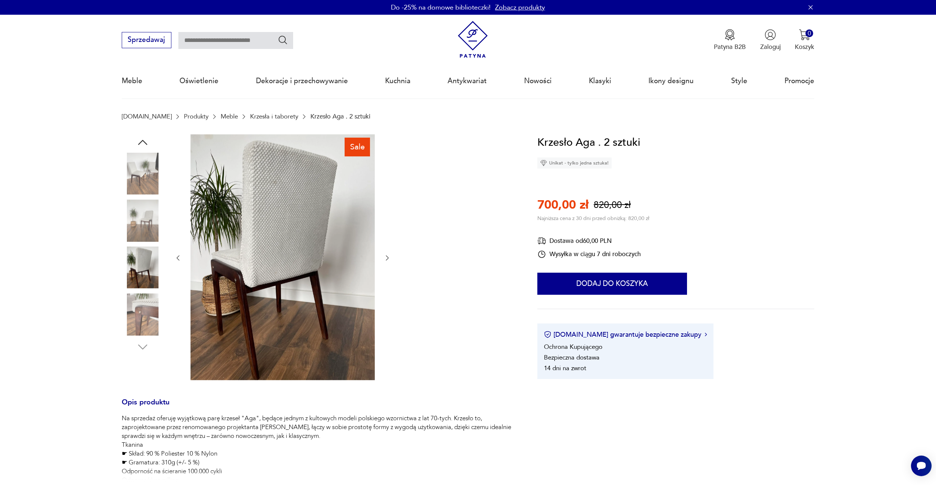
click at [387, 257] on icon "button" at bounding box center [387, 257] width 7 height 7
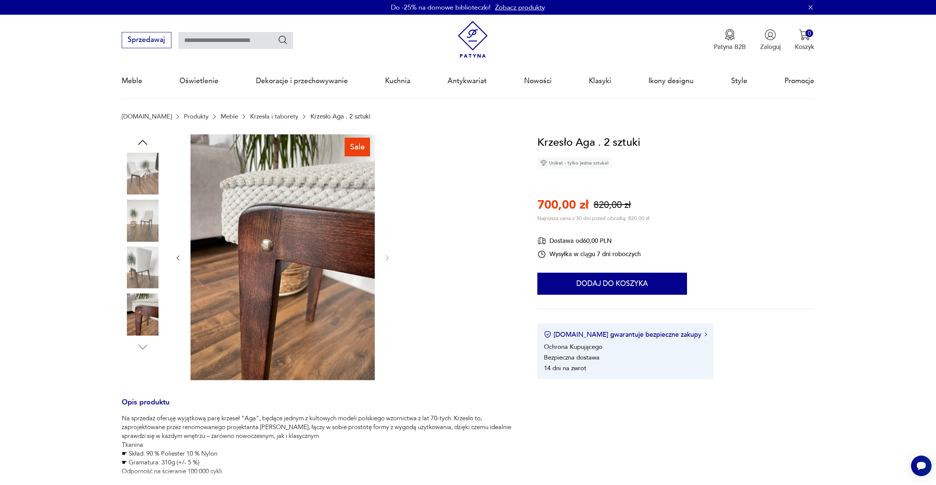
click at [179, 259] on icon "button" at bounding box center [177, 257] width 7 height 7
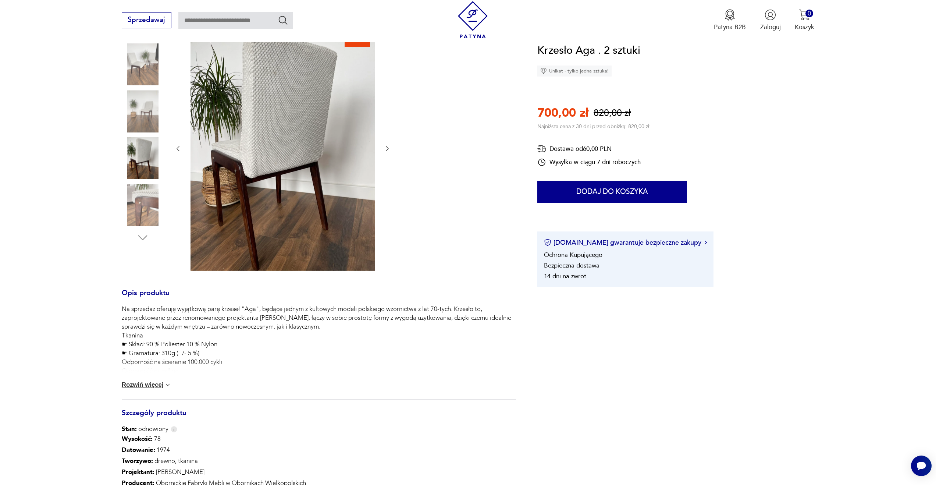
scroll to position [131, 0]
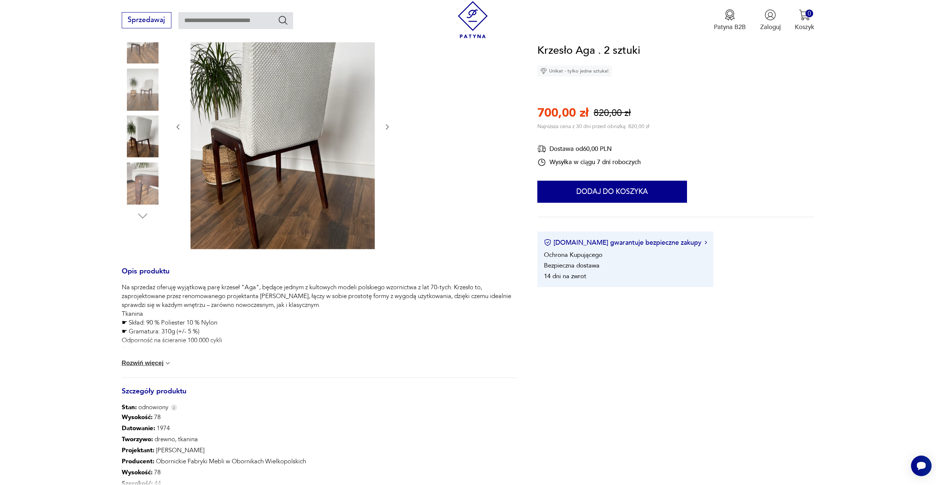
drag, startPoint x: 149, startPoint y: 361, endPoint x: 153, endPoint y: 363, distance: 4.0
click at [150, 361] on button "Rozwiń więcej" at bounding box center [147, 362] width 50 height 7
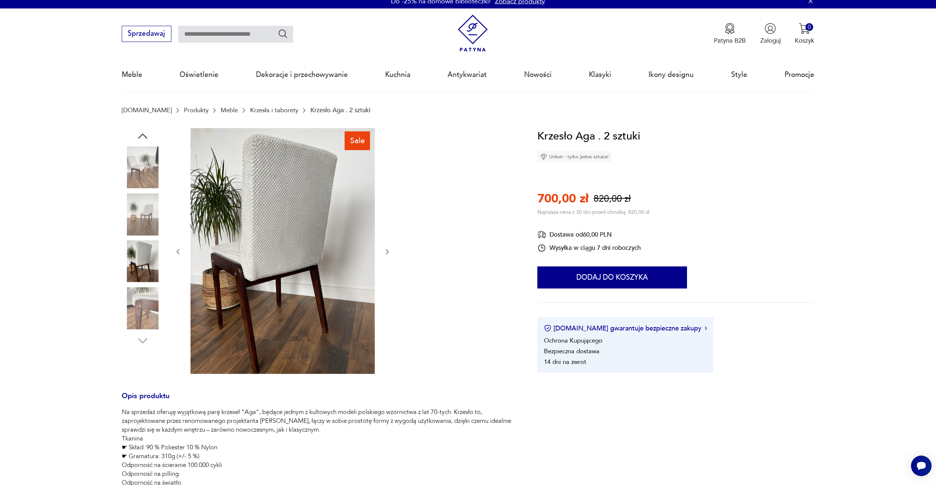
scroll to position [0, 0]
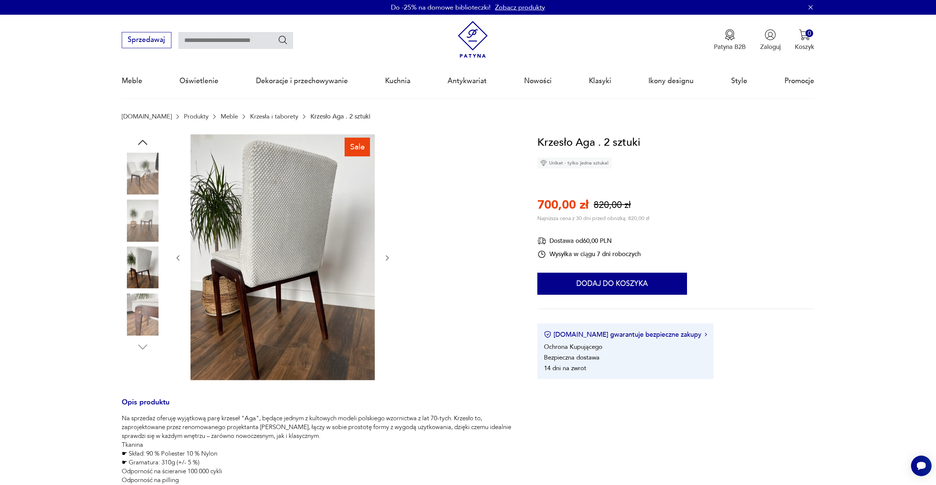
click at [386, 253] on div at bounding box center [282, 257] width 217 height 247
click at [387, 256] on icon "button" at bounding box center [387, 257] width 7 height 7
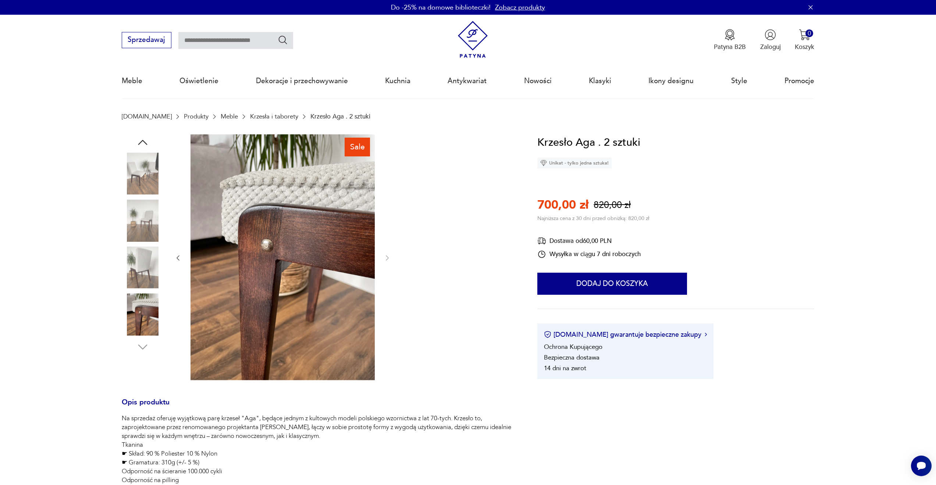
click at [176, 258] on icon "button" at bounding box center [177, 257] width 7 height 7
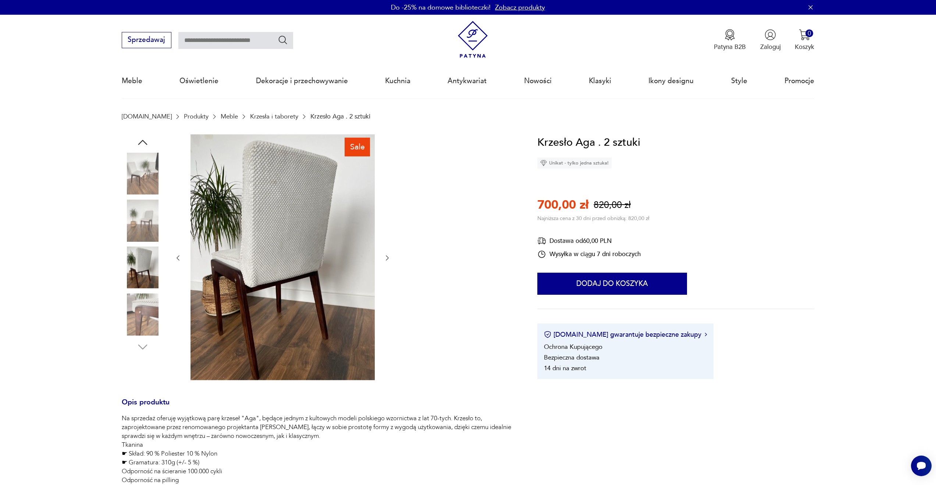
click at [177, 258] on icon "button" at bounding box center [178, 257] width 3 height 5
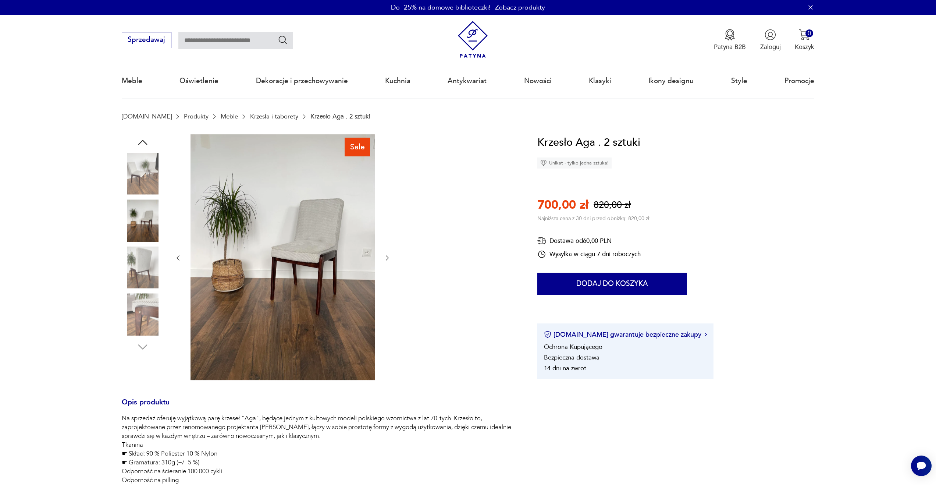
click at [177, 258] on icon "button" at bounding box center [178, 257] width 3 height 5
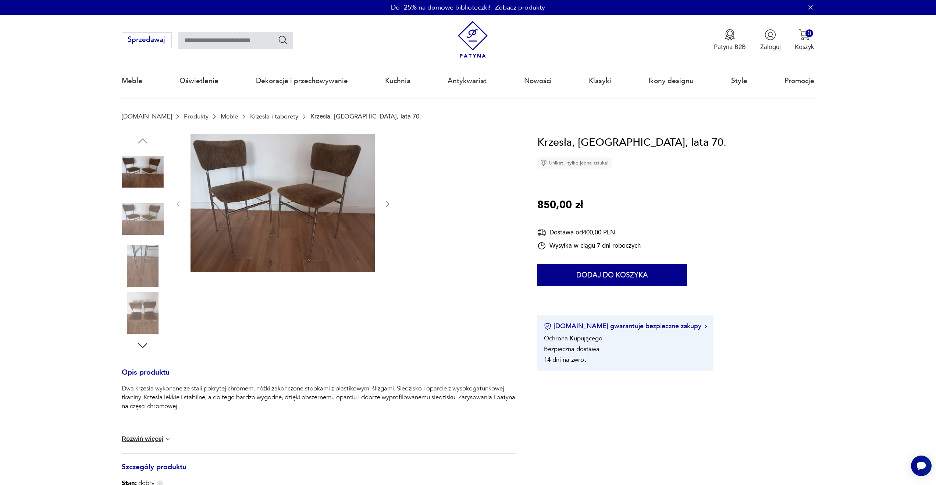
click at [160, 167] on img at bounding box center [143, 172] width 42 height 42
click at [388, 203] on icon "button" at bounding box center [387, 203] width 3 height 5
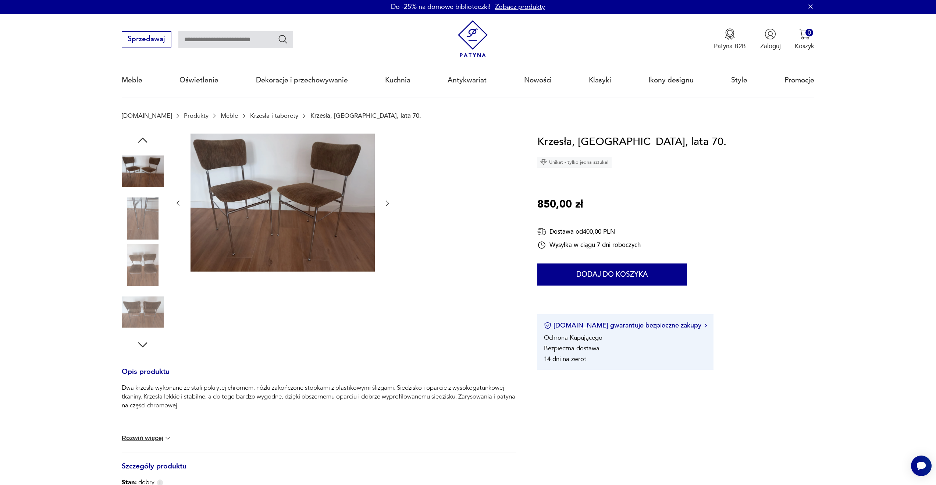
click at [388, 203] on icon "button" at bounding box center [387, 202] width 7 height 7
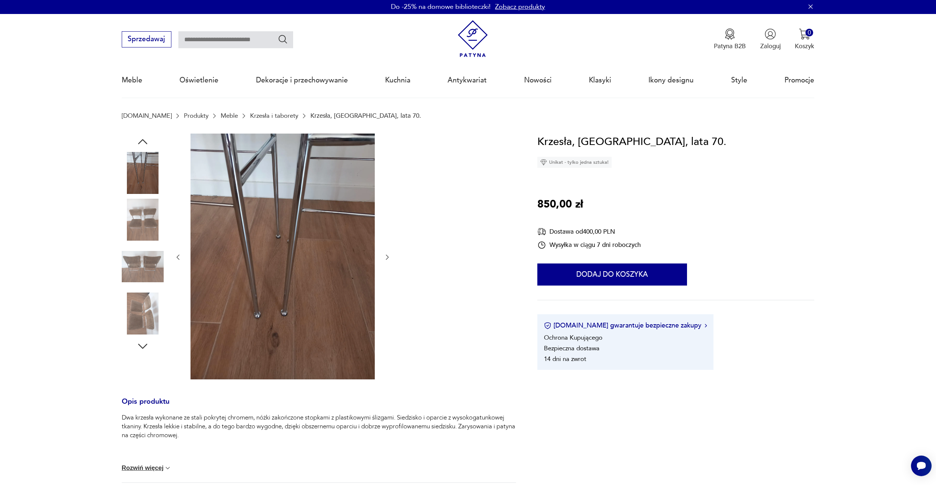
click at [388, 203] on div at bounding box center [282, 256] width 217 height 247
click at [386, 255] on icon "button" at bounding box center [387, 256] width 3 height 5
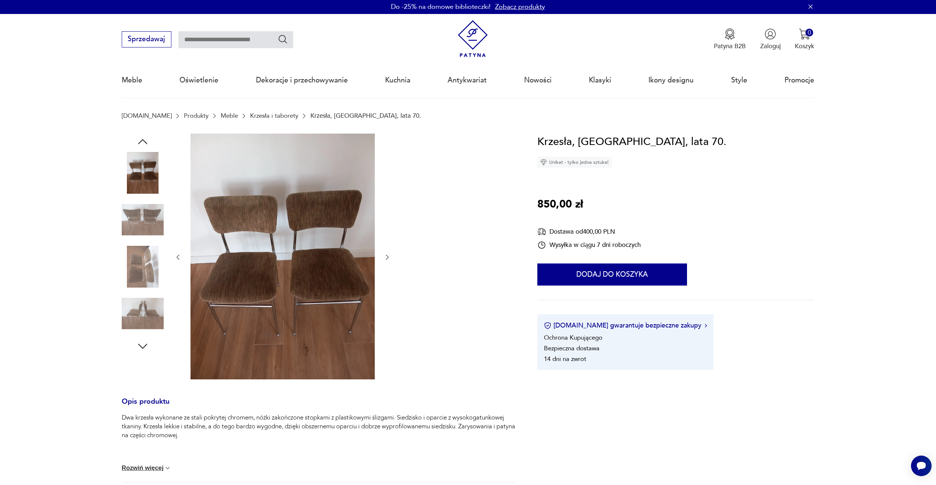
click at [386, 254] on icon "button" at bounding box center [387, 256] width 7 height 7
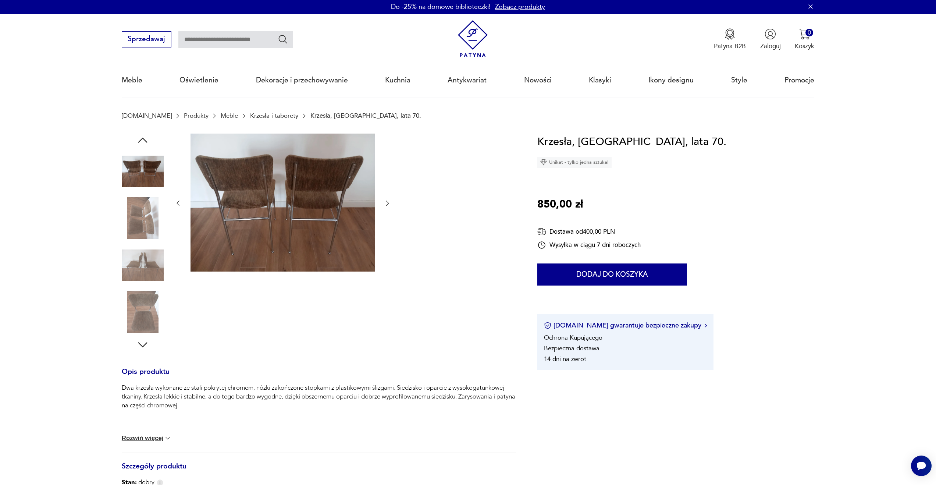
click at [386, 254] on div at bounding box center [282, 203] width 217 height 140
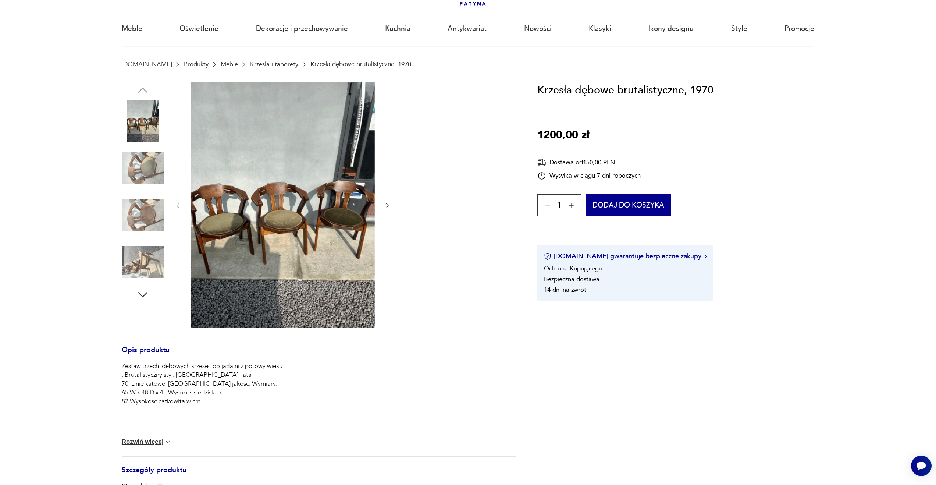
scroll to position [54, 0]
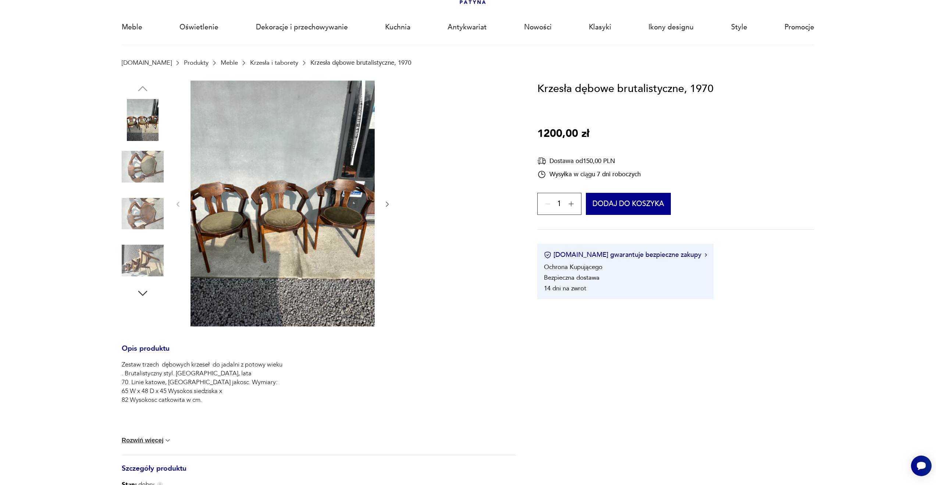
click at [161, 118] on img at bounding box center [143, 120] width 42 height 42
click at [383, 203] on div at bounding box center [282, 204] width 217 height 247
click at [386, 200] on button "button" at bounding box center [387, 204] width 7 height 9
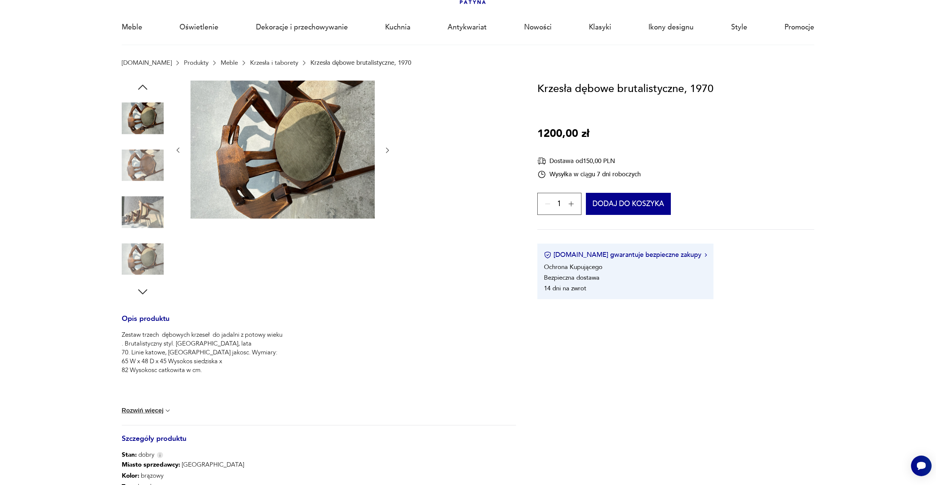
click at [386, 200] on div at bounding box center [282, 151] width 217 height 140
click at [387, 148] on icon "button" at bounding box center [387, 149] width 7 height 7
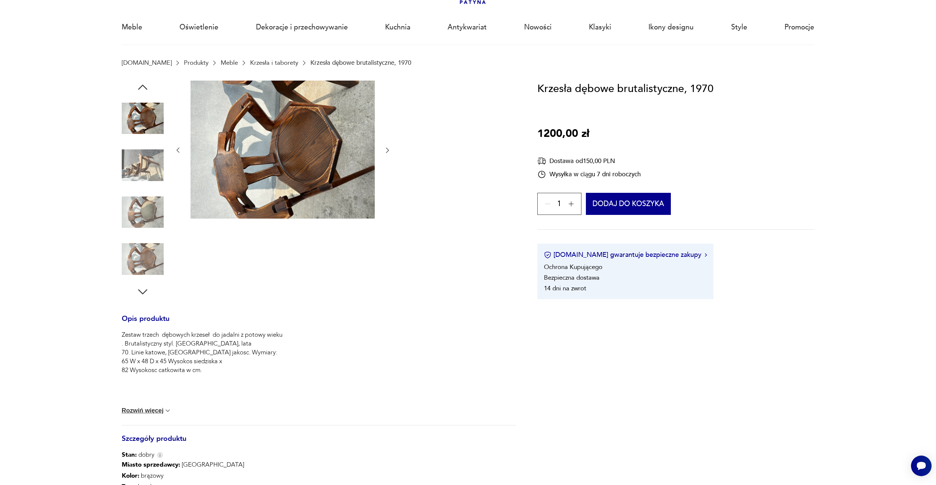
click at [387, 148] on icon "button" at bounding box center [387, 149] width 7 height 7
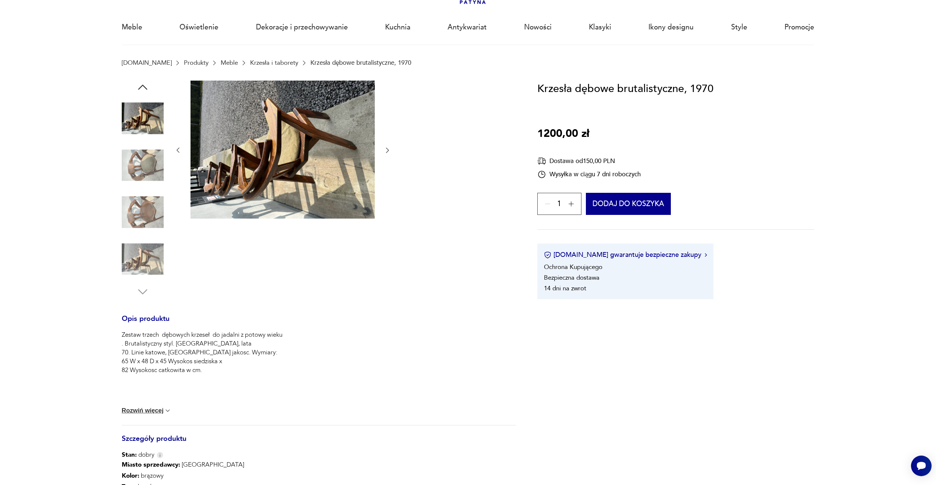
click at [387, 148] on icon "button" at bounding box center [387, 149] width 7 height 7
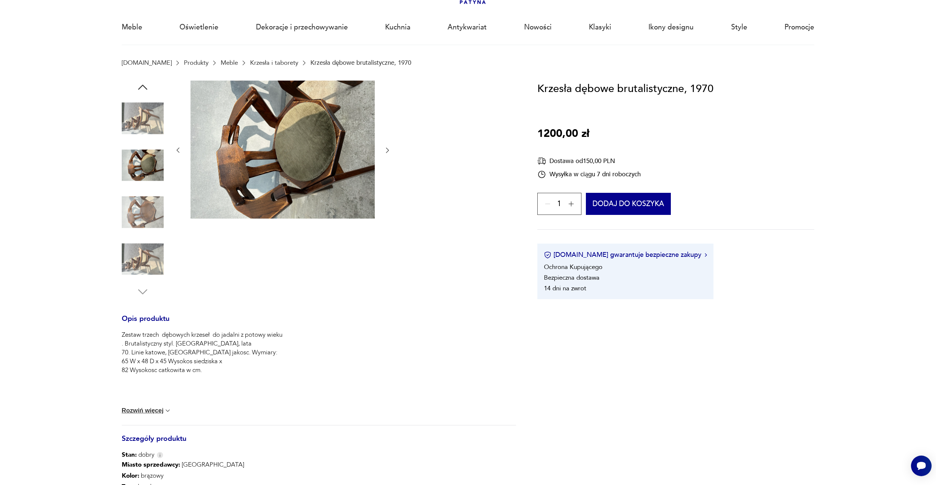
click at [387, 148] on icon "button" at bounding box center [387, 149] width 7 height 7
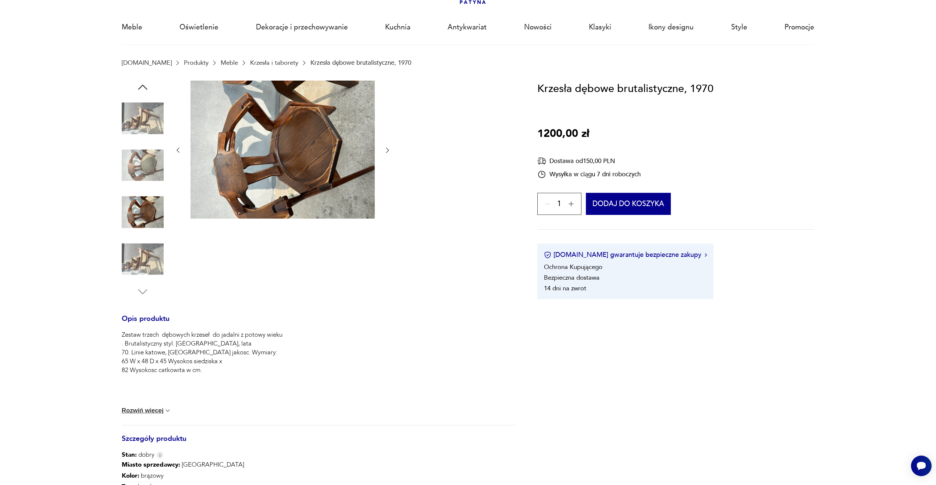
click at [387, 148] on icon "button" at bounding box center [387, 149] width 7 height 7
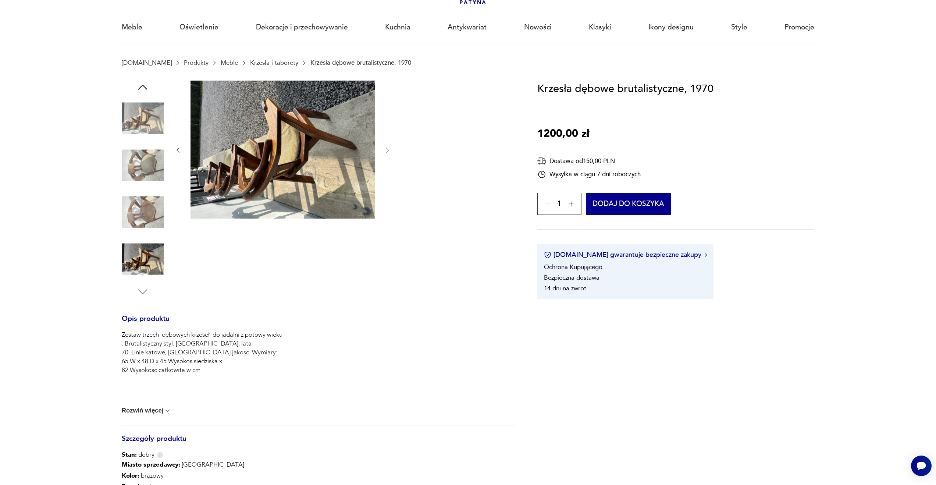
click at [131, 117] on img at bounding box center [143, 118] width 42 height 42
click at [141, 87] on icon "button" at bounding box center [142, 87] width 13 height 13
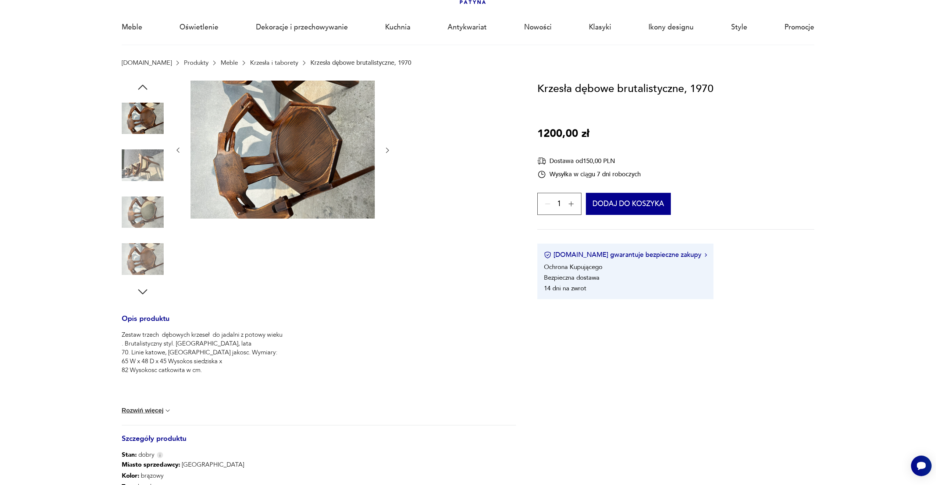
click at [141, 88] on icon "button" at bounding box center [142, 87] width 13 height 13
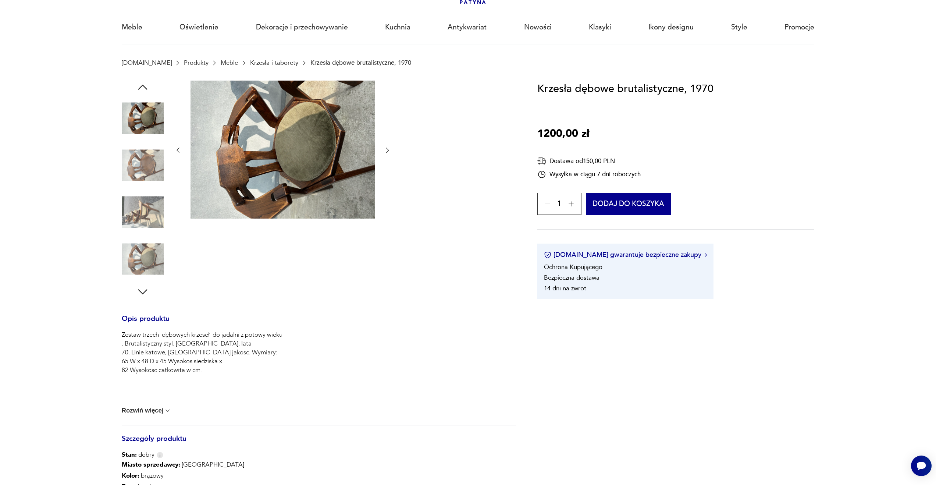
click at [141, 88] on icon "button" at bounding box center [142, 87] width 13 height 13
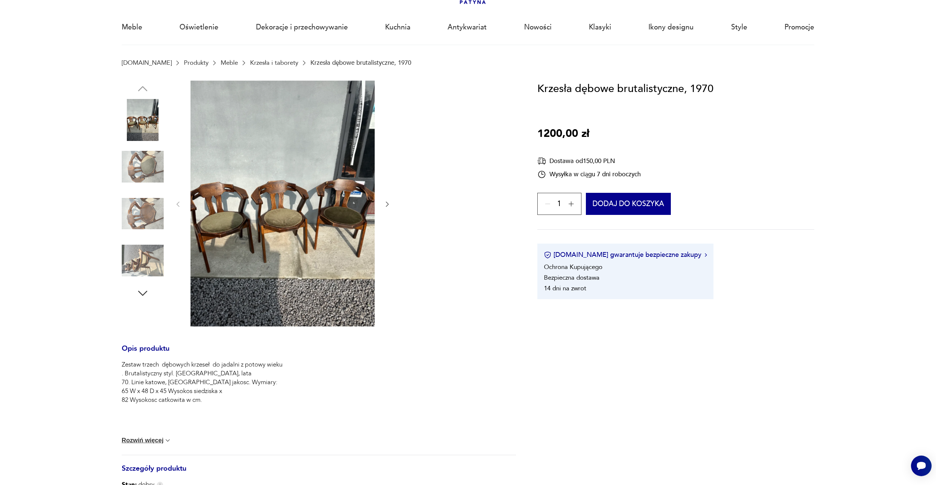
click at [142, 114] on img at bounding box center [143, 120] width 42 height 42
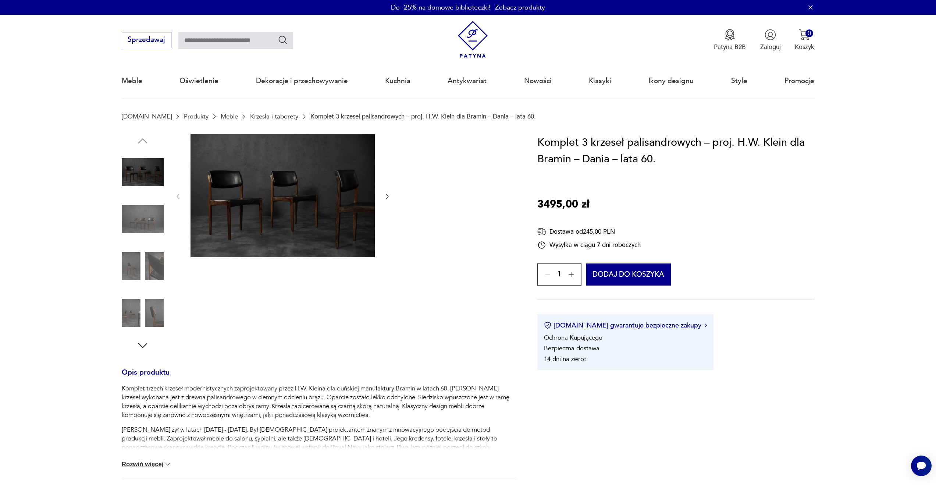
click at [277, 171] on img at bounding box center [282, 195] width 184 height 123
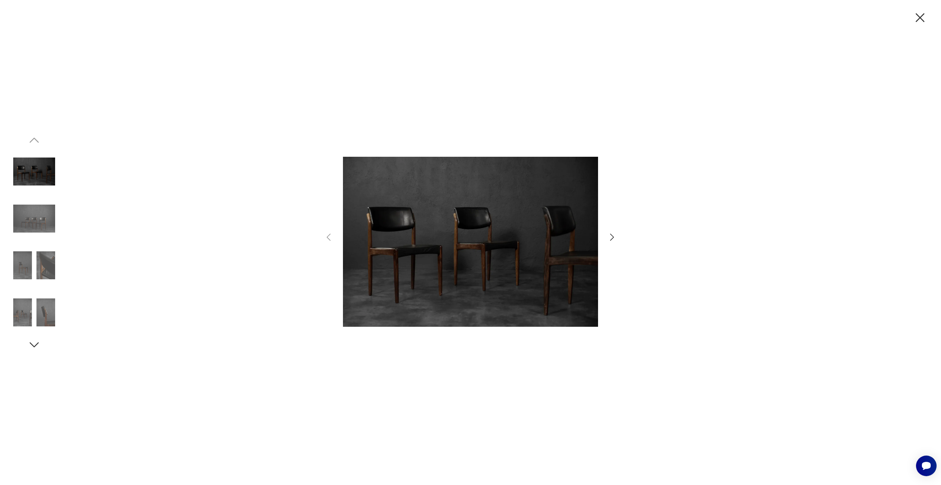
click at [611, 235] on icon "button" at bounding box center [612, 237] width 11 height 11
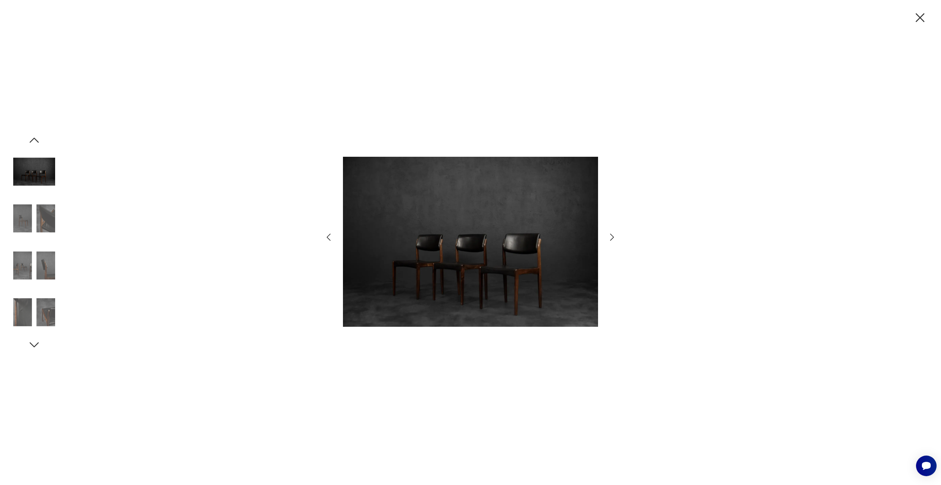
click at [611, 235] on icon "button" at bounding box center [612, 237] width 11 height 11
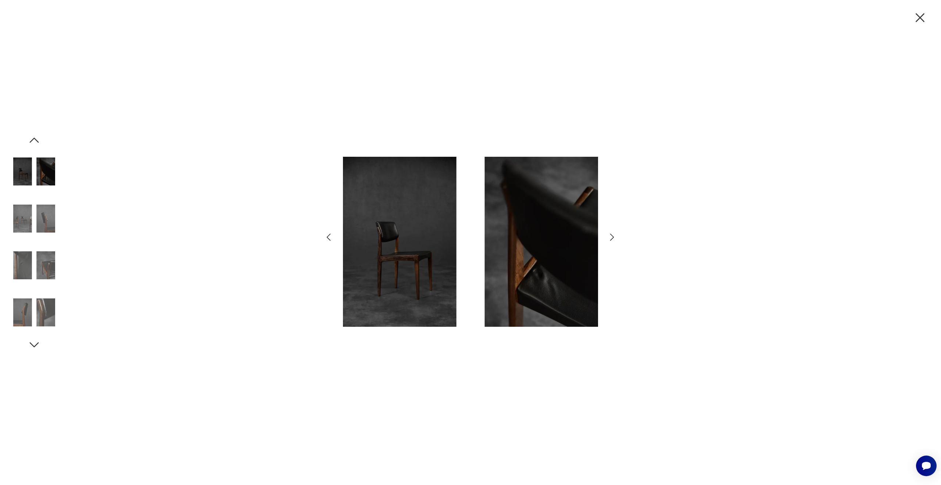
click at [611, 235] on icon "button" at bounding box center [612, 237] width 11 height 11
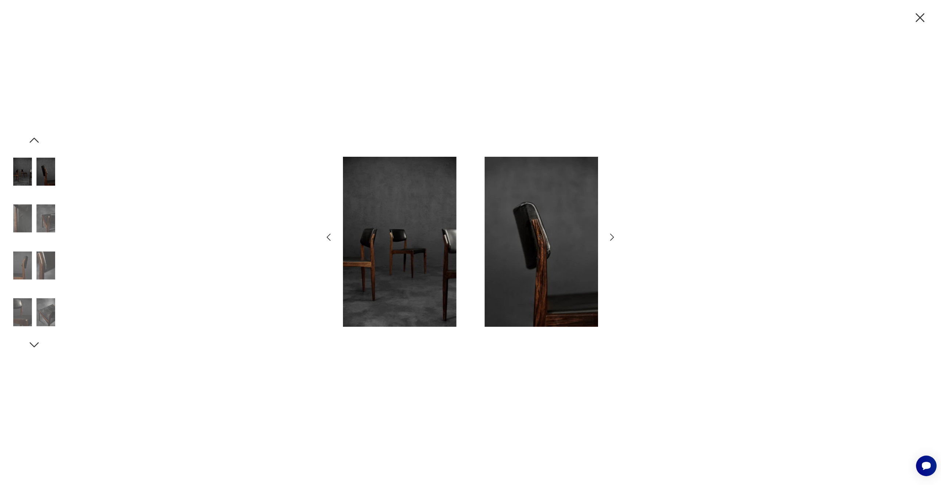
click at [611, 235] on icon "button" at bounding box center [612, 237] width 11 height 11
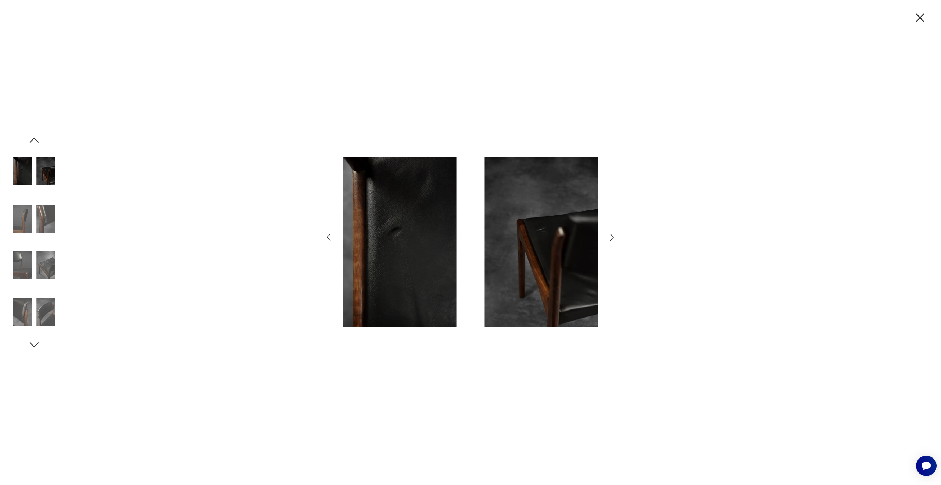
click at [611, 235] on icon "button" at bounding box center [612, 237] width 11 height 11
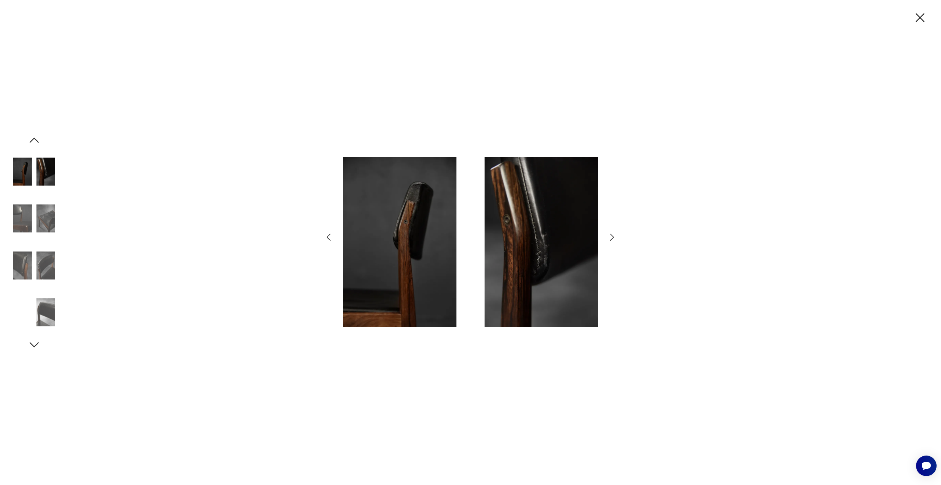
click at [611, 235] on icon "button" at bounding box center [612, 237] width 11 height 11
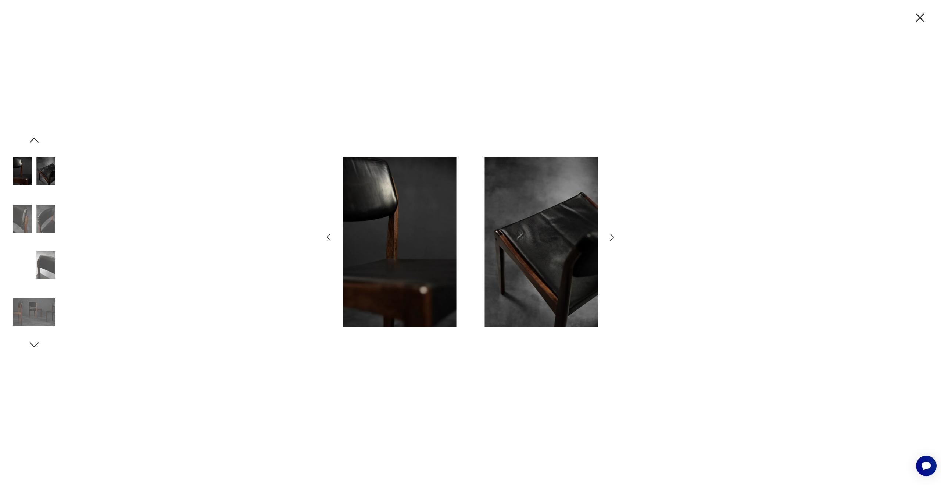
click at [611, 235] on icon "button" at bounding box center [612, 237] width 11 height 11
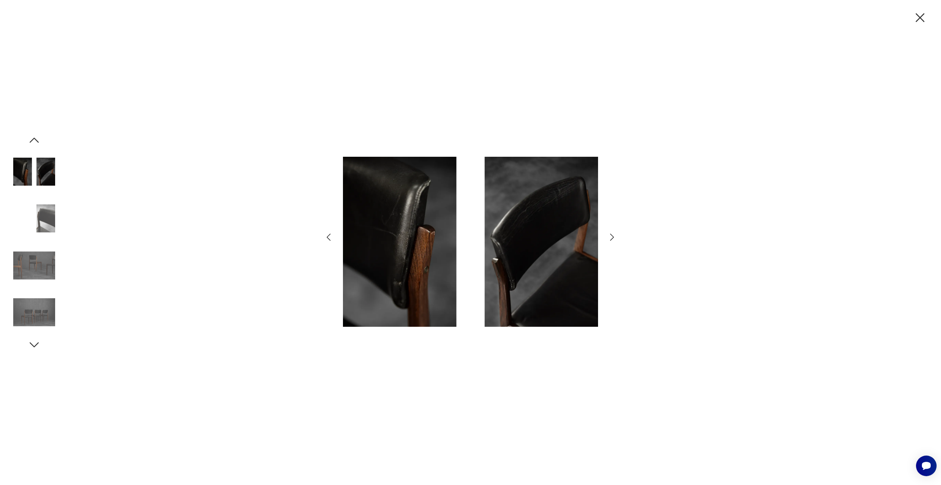
click at [611, 235] on icon "button" at bounding box center [612, 237] width 11 height 11
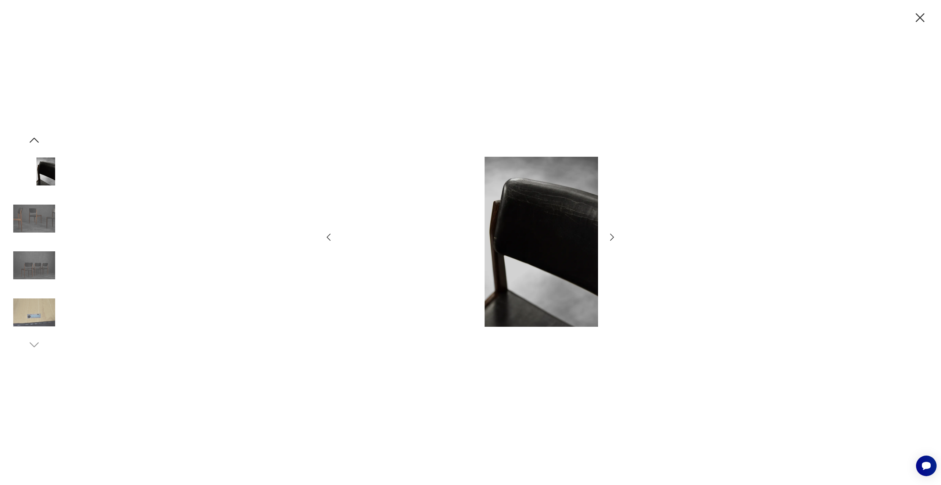
click at [617, 233] on icon "button" at bounding box center [612, 237] width 11 height 11
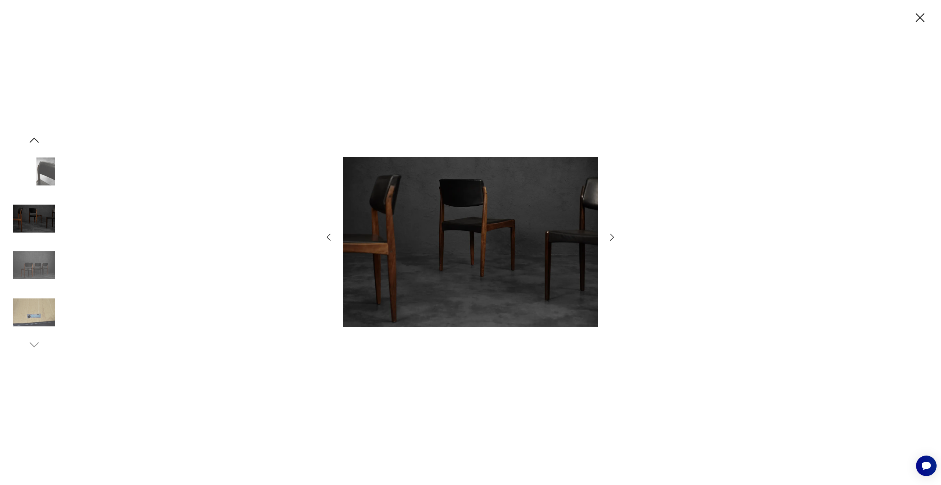
click at [328, 236] on icon "button" at bounding box center [329, 236] width 4 height 7
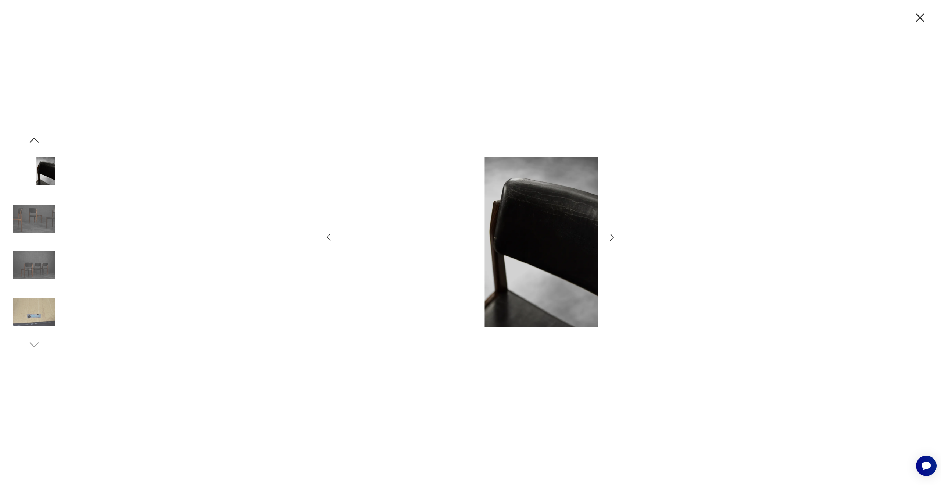
click at [559, 213] on img at bounding box center [470, 242] width 255 height 368
click at [610, 236] on icon "button" at bounding box center [612, 237] width 11 height 11
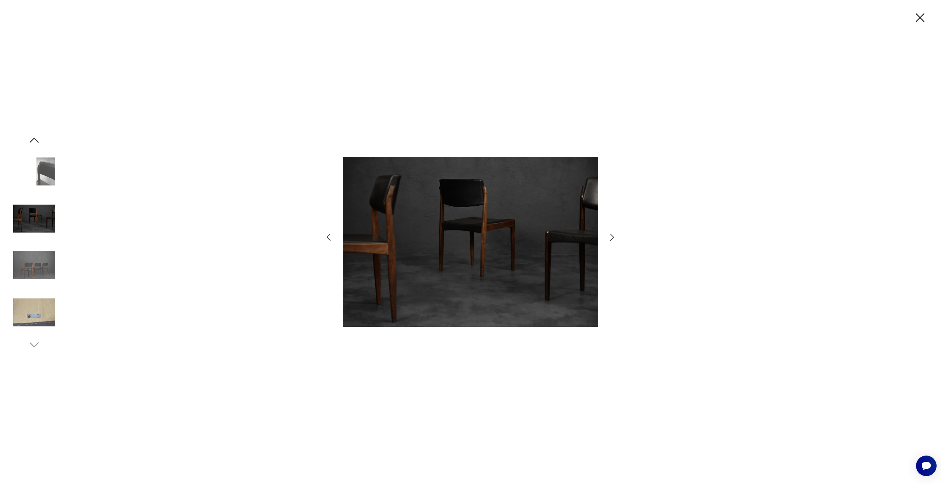
click at [610, 235] on icon "button" at bounding box center [612, 237] width 11 height 11
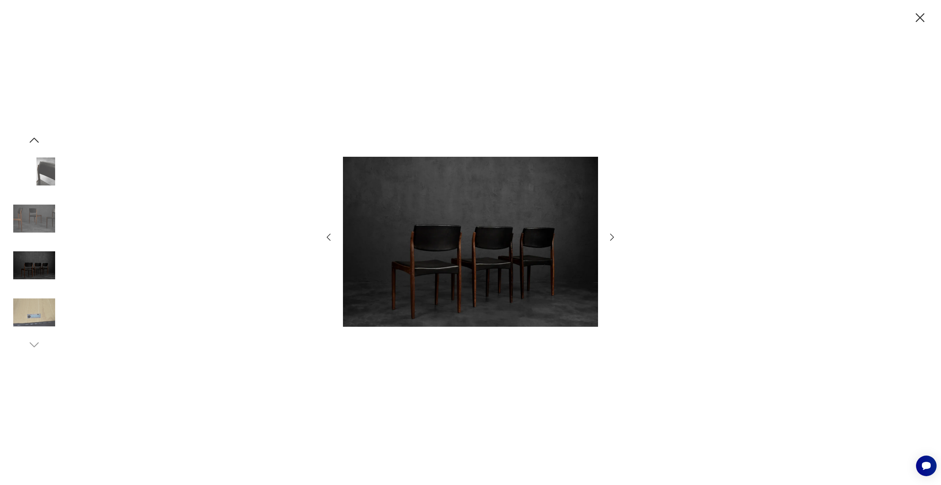
click at [610, 235] on icon "button" at bounding box center [612, 237] width 11 height 11
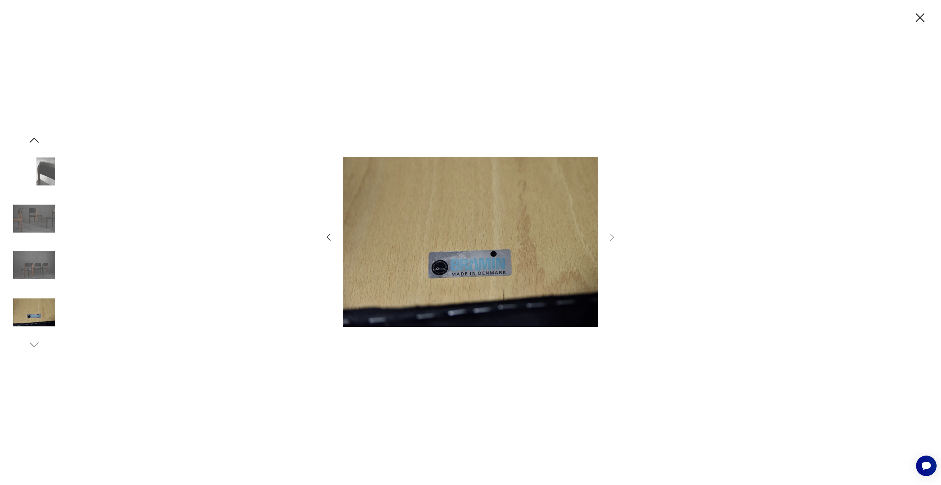
click at [926, 21] on icon "button" at bounding box center [920, 17] width 15 height 15
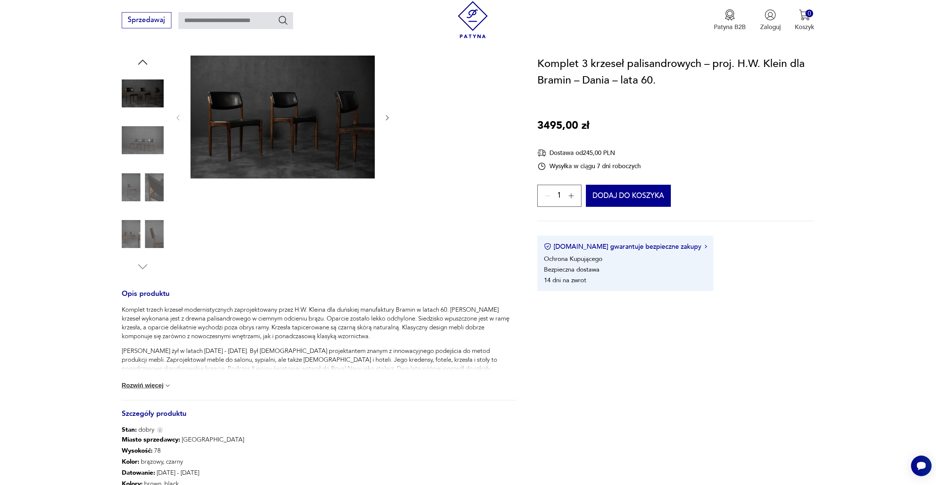
scroll to position [81, 0]
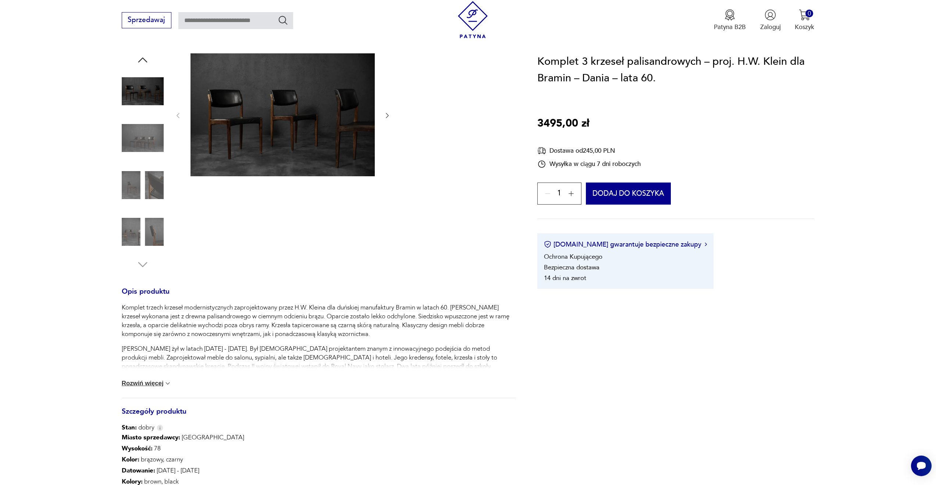
click at [165, 384] on img at bounding box center [167, 382] width 7 height 7
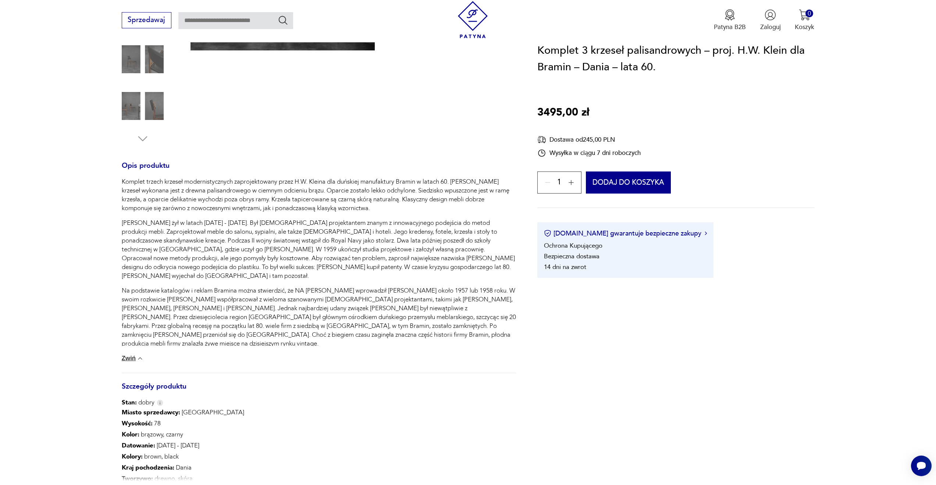
scroll to position [242, 0]
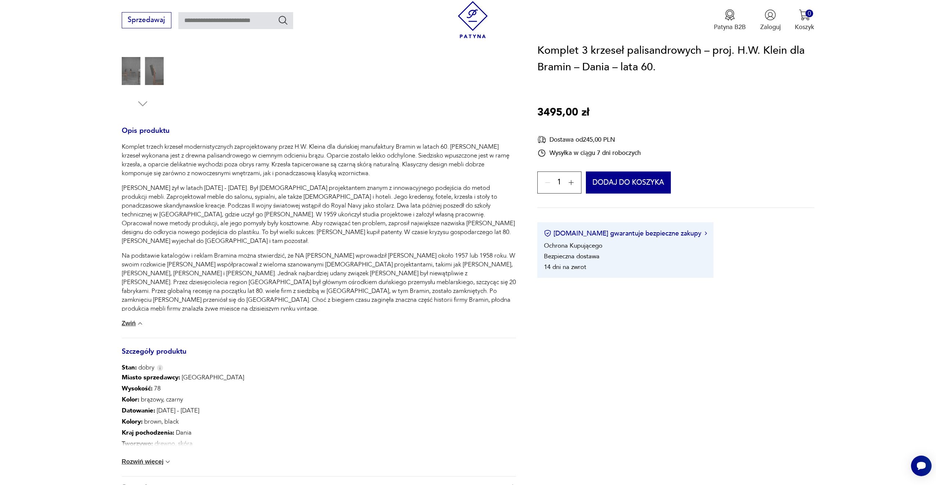
click at [129, 325] on button "Zwiń" at bounding box center [133, 323] width 22 height 7
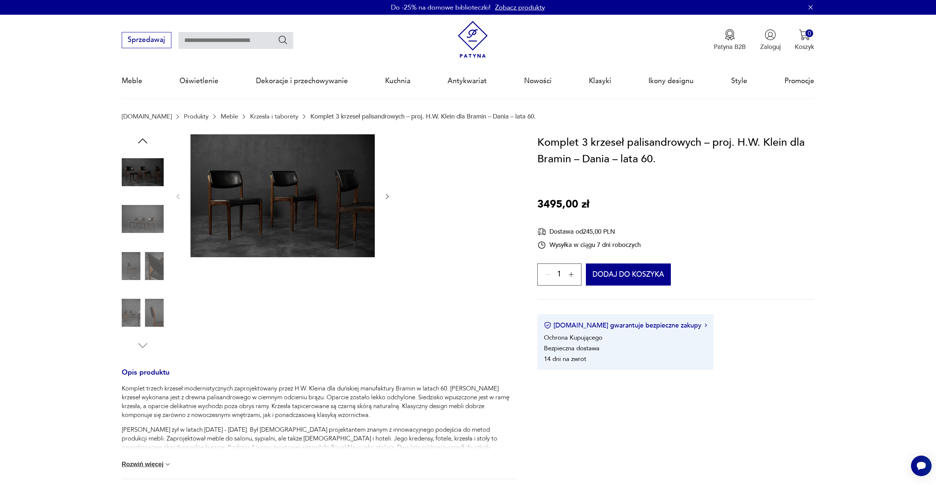
scroll to position [0, 0]
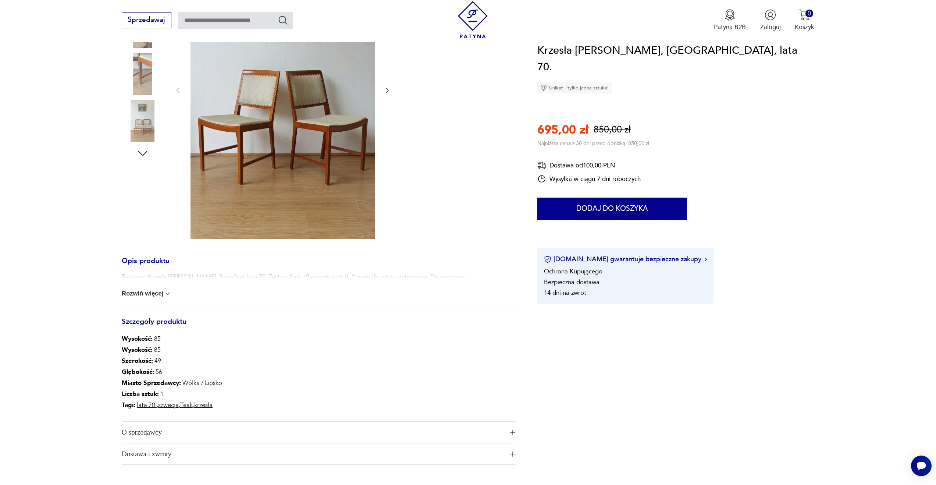
scroll to position [196, 0]
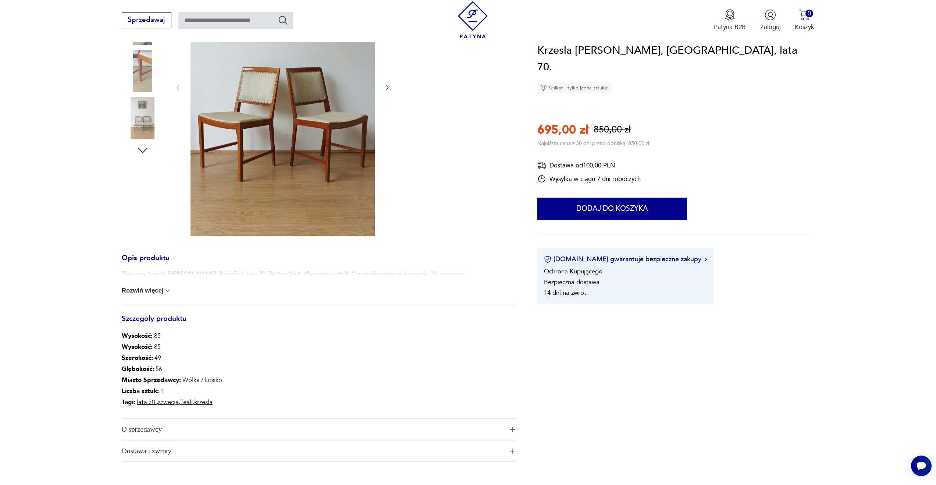
click at [140, 292] on button "Rozwiń więcej" at bounding box center [147, 290] width 50 height 7
click at [313, 142] on img at bounding box center [282, 87] width 184 height 298
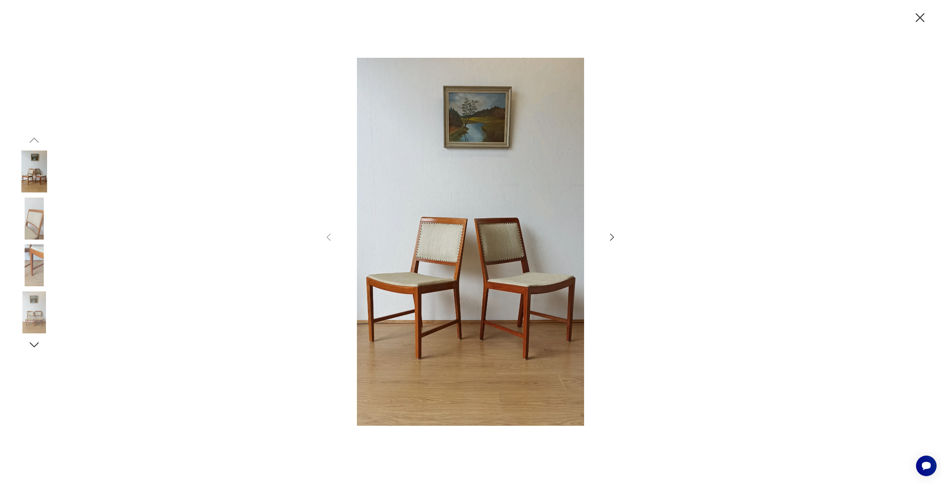
click at [611, 232] on icon "button" at bounding box center [612, 237] width 11 height 11
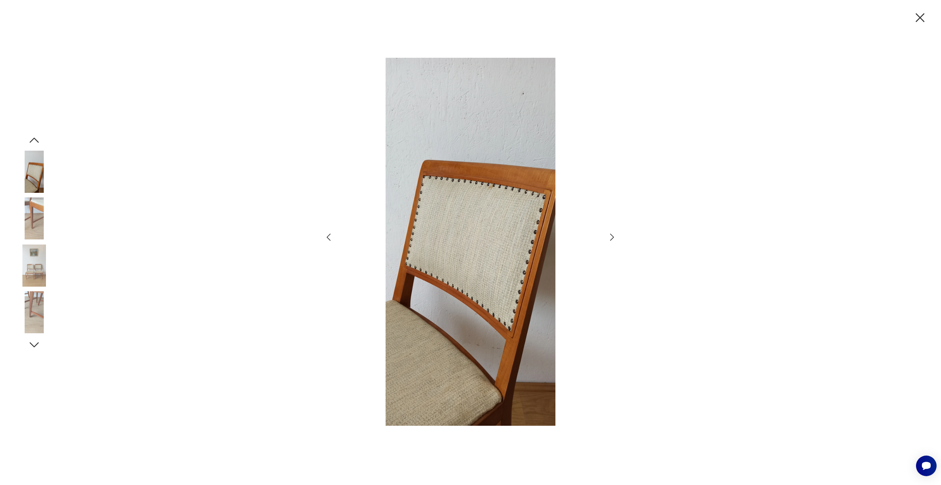
click at [611, 232] on icon "button" at bounding box center [612, 237] width 11 height 11
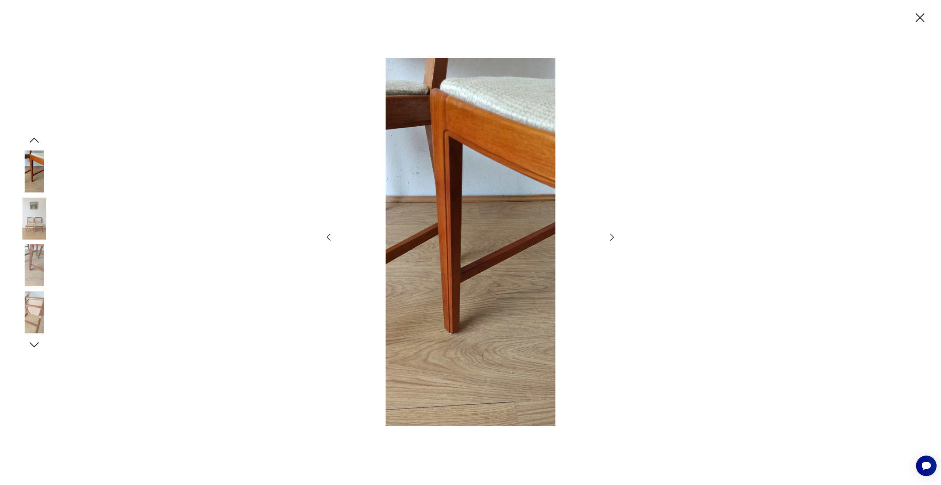
click at [611, 232] on icon "button" at bounding box center [612, 237] width 11 height 11
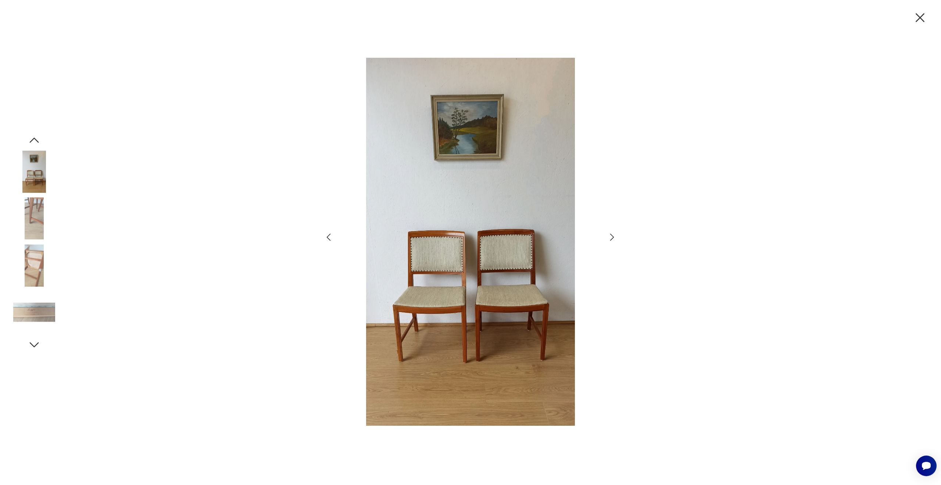
click at [611, 232] on icon "button" at bounding box center [612, 237] width 11 height 11
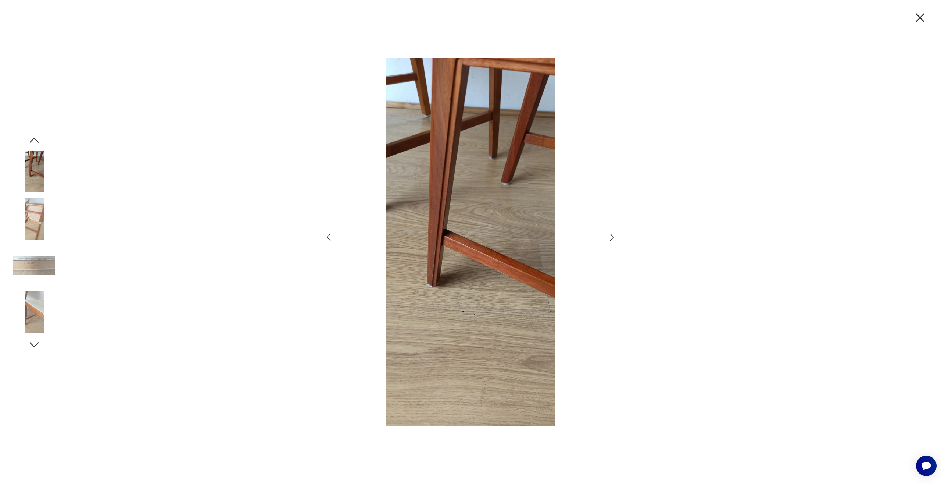
click at [611, 232] on icon "button" at bounding box center [612, 237] width 11 height 11
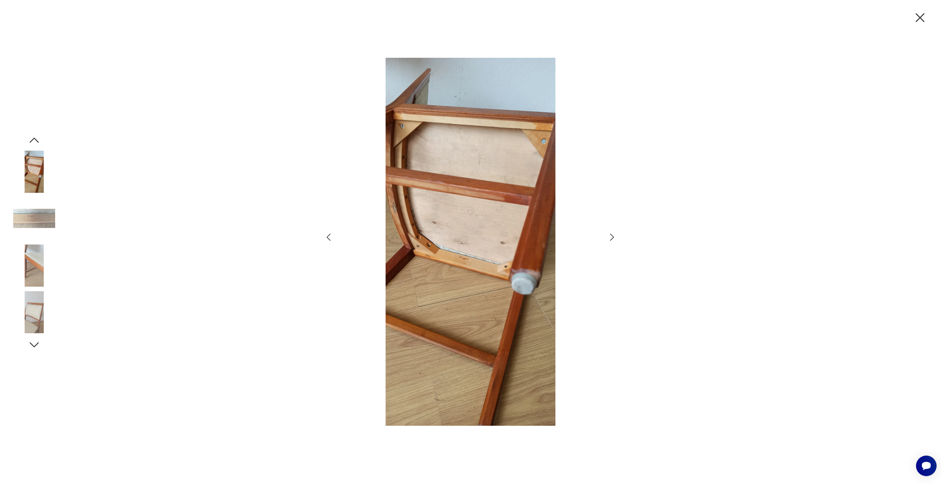
click at [611, 232] on icon "button" at bounding box center [612, 237] width 11 height 11
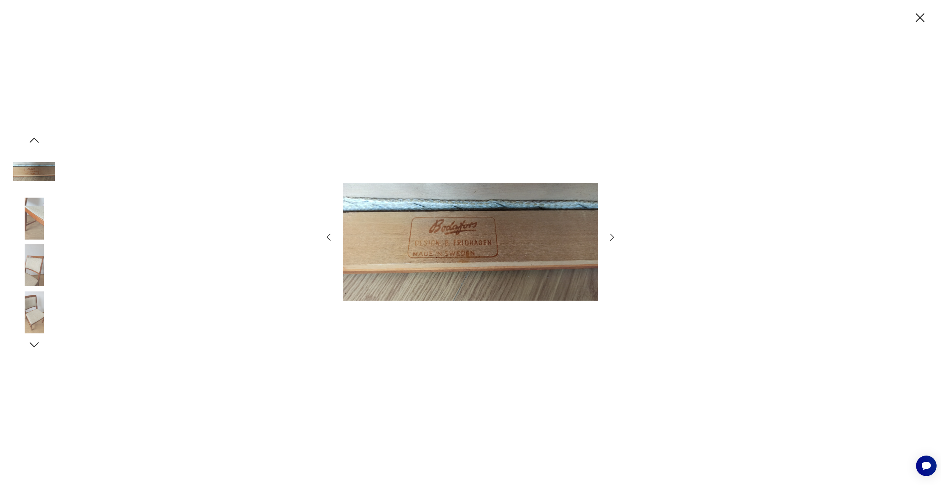
click at [611, 232] on icon "button" at bounding box center [612, 237] width 11 height 11
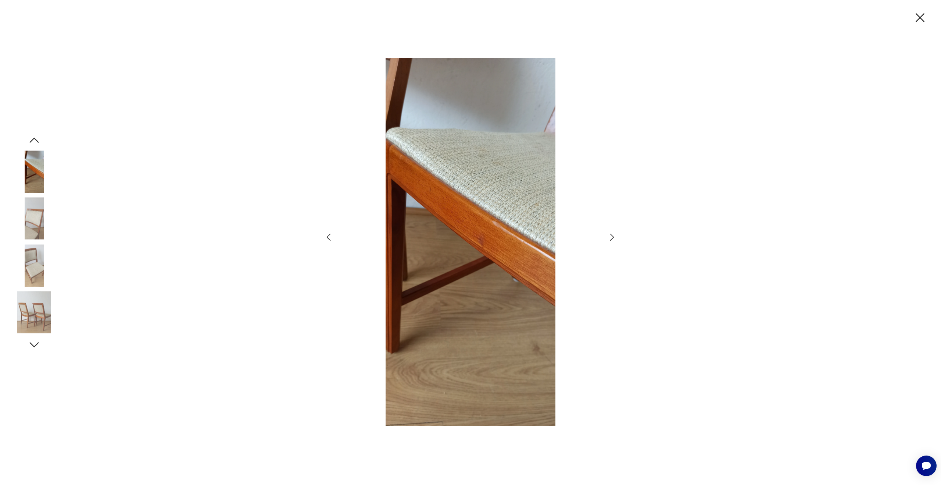
click at [611, 232] on icon "button" at bounding box center [612, 237] width 11 height 11
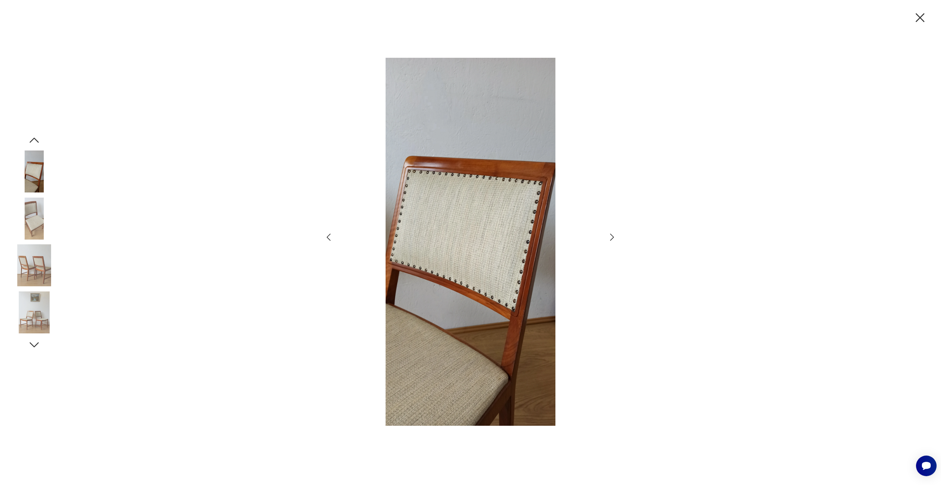
click at [611, 232] on icon "button" at bounding box center [612, 237] width 11 height 11
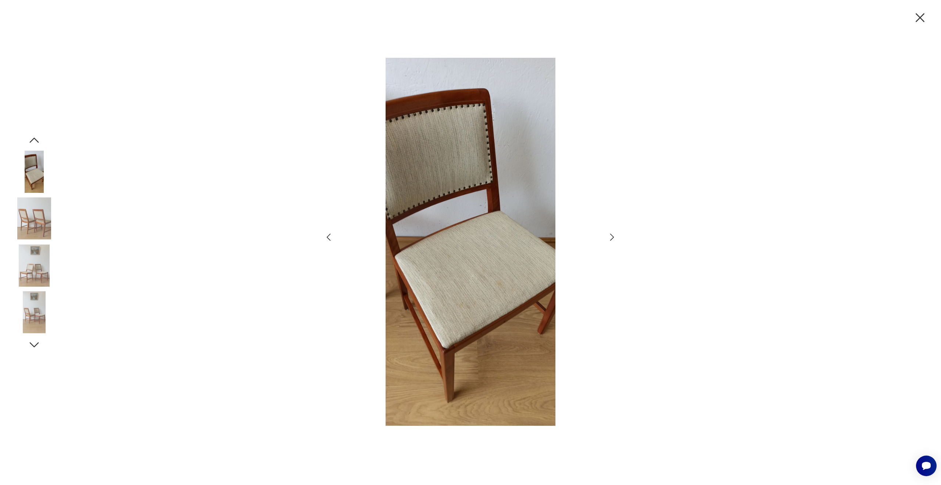
click at [611, 232] on icon "button" at bounding box center [612, 237] width 11 height 11
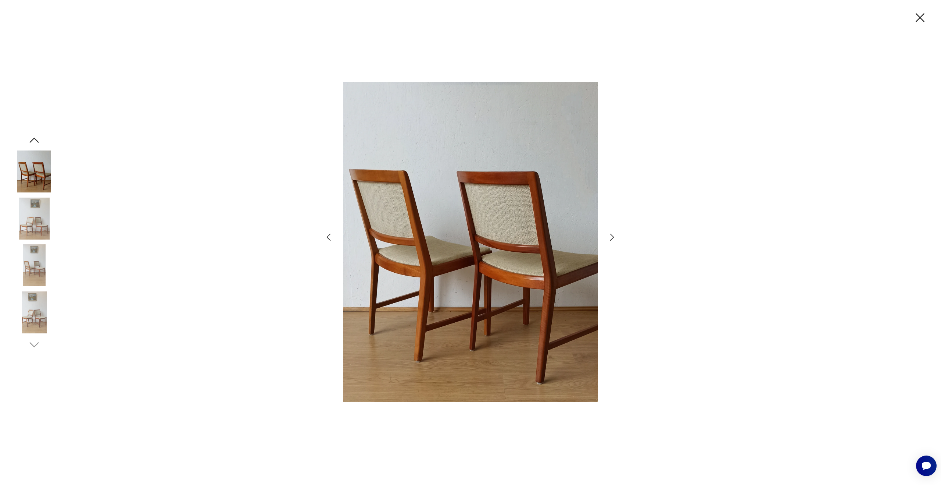
click at [916, 19] on icon "button" at bounding box center [920, 17] width 15 height 15
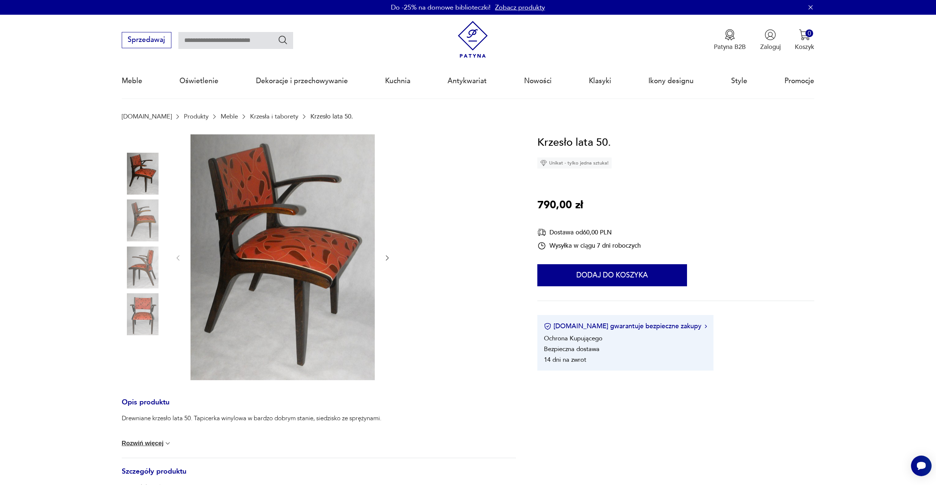
click at [133, 212] on img at bounding box center [143, 220] width 42 height 42
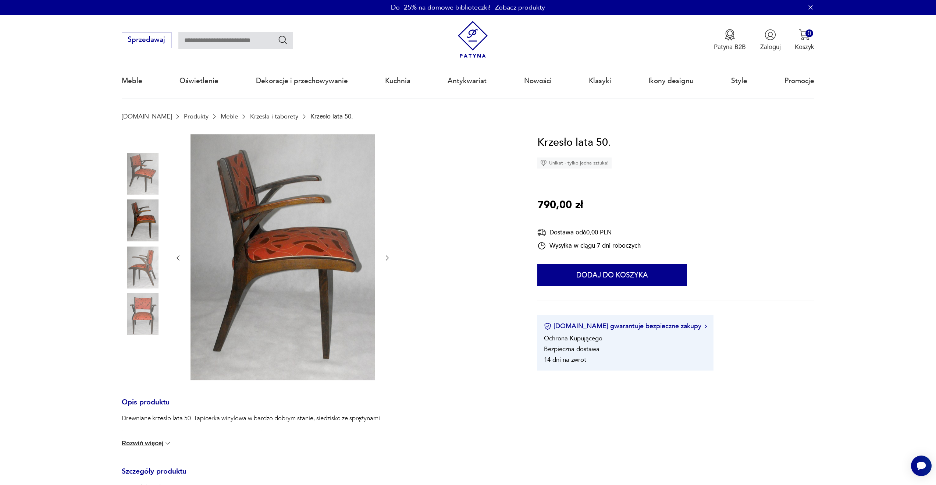
click at [138, 247] on img at bounding box center [143, 267] width 42 height 42
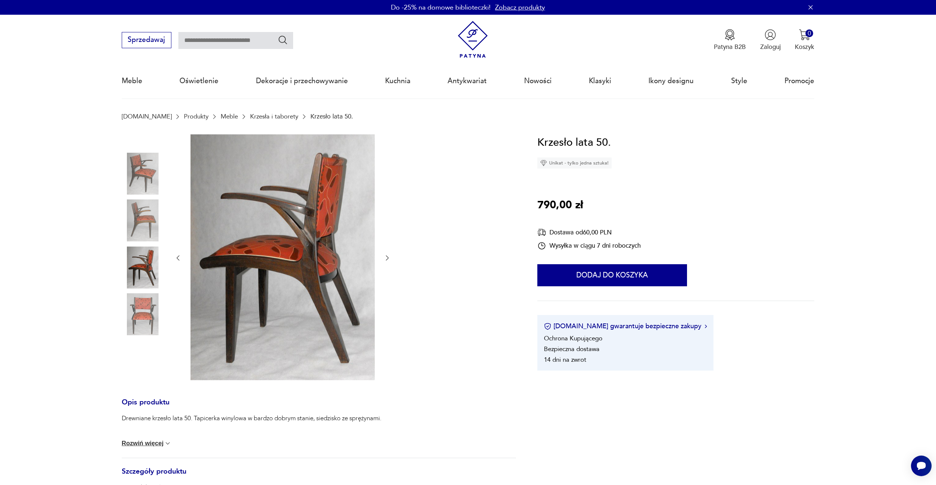
click at [151, 304] on img at bounding box center [143, 314] width 42 height 42
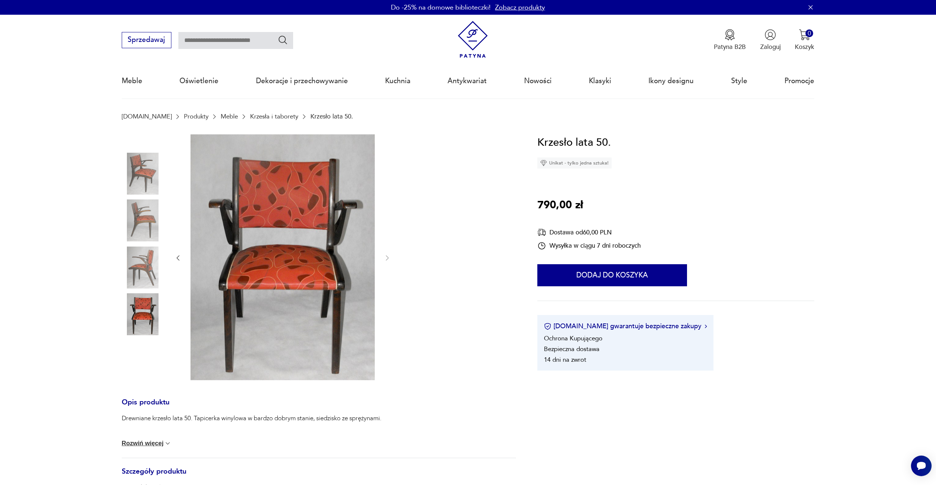
click at [138, 174] on img at bounding box center [143, 174] width 42 height 42
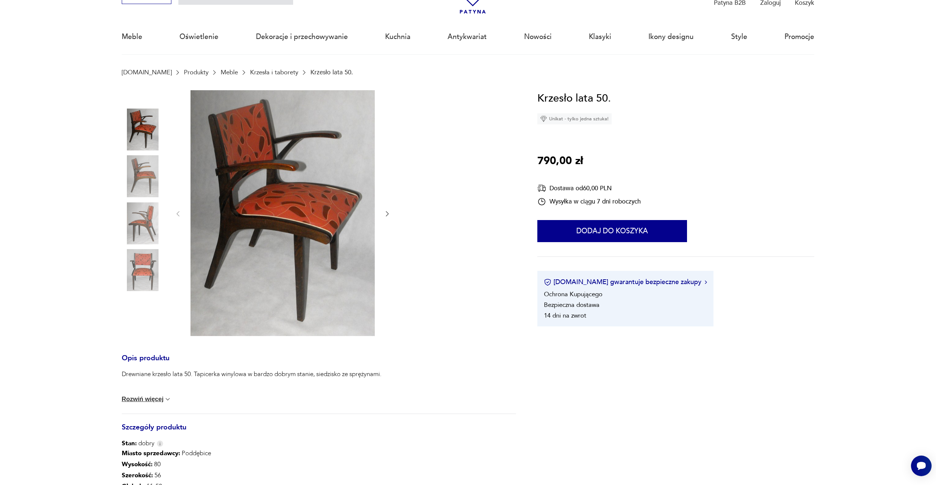
scroll to position [45, 0]
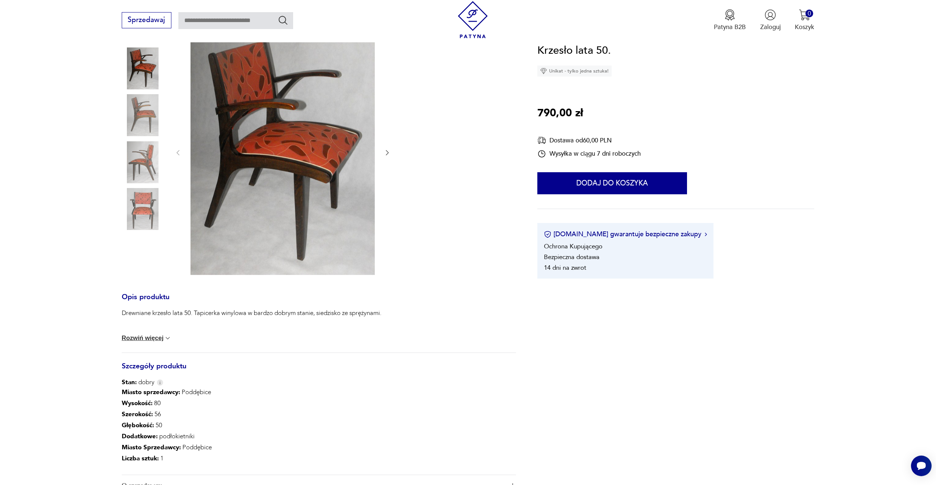
click at [165, 335] on img at bounding box center [167, 337] width 7 height 7
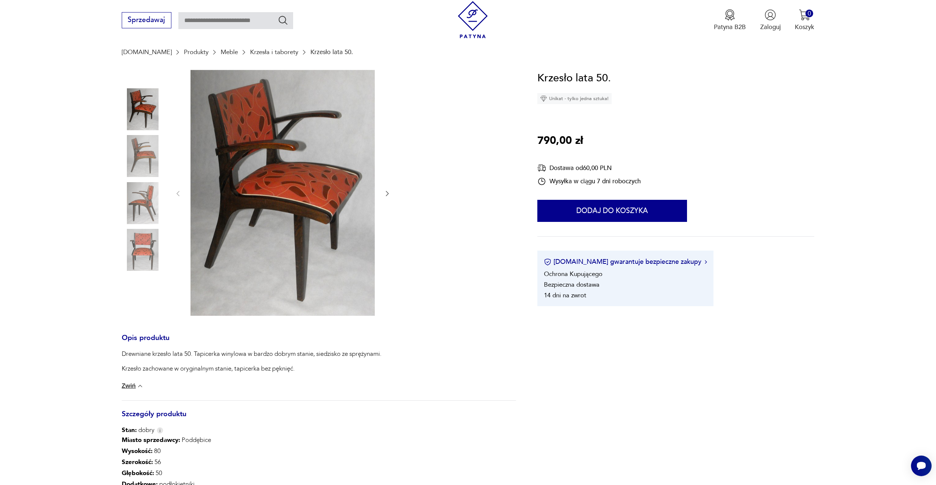
scroll to position [0, 0]
